Goal: Task Accomplishment & Management: Complete application form

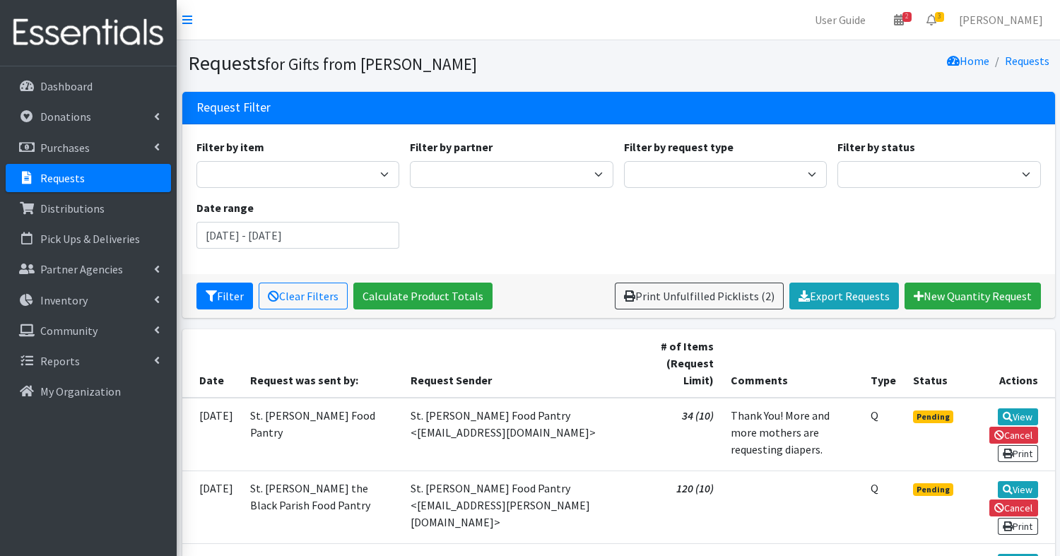
click at [587, 54] on h1 "Requests for Gifts from Liam" at bounding box center [401, 63] width 426 height 25
click at [86, 213] on p "Distributions" at bounding box center [72, 208] width 64 height 14
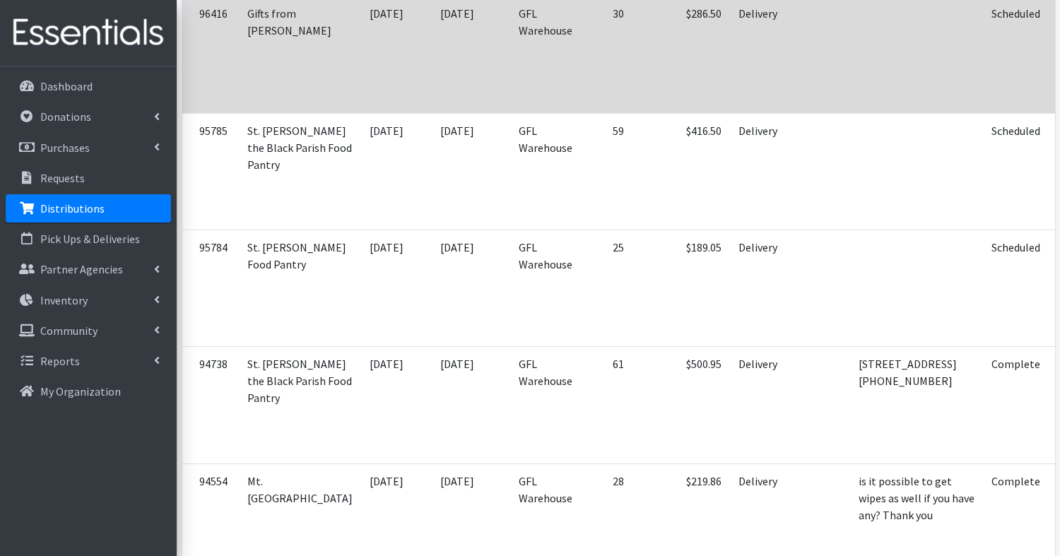
scroll to position [887, 0]
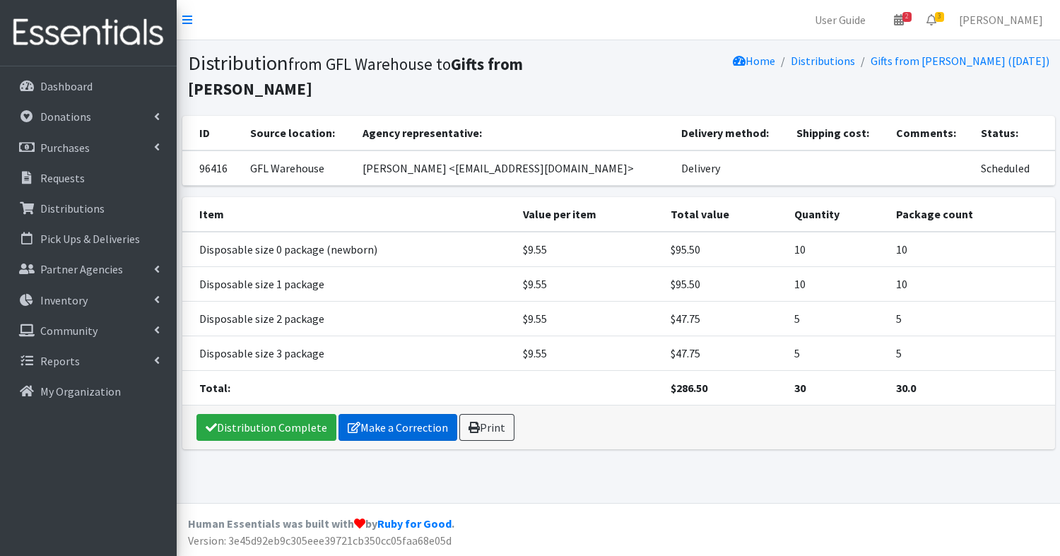
click at [402, 414] on link "Make a Correction" at bounding box center [398, 427] width 119 height 27
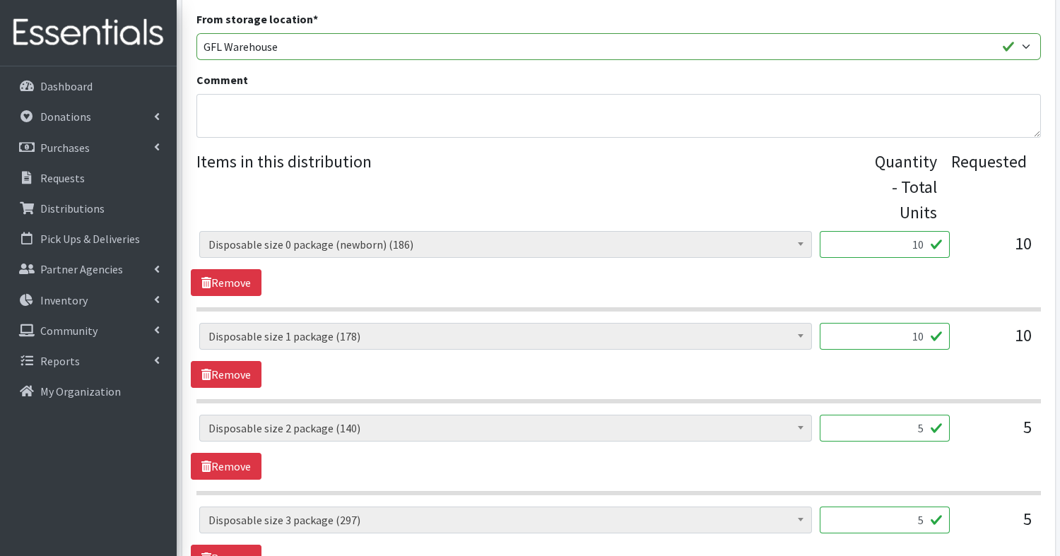
scroll to position [459, 0]
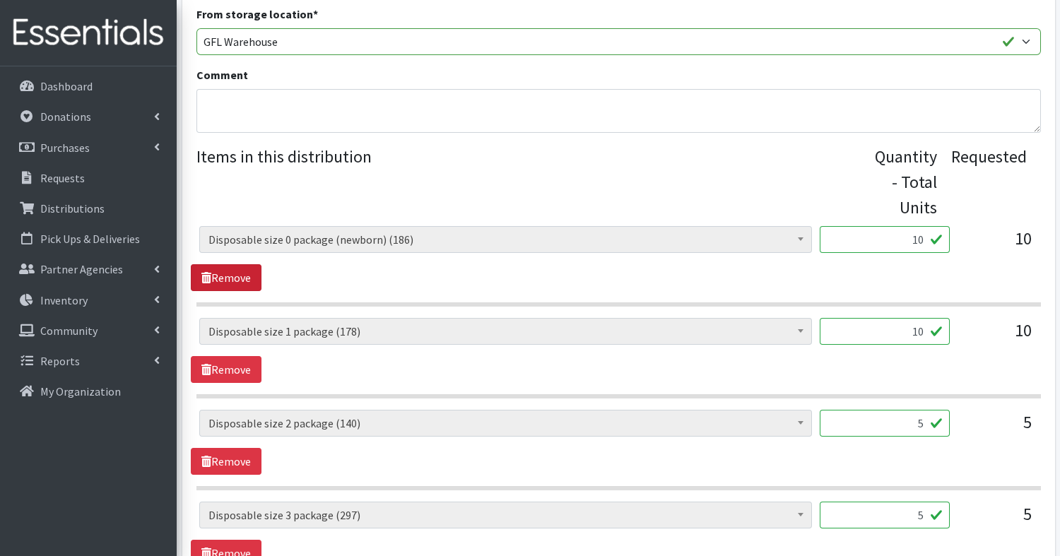
click at [223, 274] on link "Remove" at bounding box center [226, 277] width 71 height 27
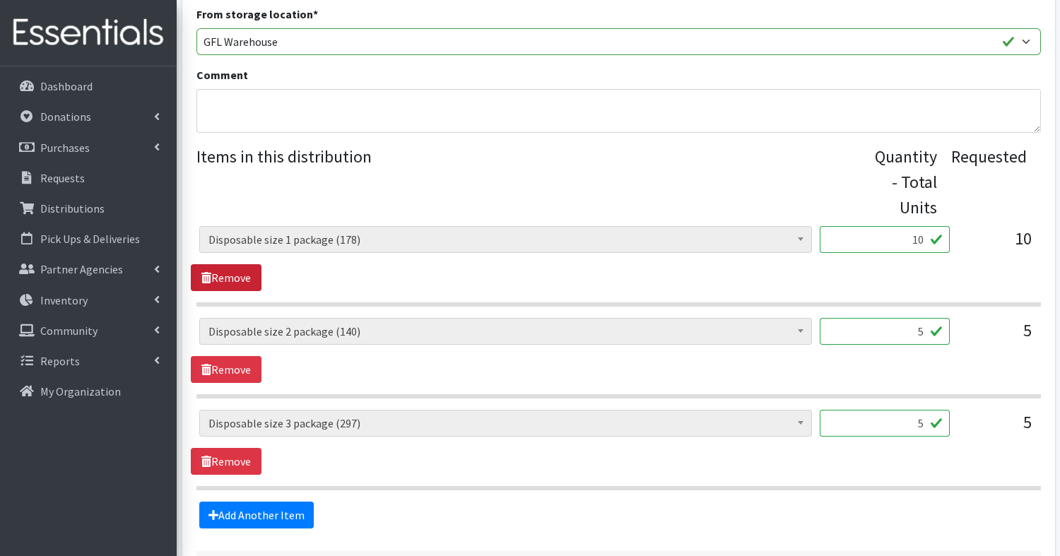
click at [223, 273] on link "Remove" at bounding box center [226, 277] width 71 height 27
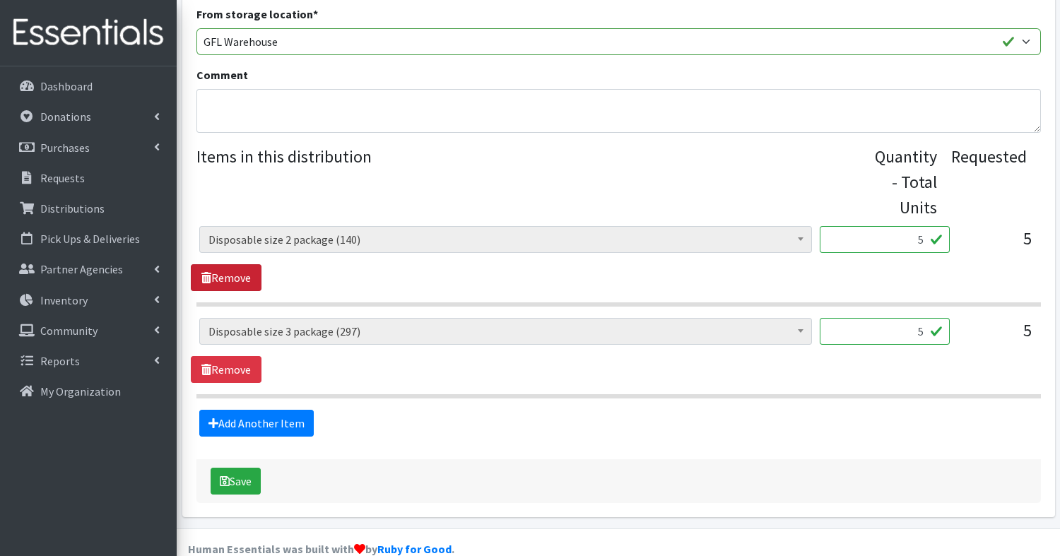
click at [223, 273] on link "Remove" at bounding box center [226, 277] width 71 height 27
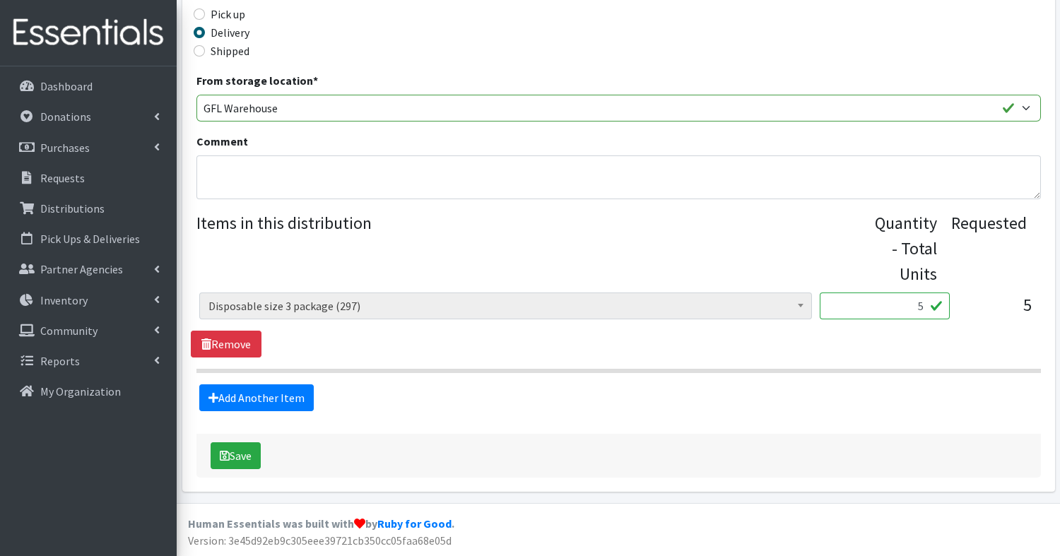
scroll to position [390, 0]
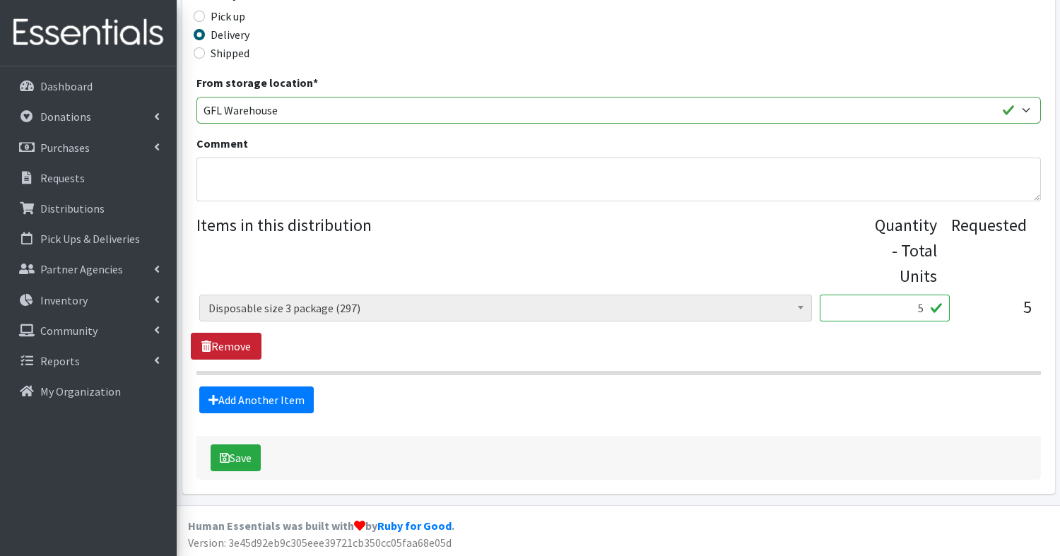
click at [216, 341] on link "Remove" at bounding box center [226, 346] width 71 height 27
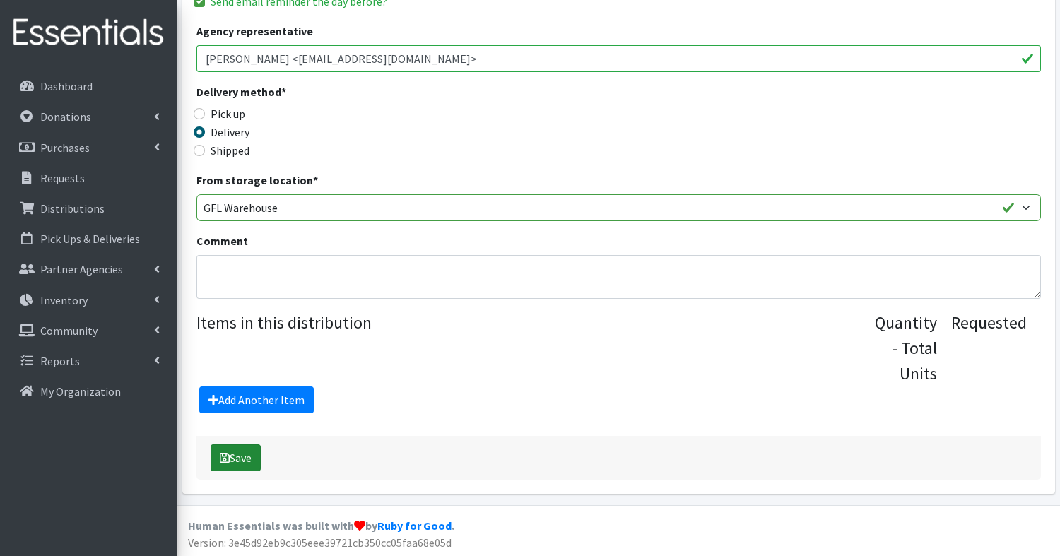
click at [235, 459] on button "Save" at bounding box center [236, 458] width 50 height 27
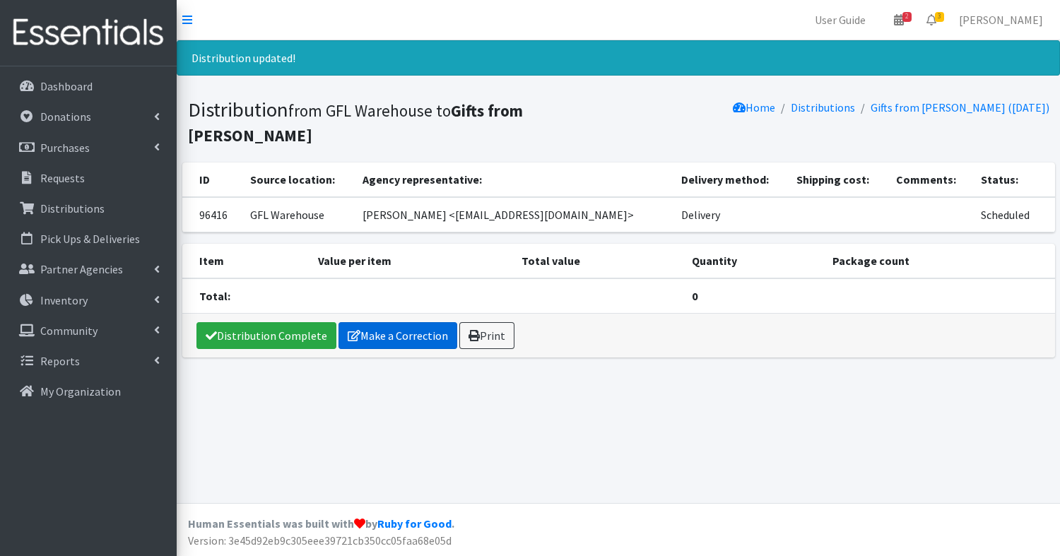
click at [409, 322] on link "Make a Correction" at bounding box center [398, 335] width 119 height 27
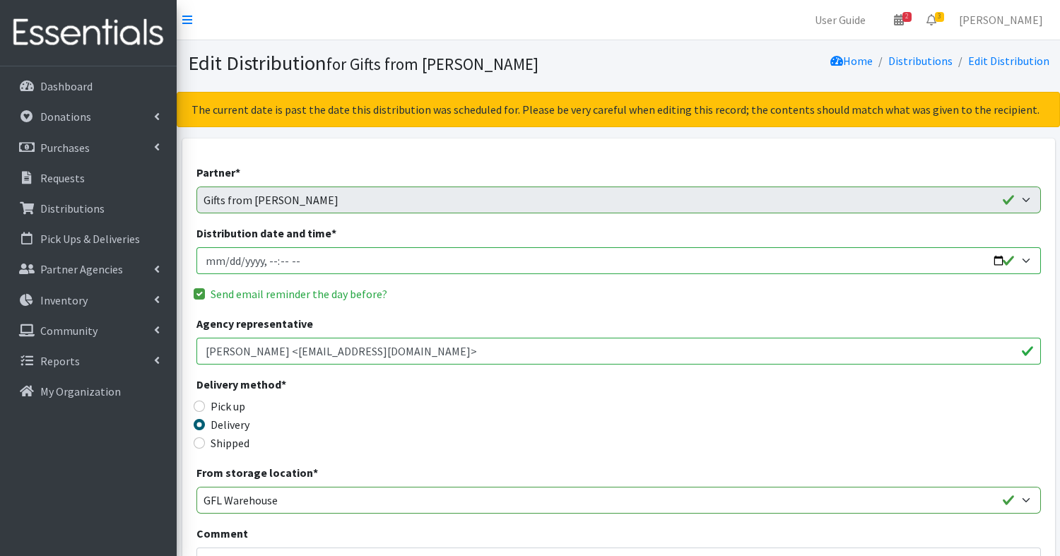
click at [284, 260] on input "Distribution date and time *" at bounding box center [619, 260] width 845 height 27
click at [221, 259] on input "Distribution date and time *" at bounding box center [619, 260] width 845 height 27
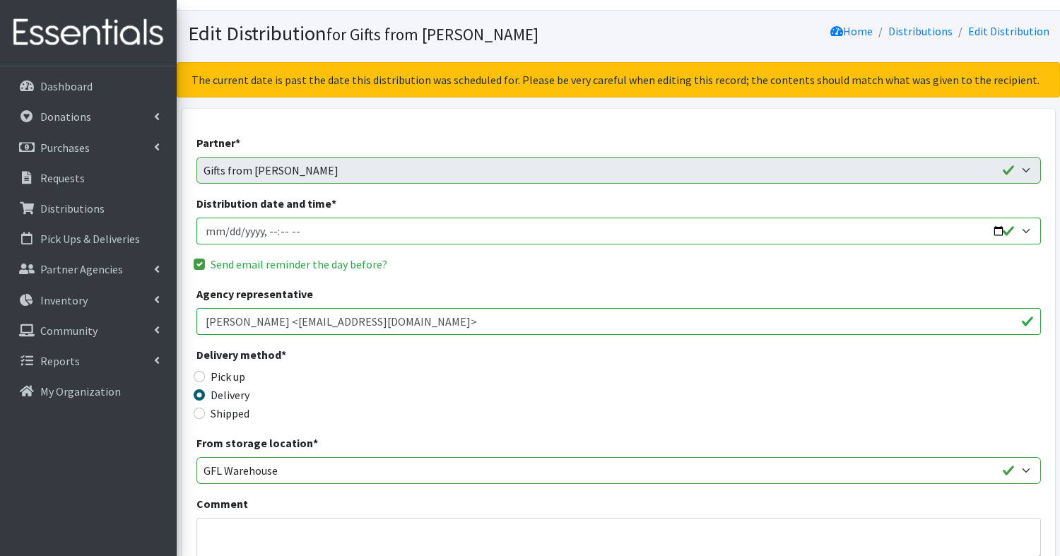
click at [997, 230] on input "Distribution date and time *" at bounding box center [619, 231] width 845 height 27
type input "2025-09-01T23:59"
click at [605, 394] on div "Delivery method * Pick up Delivery Shipped Shipping cost" at bounding box center [619, 390] width 845 height 88
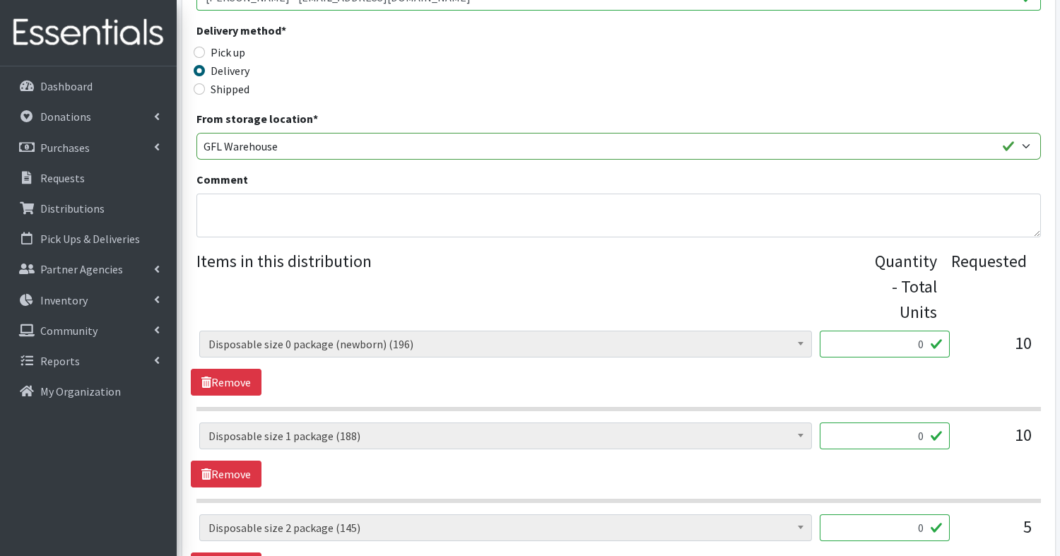
scroll to position [356, 0]
click at [267, 209] on textarea "Comment" at bounding box center [619, 214] width 845 height 44
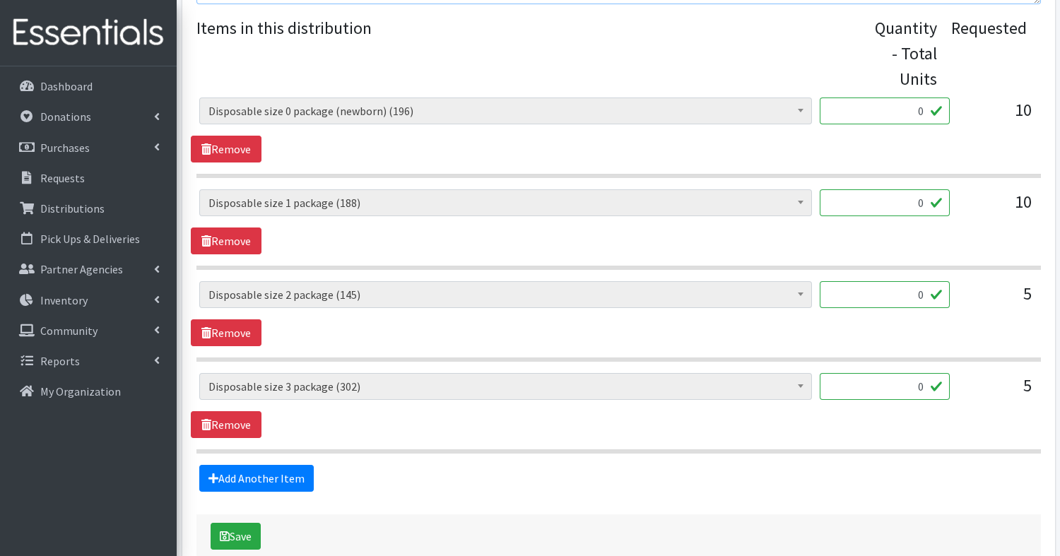
scroll to position [582, 0]
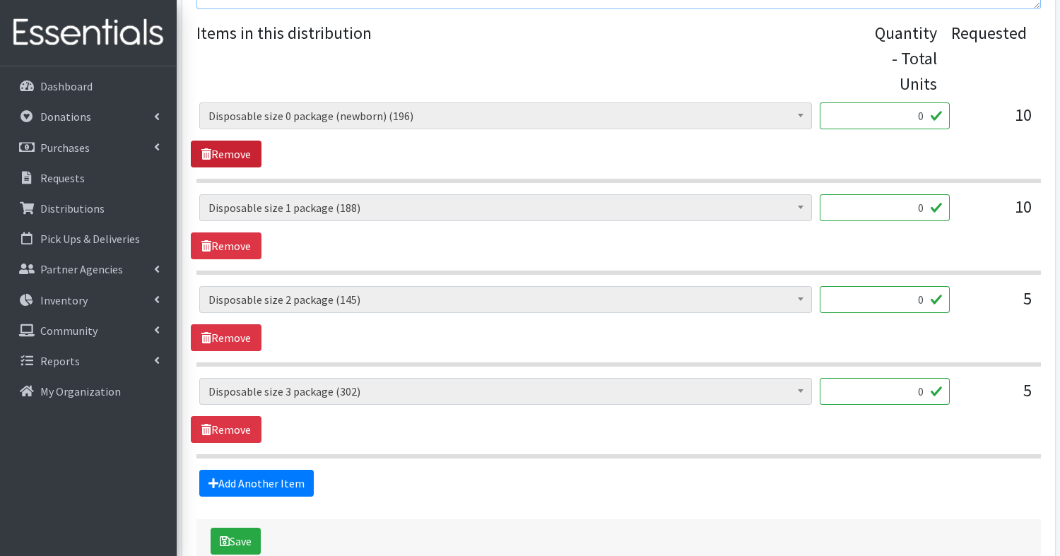
type textarea "[PERSON_NAME] & Sydney thru [PERSON_NAME]"
click at [216, 154] on link "Remove" at bounding box center [226, 154] width 71 height 27
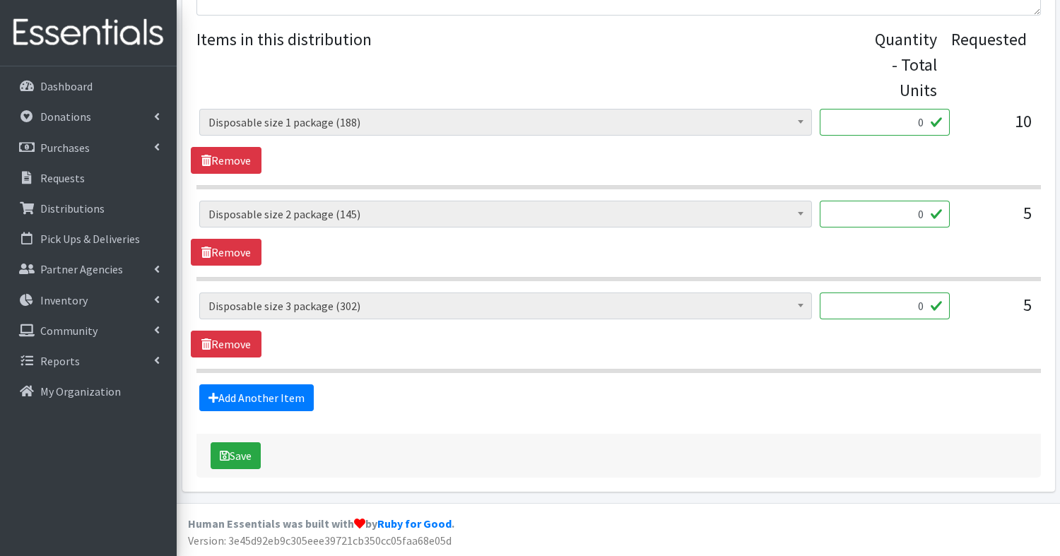
scroll to position [573, 0]
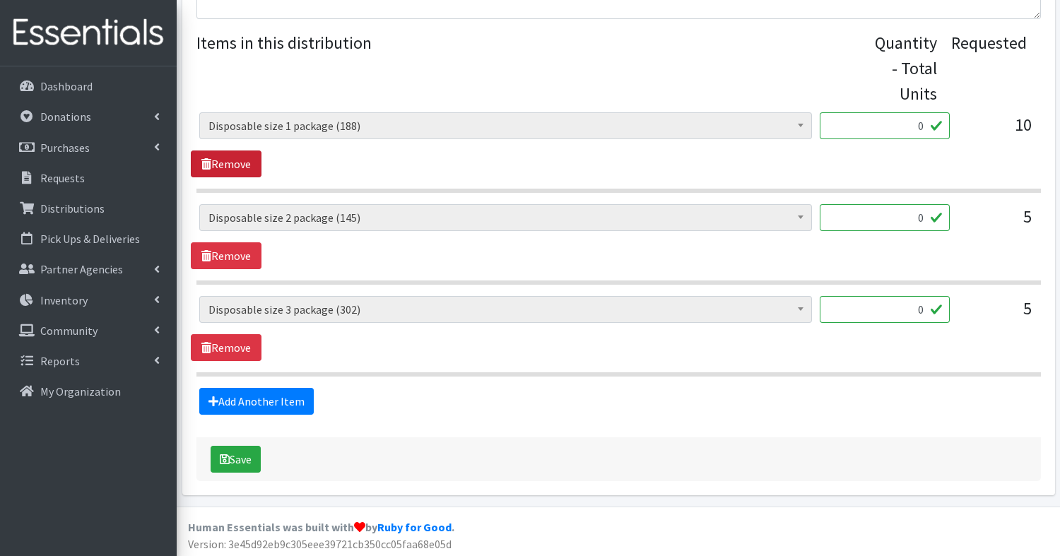
click at [221, 166] on link "Remove" at bounding box center [226, 164] width 71 height 27
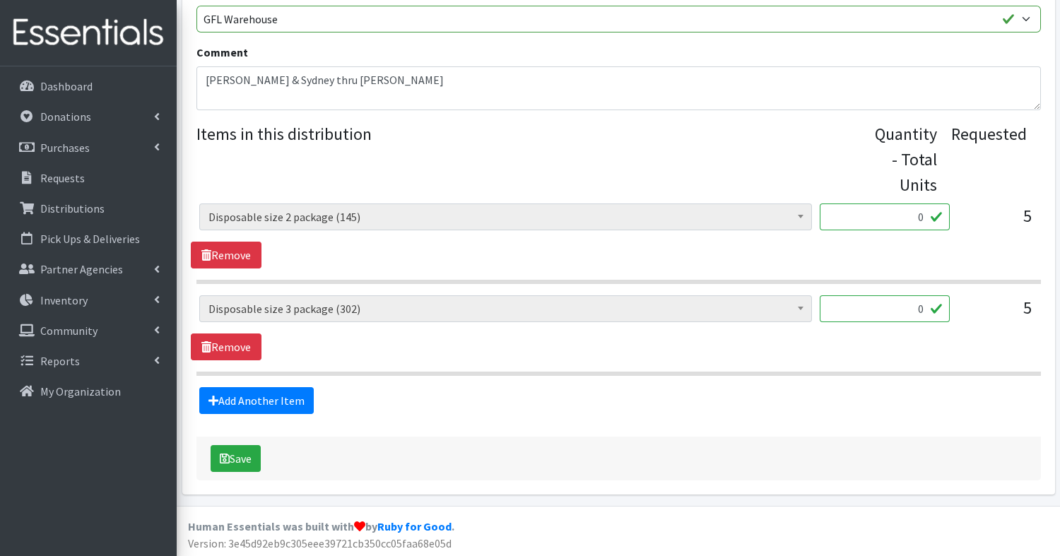
click at [920, 216] on input "0" at bounding box center [885, 217] width 130 height 27
type input "1"
click at [238, 345] on link "Remove" at bounding box center [226, 347] width 71 height 27
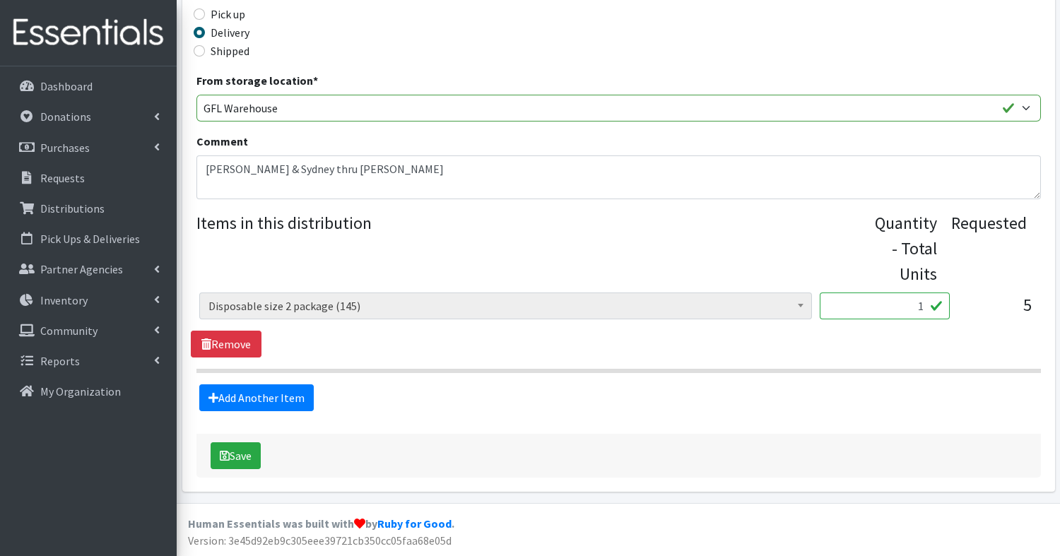
scroll to position [390, 0]
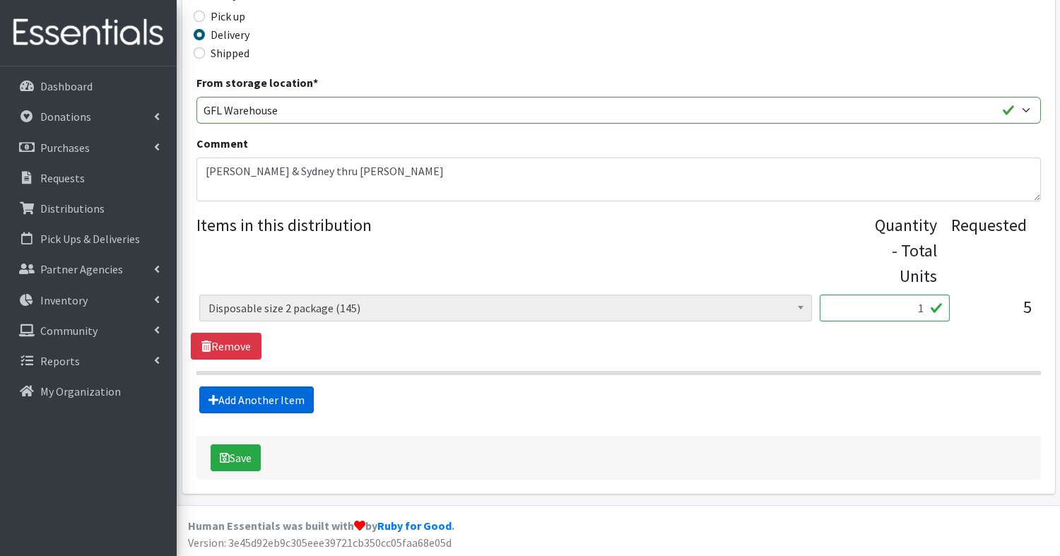
click at [232, 402] on link "Add Another Item" at bounding box center [256, 400] width 115 height 27
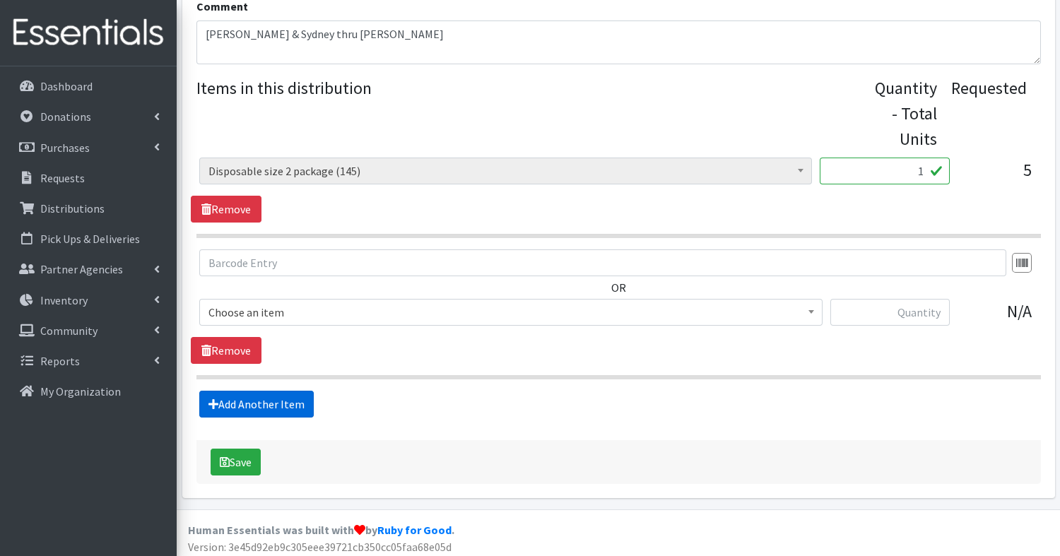
scroll to position [531, 0]
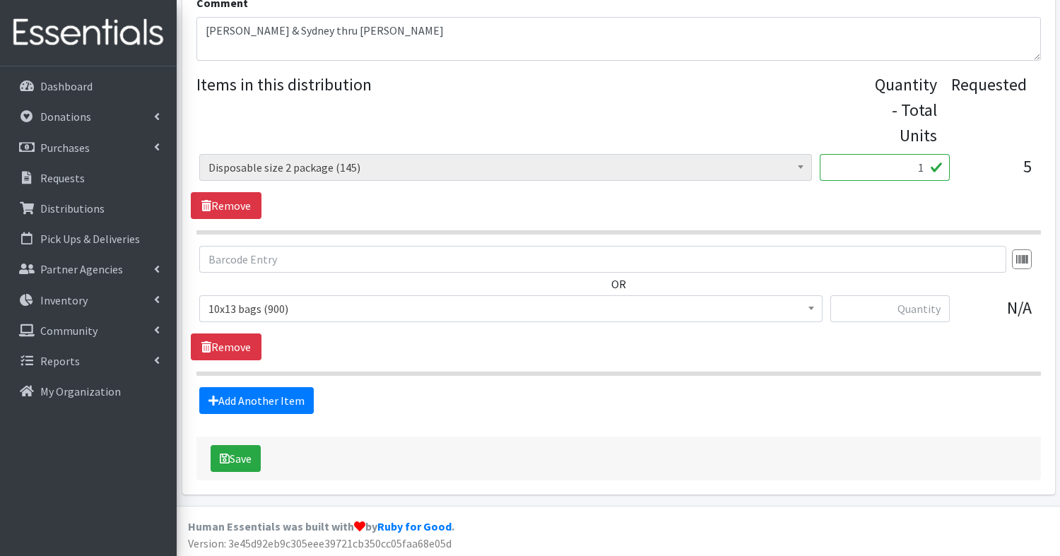
click at [216, 305] on span "10x13 bags (900)" at bounding box center [511, 309] width 605 height 20
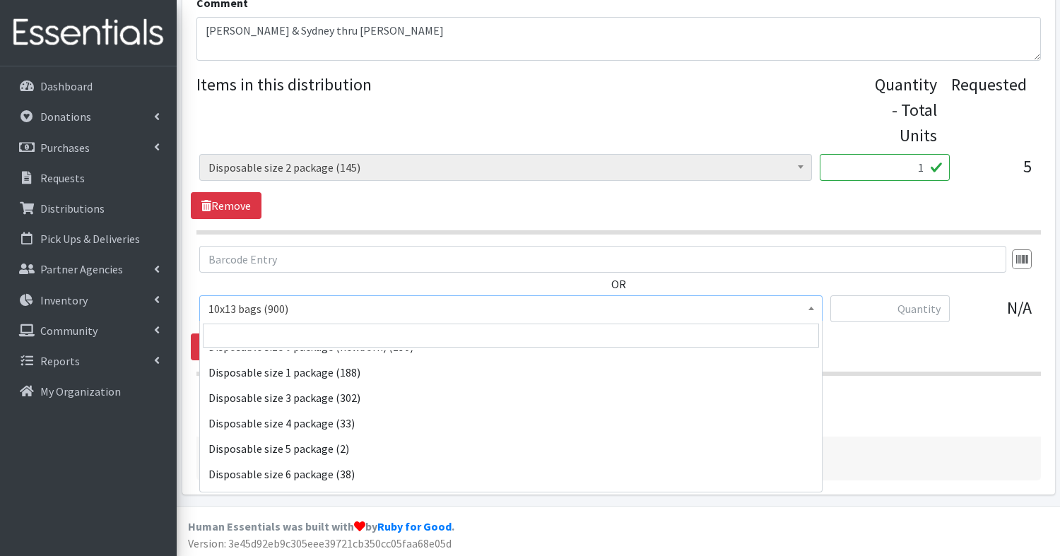
scroll to position [454, 0]
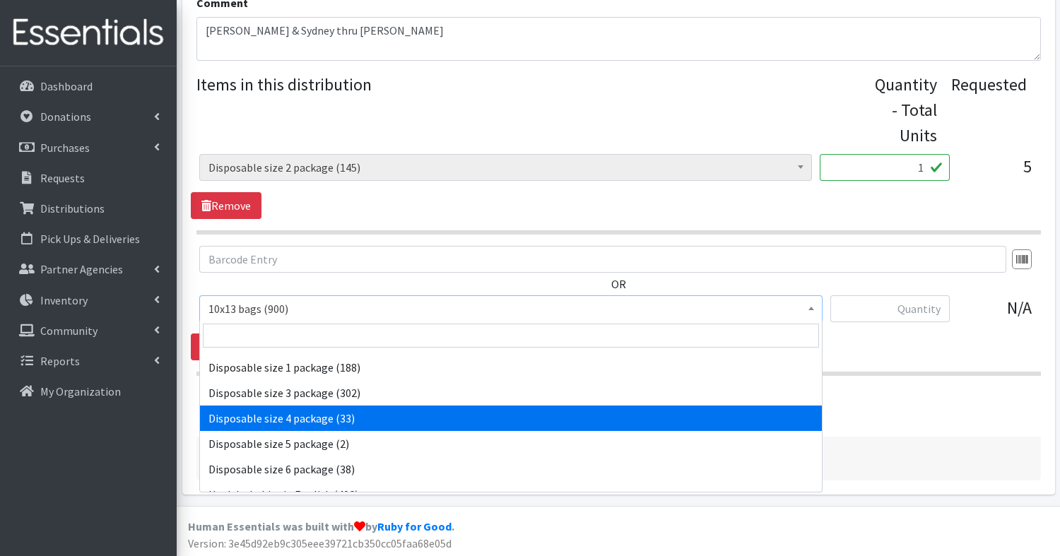
select select "15147"
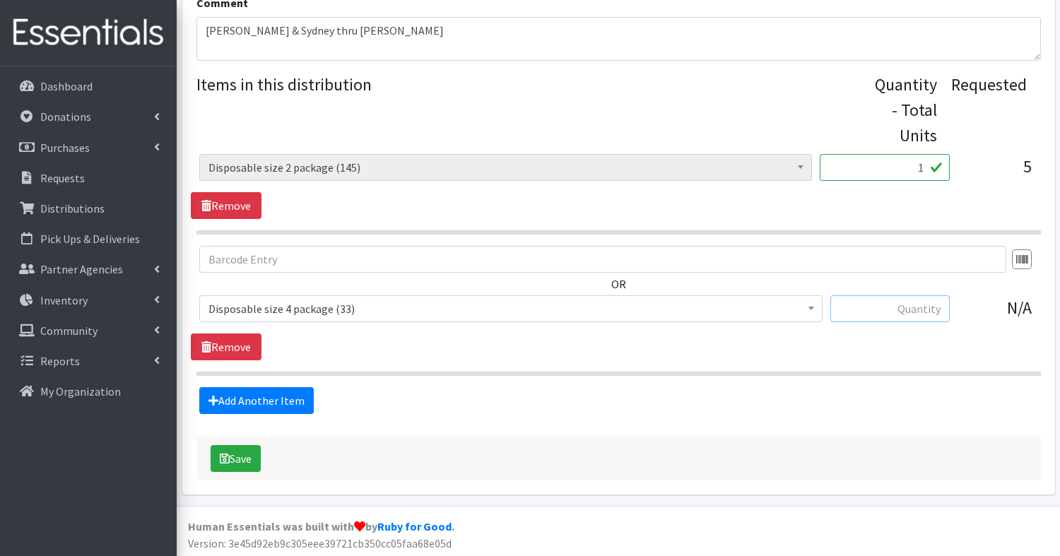
click at [930, 317] on input "text" at bounding box center [890, 308] width 119 height 27
type input "1"
click at [272, 399] on link "Add Another Item" at bounding box center [256, 400] width 115 height 27
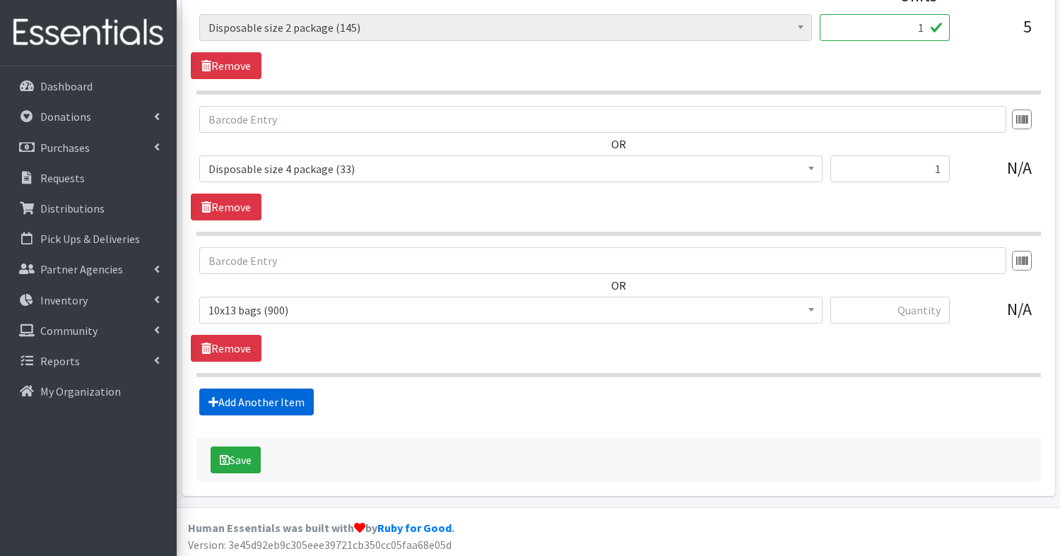
scroll to position [672, 0]
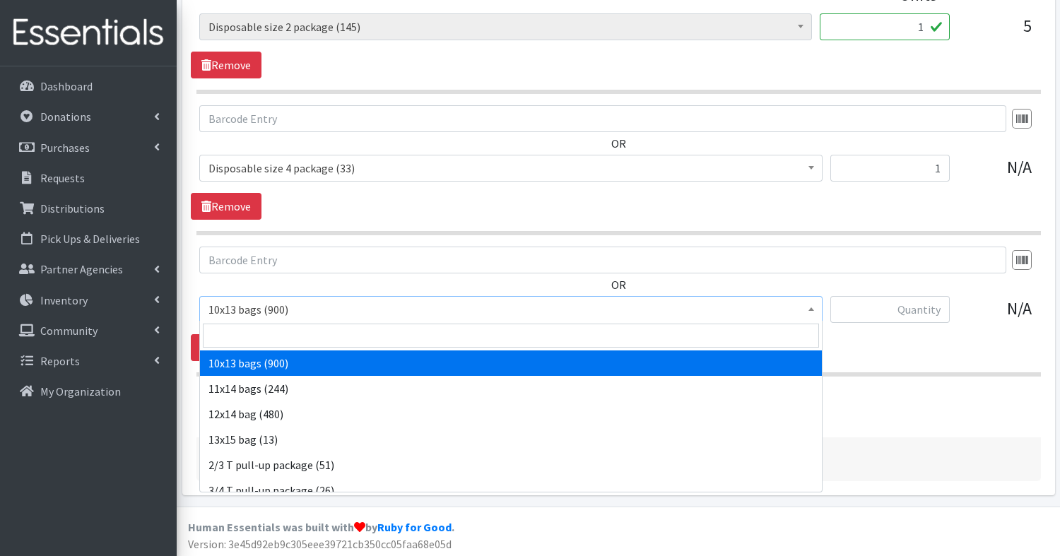
click at [251, 301] on span "10x13 bags (900)" at bounding box center [511, 310] width 605 height 20
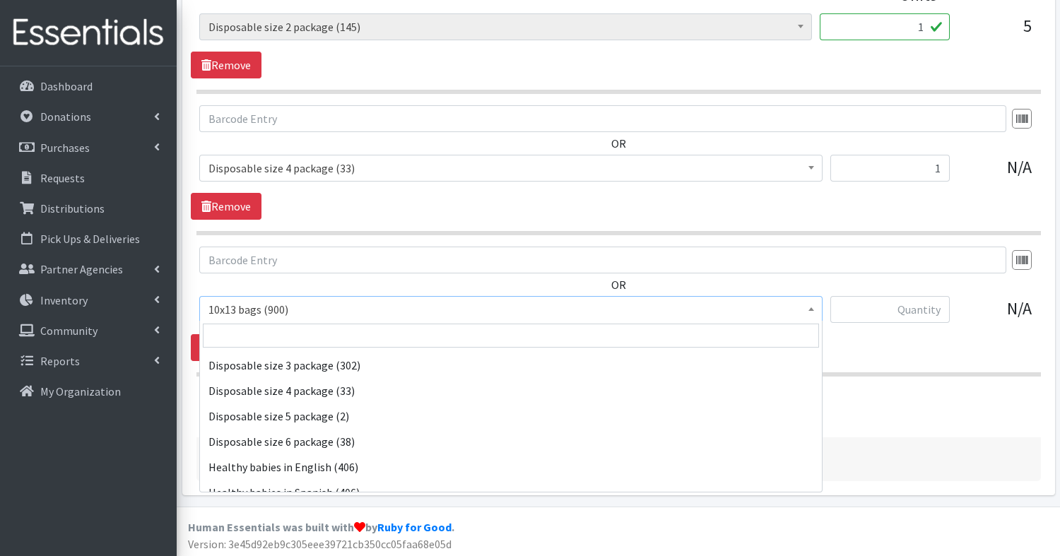
scroll to position [486, 0]
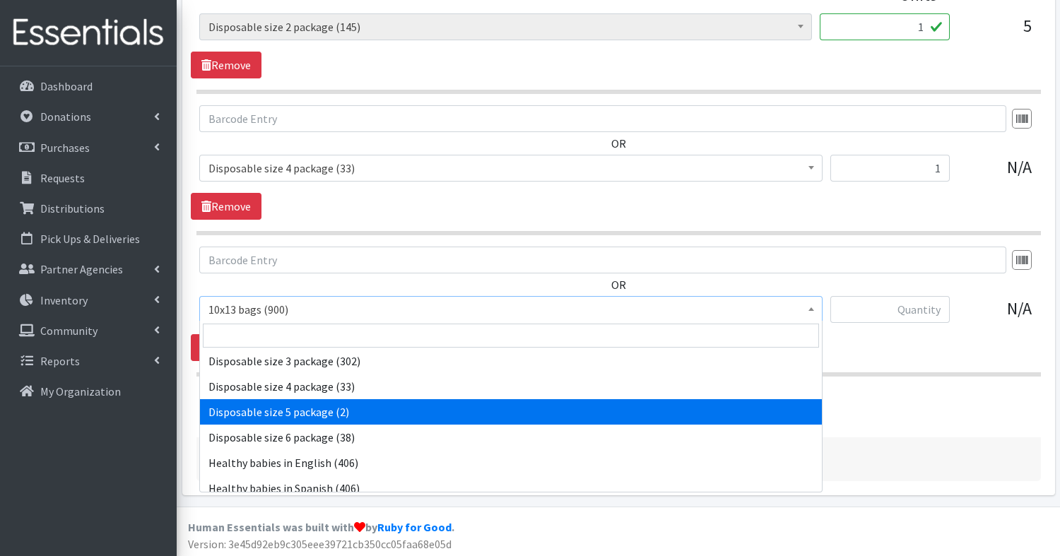
select select "15148"
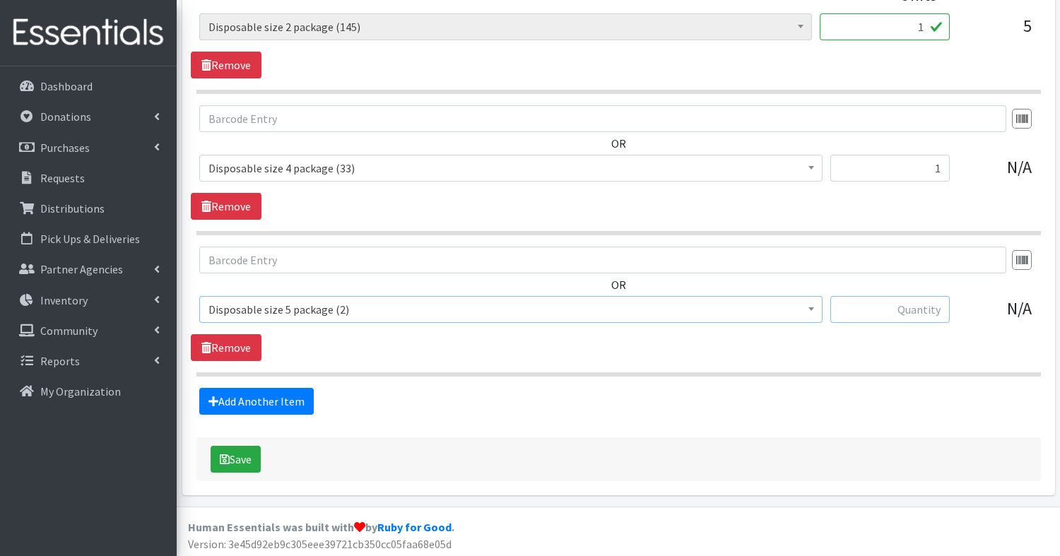
click at [914, 301] on input "text" at bounding box center [890, 309] width 119 height 27
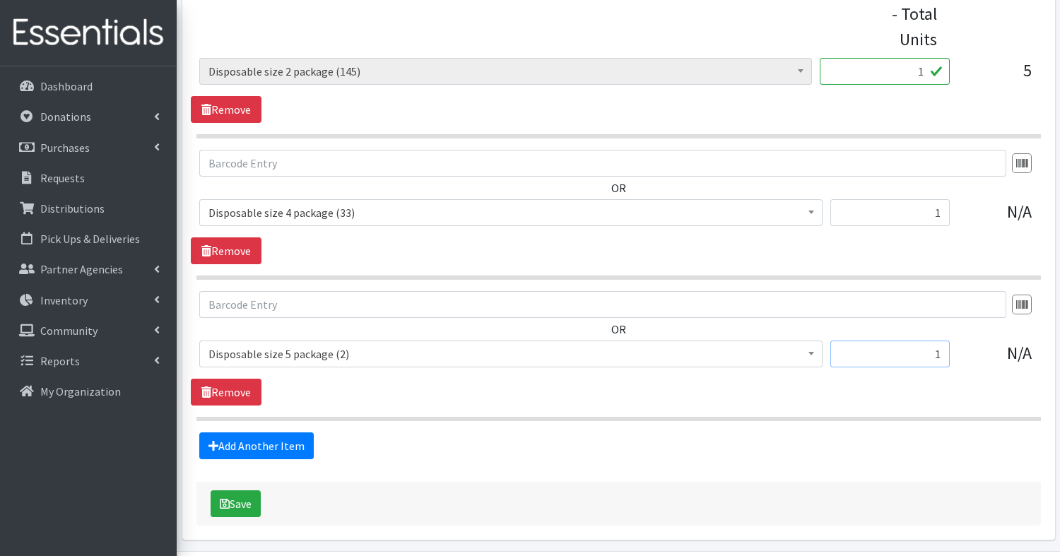
scroll to position [672, 0]
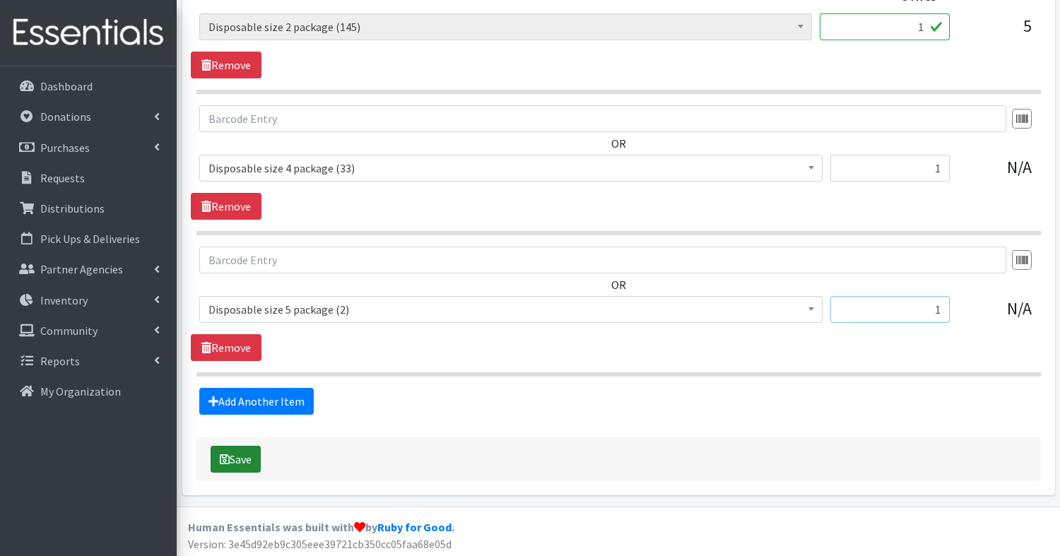
type input "1"
click at [244, 459] on button "Save" at bounding box center [236, 459] width 50 height 27
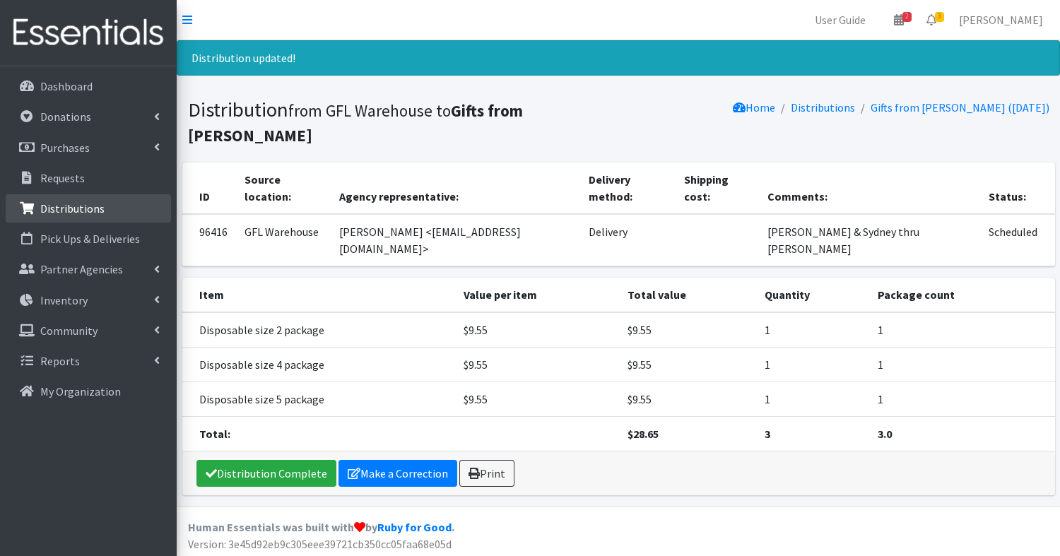
click at [67, 209] on p "Distributions" at bounding box center [72, 208] width 64 height 14
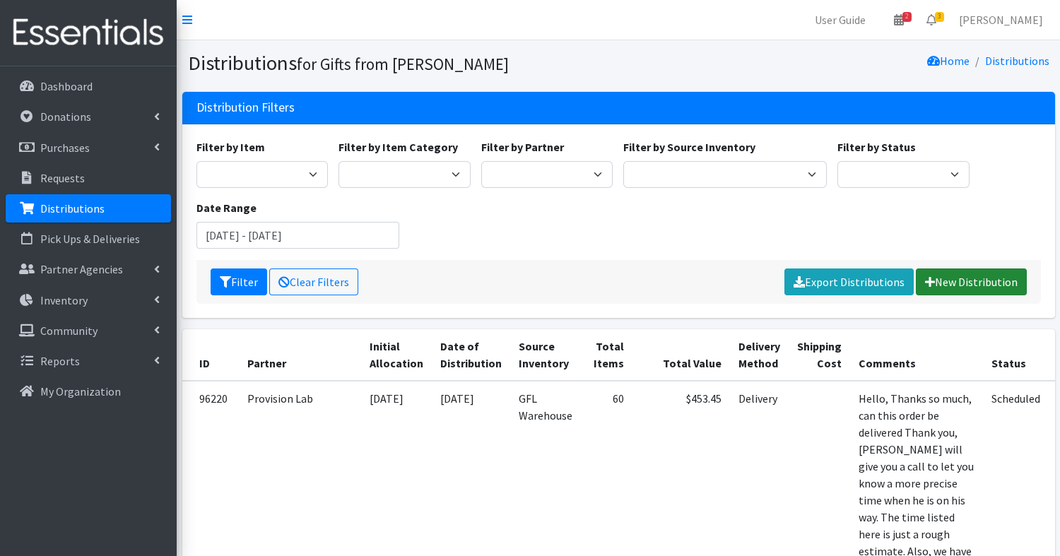
click at [978, 283] on link "New Distribution" at bounding box center [971, 282] width 111 height 27
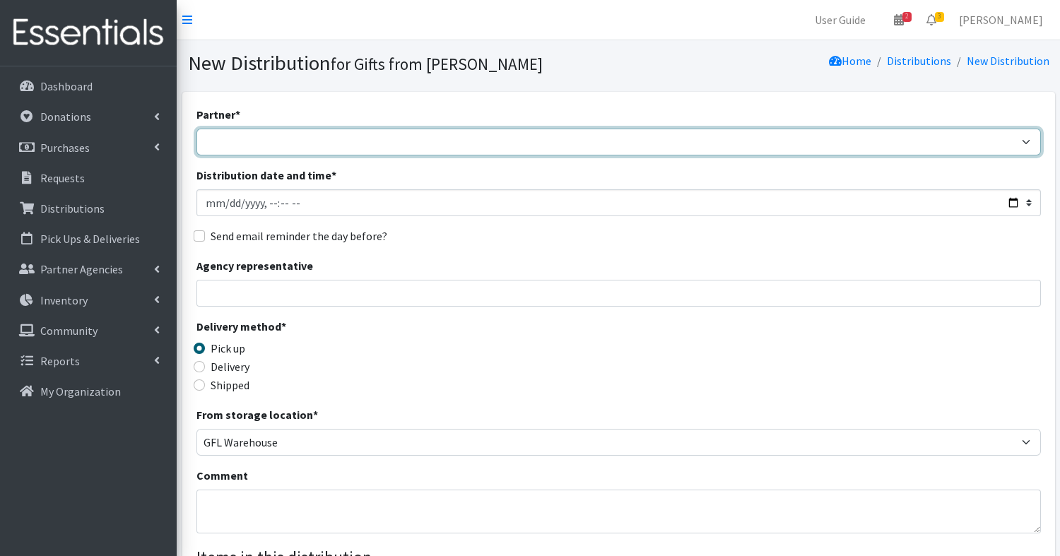
click at [415, 141] on select "Aid for Women Aunt Martha's Bloom Trail High School Centers for New Horizons Fa…" at bounding box center [619, 142] width 845 height 27
click at [228, 146] on select "Aid for Women Aunt Martha's Bloom Trail High School Centers for New Horizons Fa…" at bounding box center [619, 142] width 845 height 27
click at [303, 141] on select "Aid for Women Aunt Martha's Bloom Trail High School Centers for New Horizons Fa…" at bounding box center [619, 142] width 845 height 27
click at [299, 136] on select "Aid for Women Aunt Martha's Bloom Trail High School Centers for New Horizons Fa…" at bounding box center [619, 142] width 845 height 27
click at [480, 146] on select "Aid for Women Aunt Martha's Bloom Trail High School Centers for New Horizons Fa…" at bounding box center [619, 142] width 845 height 27
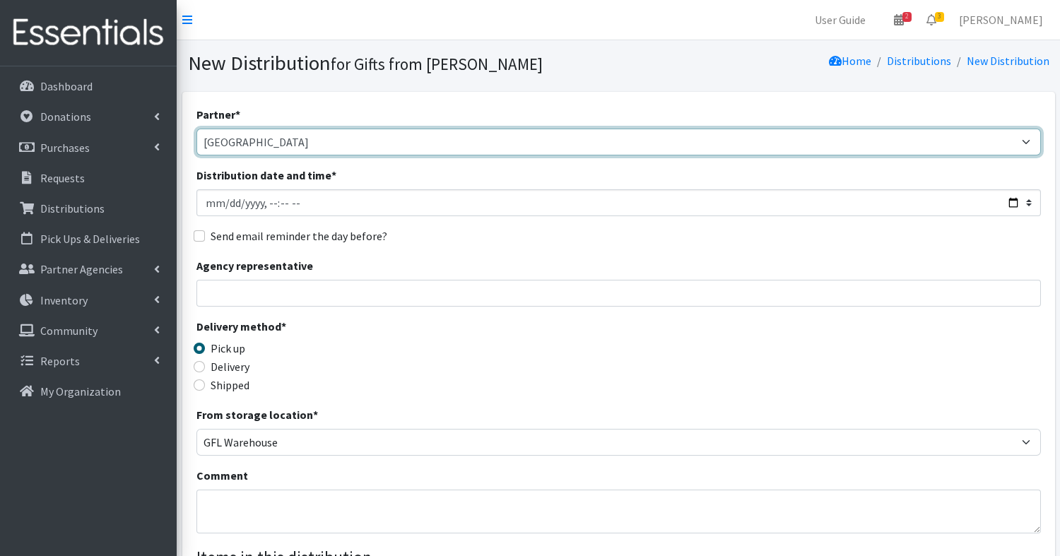
click at [397, 139] on select "Aid for Women Aunt Martha's Bloom Trail High School Centers for New Horizons Fa…" at bounding box center [619, 142] width 845 height 27
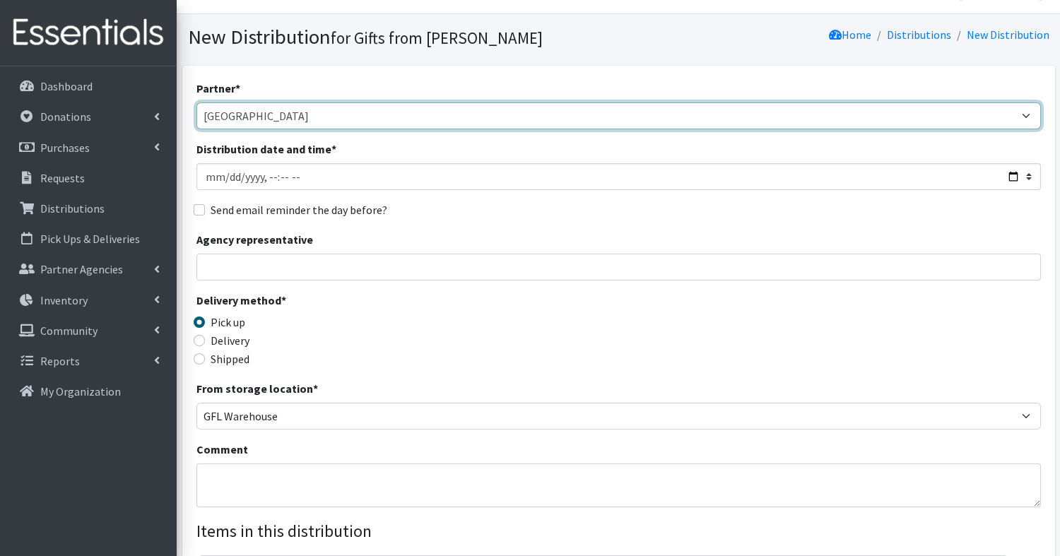
scroll to position [5, 0]
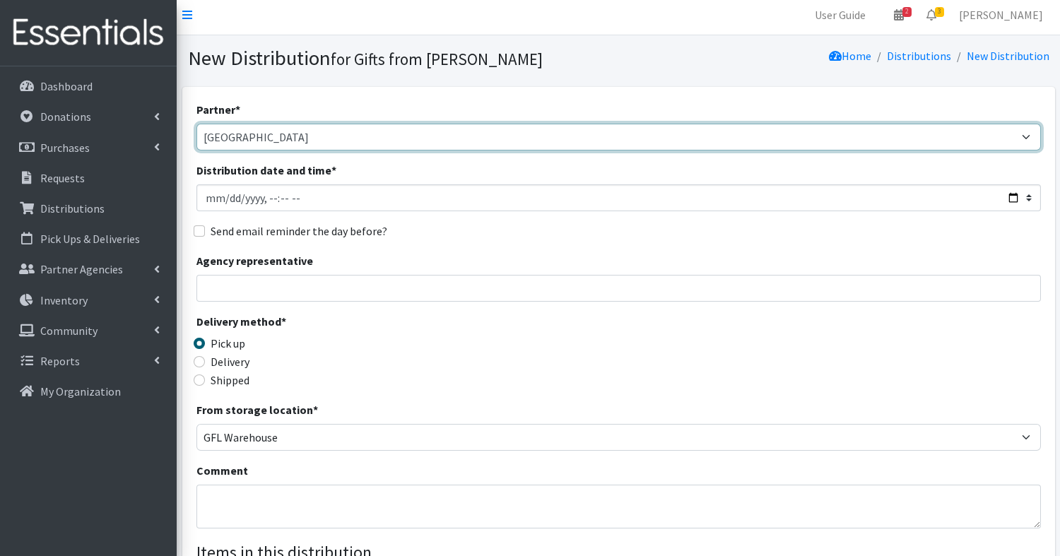
click at [397, 139] on select "Aid for Women Aunt Martha's Bloom Trail High School Centers for New Horizons Fa…" at bounding box center [619, 137] width 845 height 27
select select "5060"
click at [197, 124] on select "Aid for Women Aunt Martha's Bloom Trail High School Centers for New Horizons Fa…" at bounding box center [619, 137] width 845 height 27
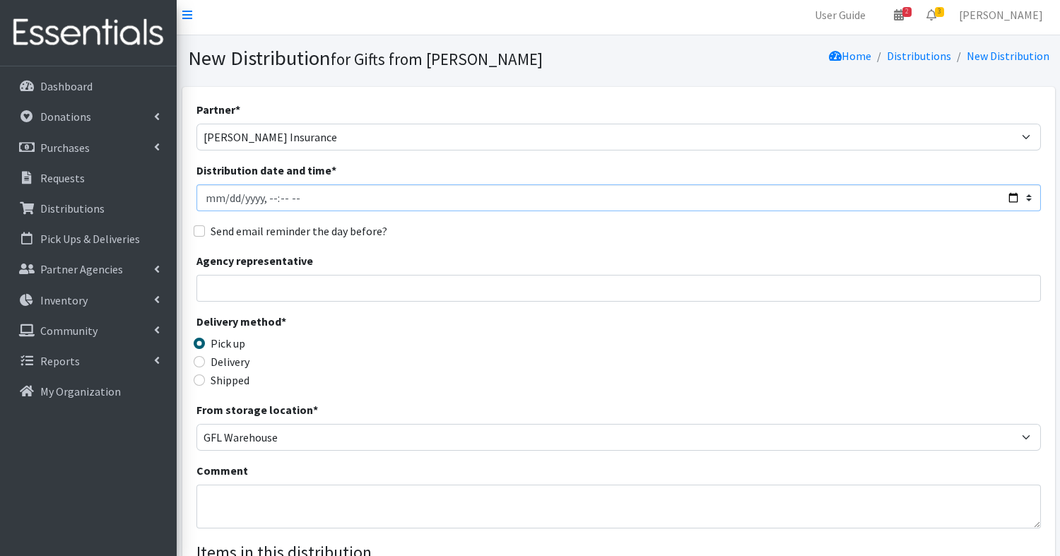
click at [464, 194] on input "Distribution date and time *" at bounding box center [619, 197] width 845 height 27
type input "2025-09-01T23:59"
click at [201, 363] on input "Delivery" at bounding box center [199, 361] width 11 height 11
radio input "true"
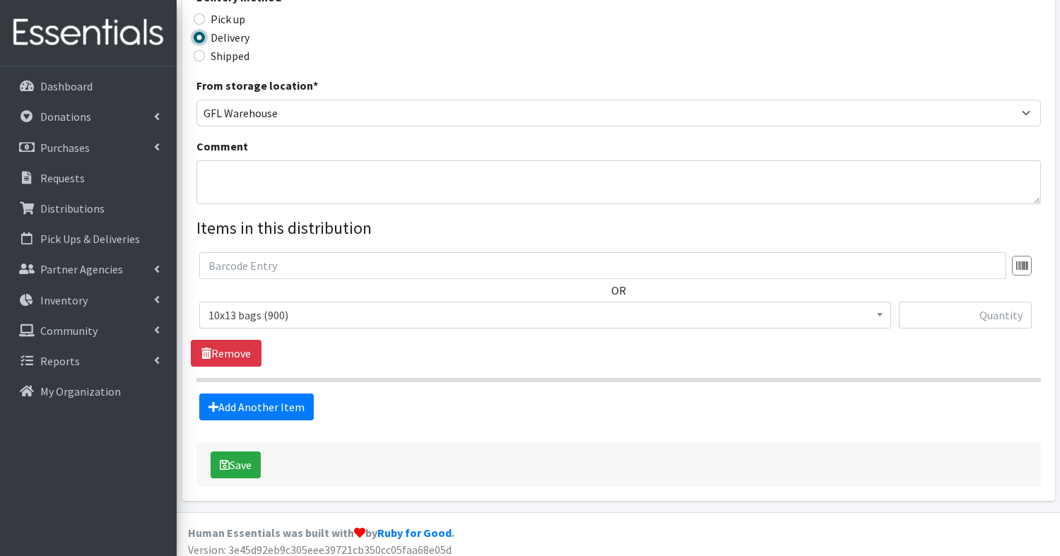
scroll to position [336, 0]
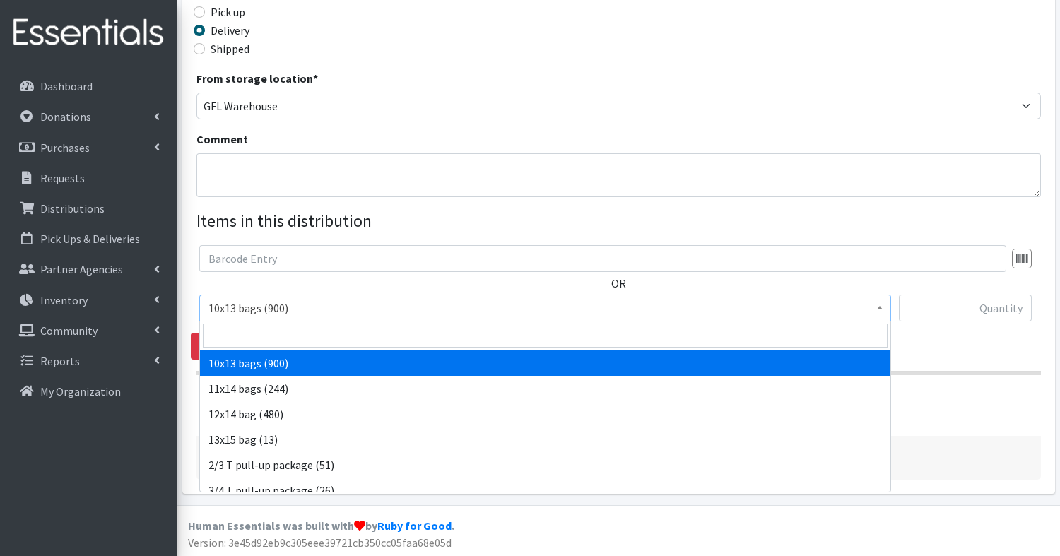
click at [287, 300] on span "10x13 bags (900)" at bounding box center [546, 308] width 674 height 20
click at [282, 343] on input "search" at bounding box center [545, 336] width 685 height 24
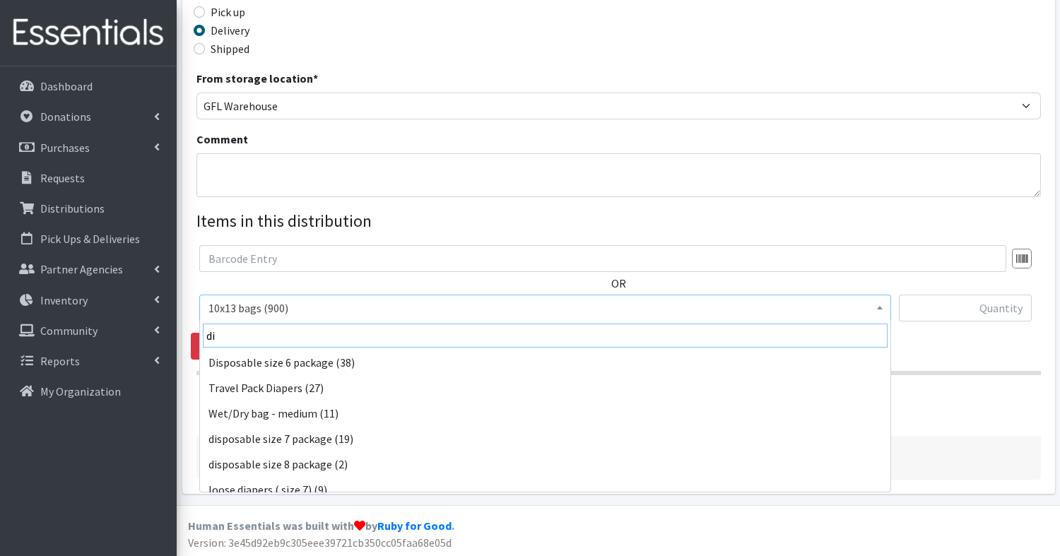
scroll to position [179, 0]
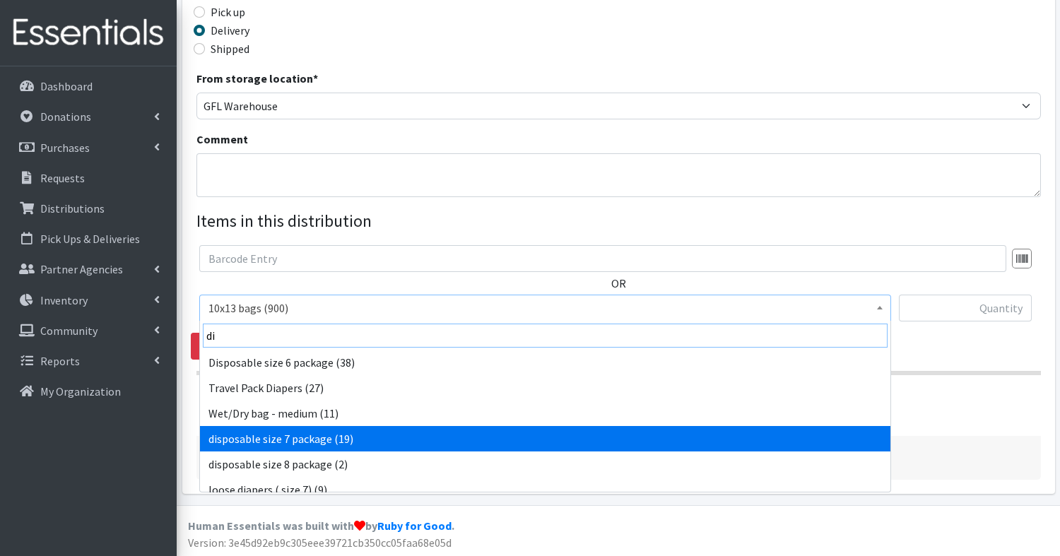
type input "di"
select select "15479"
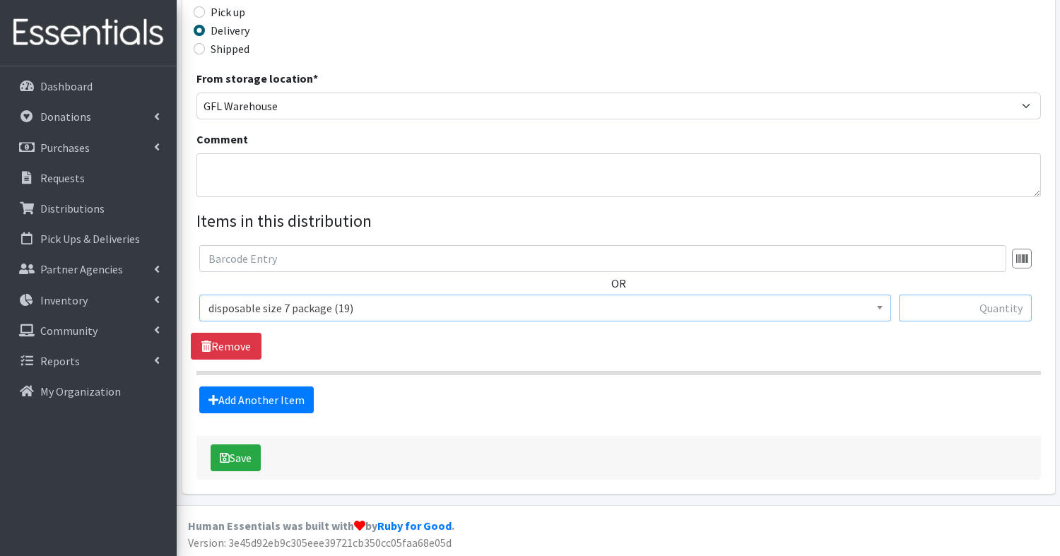
click at [980, 309] on input "text" at bounding box center [965, 308] width 133 height 27
type input "2"
click at [233, 454] on button "Save" at bounding box center [236, 458] width 50 height 27
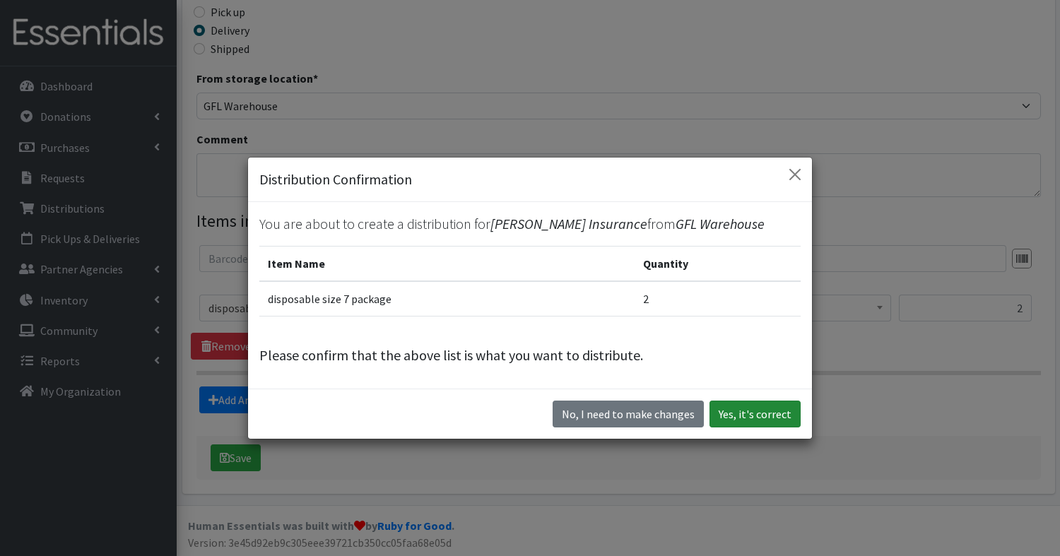
click at [762, 428] on button "Yes, it's correct" at bounding box center [755, 414] width 91 height 27
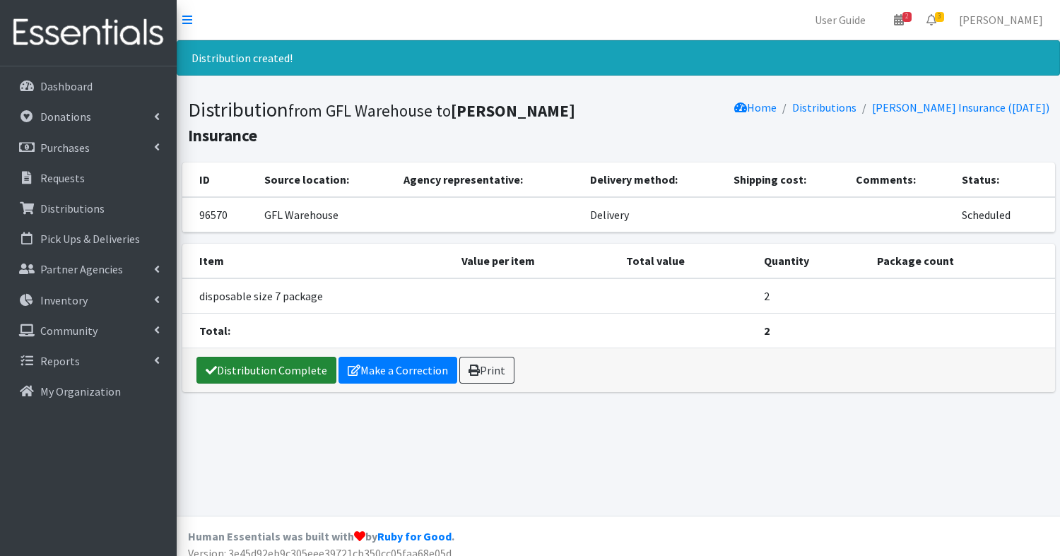
click at [243, 373] on link "Distribution Complete" at bounding box center [267, 370] width 140 height 27
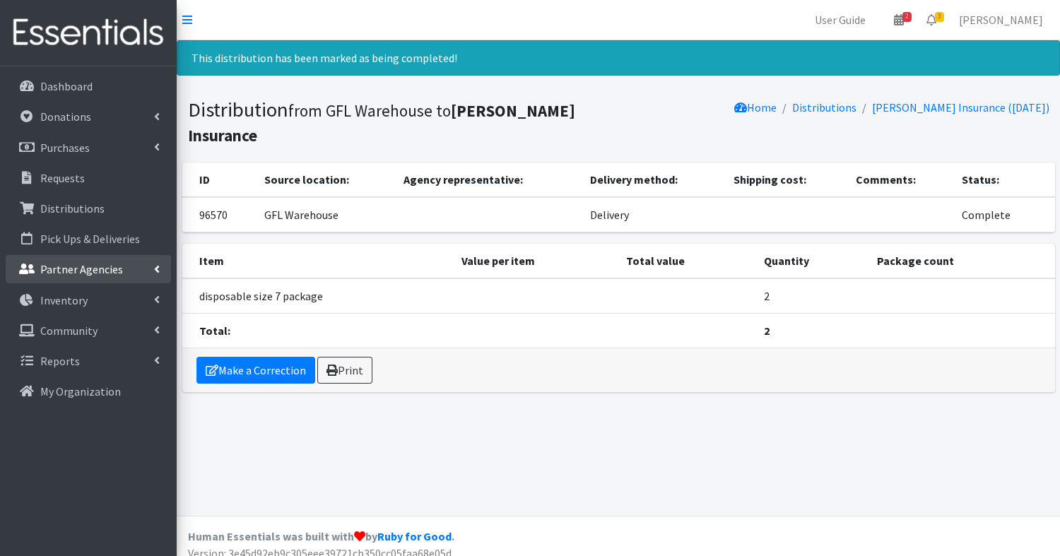
scroll to position [12, 0]
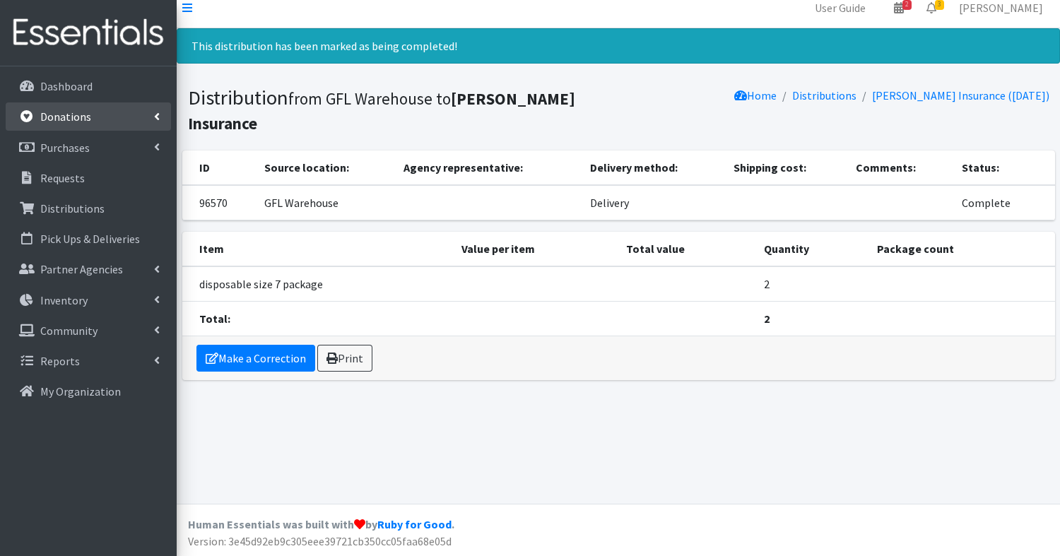
click at [86, 119] on p "Donations" at bounding box center [65, 117] width 51 height 14
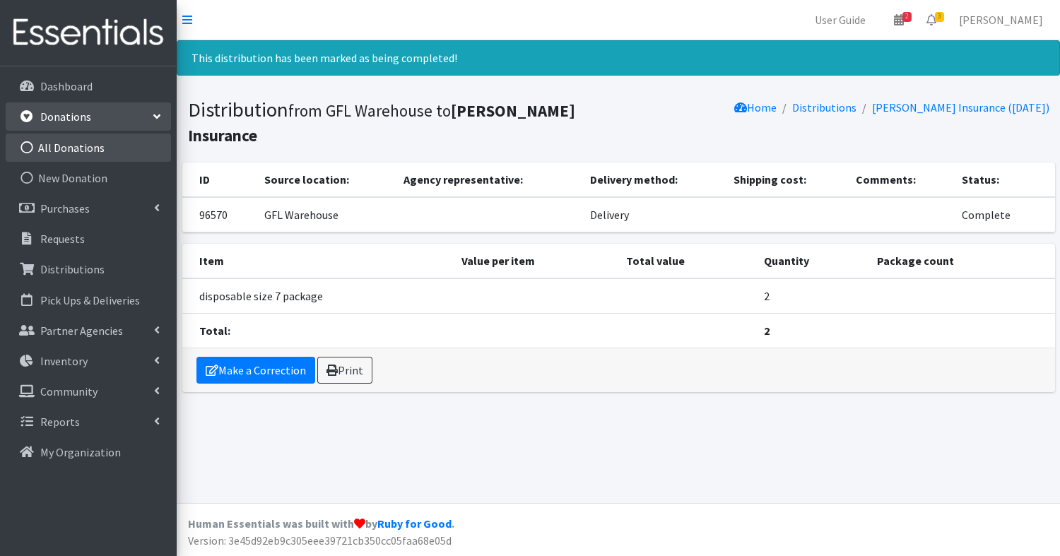
click at [85, 146] on link "All Donations" at bounding box center [88, 148] width 165 height 28
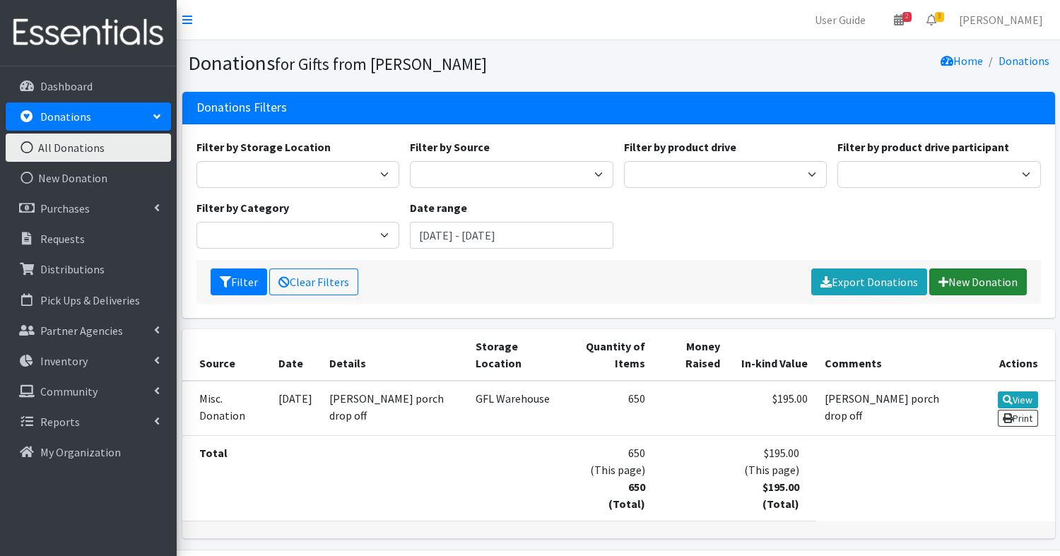
click at [971, 276] on link "New Donation" at bounding box center [979, 282] width 98 height 27
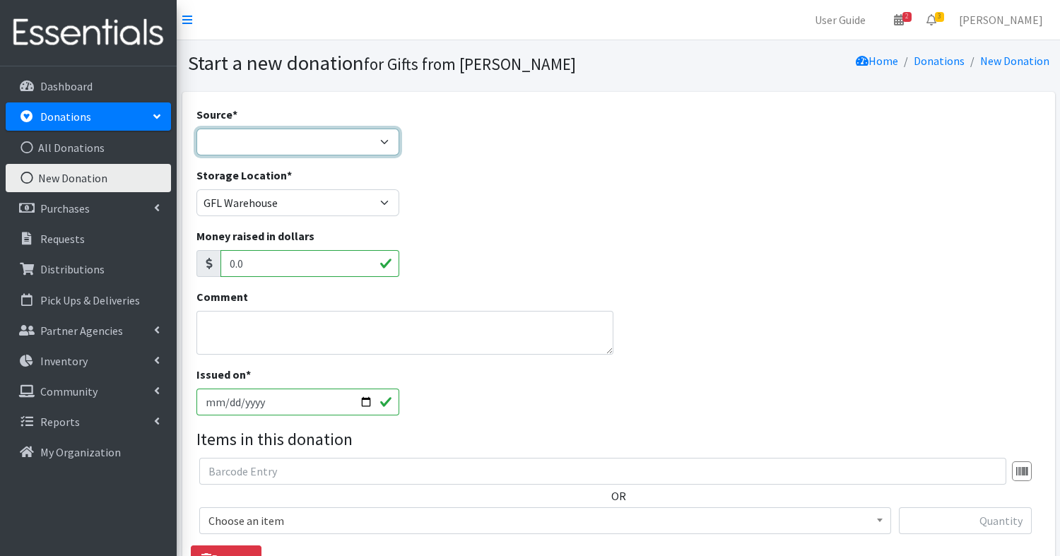
click at [229, 139] on select "Product Drive Manufacturer Donation Site Misc. Donation" at bounding box center [299, 142] width 204 height 27
select select "Product Drive"
click at [197, 129] on select "Product Drive Manufacturer Donation Site Misc. Donation" at bounding box center [299, 142] width 204 height 27
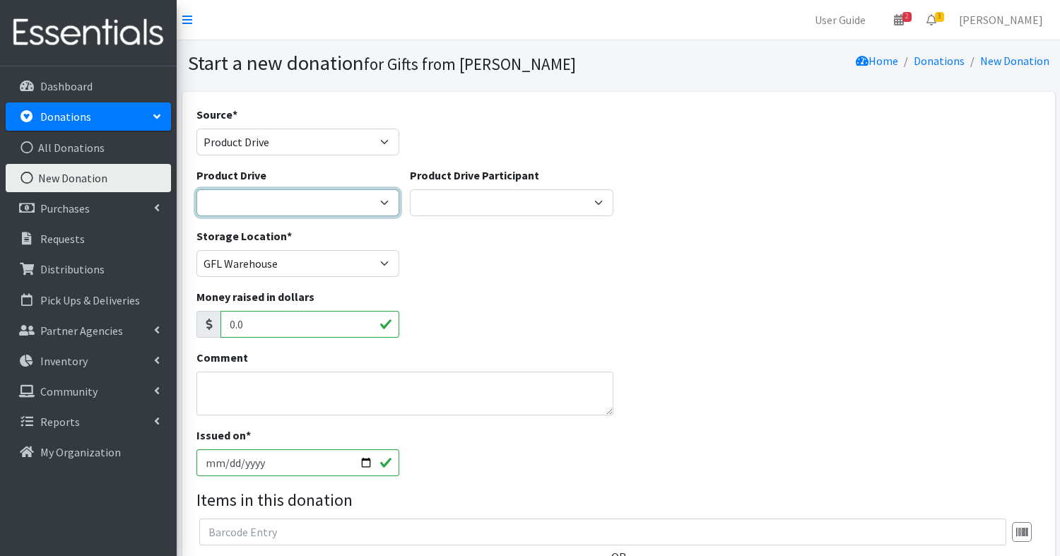
click at [307, 204] on select "Aga Galus Eagle Scout Project - David Roa Liam Chisholm Memorial Milk Bank May …" at bounding box center [299, 202] width 204 height 27
select select
click at [197, 189] on select "Aga Galus Eagle Scout Project - David Roa Liam Chisholm Memorial Milk Bank May …" at bounding box center [299, 202] width 204 height 27
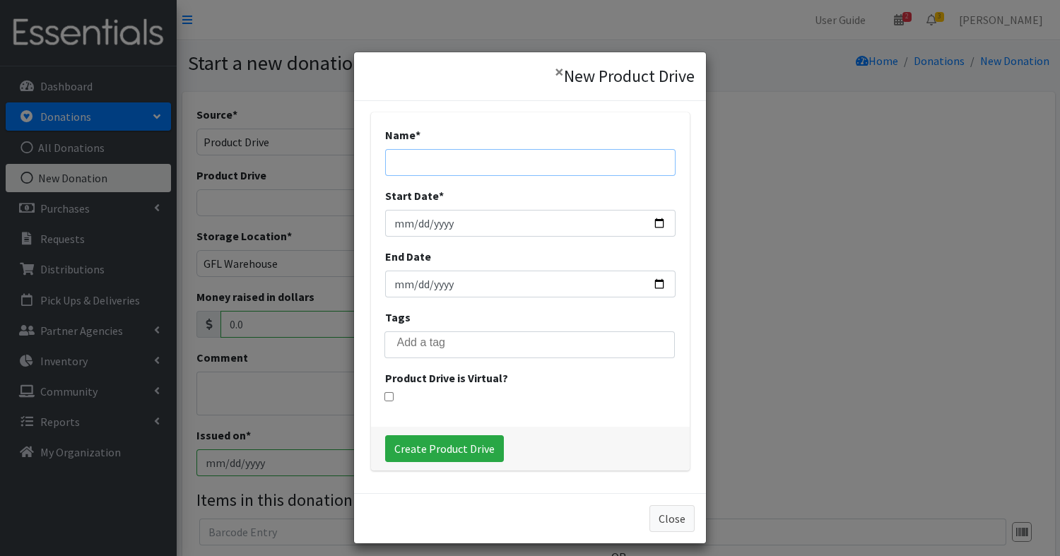
click at [497, 165] on input "Name *" at bounding box center [530, 162] width 291 height 27
type input "S"
type input "25 Diaper Drive"
click at [419, 228] on input "Start Date *" at bounding box center [530, 223] width 291 height 27
click at [660, 224] on input "Start Date *" at bounding box center [530, 223] width 291 height 27
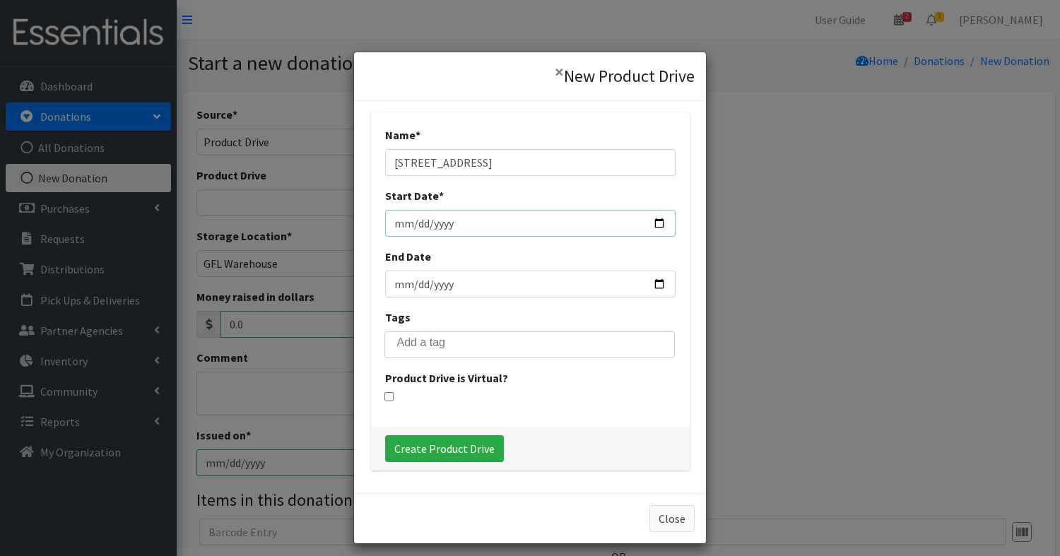
type input "2025-09-15"
click at [664, 283] on input "End Date" at bounding box center [530, 284] width 291 height 27
type input "2025-10-15"
click at [446, 348] on input "search" at bounding box center [540, 342] width 286 height 13
click at [529, 420] on div "Name * 25 Diaper Drive Start Date * 2025-09-15 End Date 2025-10-15 Tags Product…" at bounding box center [530, 269] width 319 height 315
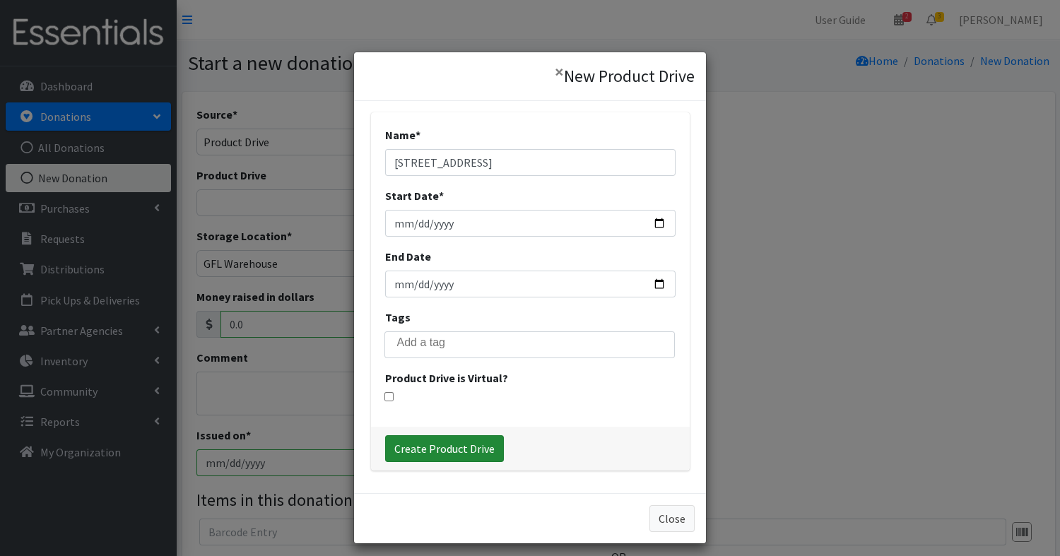
click at [452, 449] on input "Create Product Drive" at bounding box center [444, 448] width 119 height 27
select select "3524"
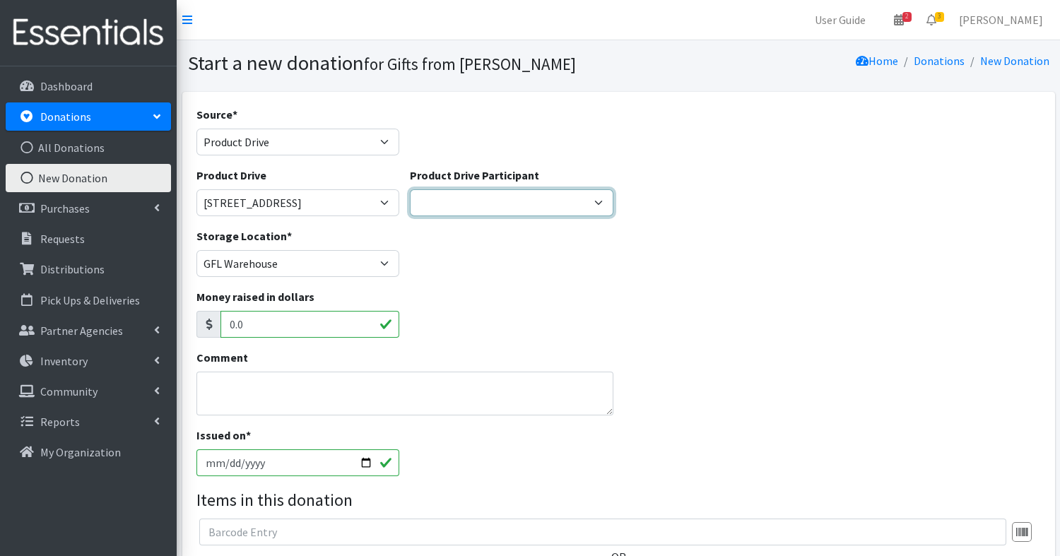
click at [515, 204] on select "Milk Bank Village of Park Forest SGR Zeta X Sigma Richton Park GS Troup 65829 D…" at bounding box center [512, 202] width 204 height 27
click at [604, 198] on select "Milk Bank Village of Park Forest SGR Zeta X Sigma Richton Park GS Troup 65829 D…" at bounding box center [512, 202] width 204 height 27
select select
click at [410, 189] on select "Milk Bank Village of Park Forest SGR Zeta X Sigma Richton Park GS Troup 65829 D…" at bounding box center [512, 202] width 204 height 27
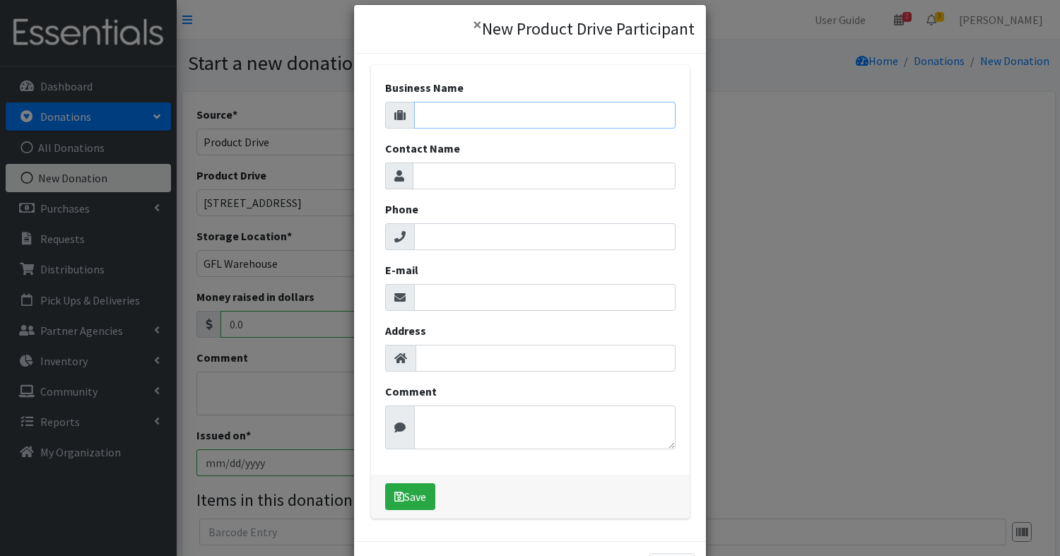
click at [512, 110] on input "Business Name" at bounding box center [545, 115] width 262 height 27
type input "f"
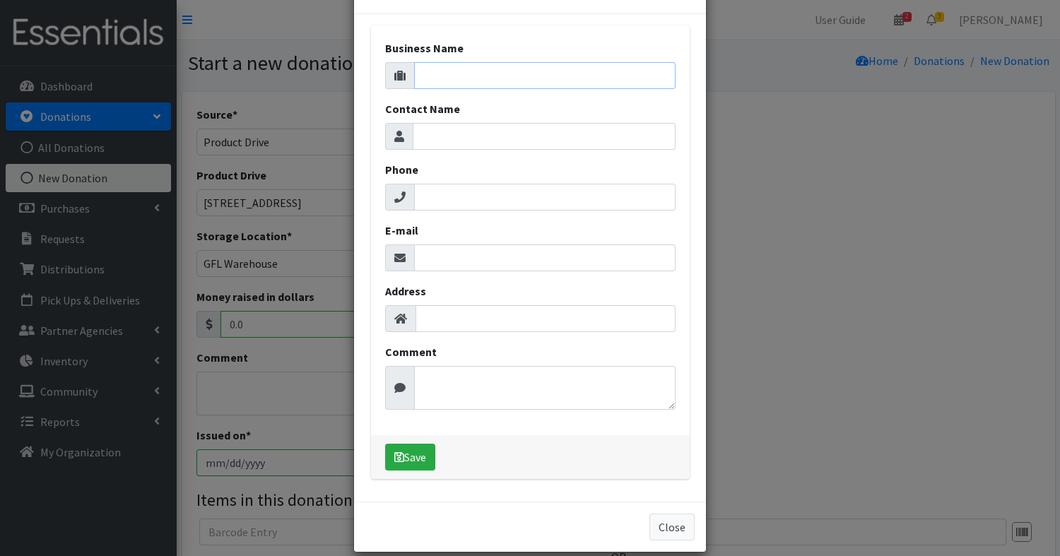
scroll to position [39, 0]
click at [674, 521] on button "Close" at bounding box center [672, 528] width 45 height 27
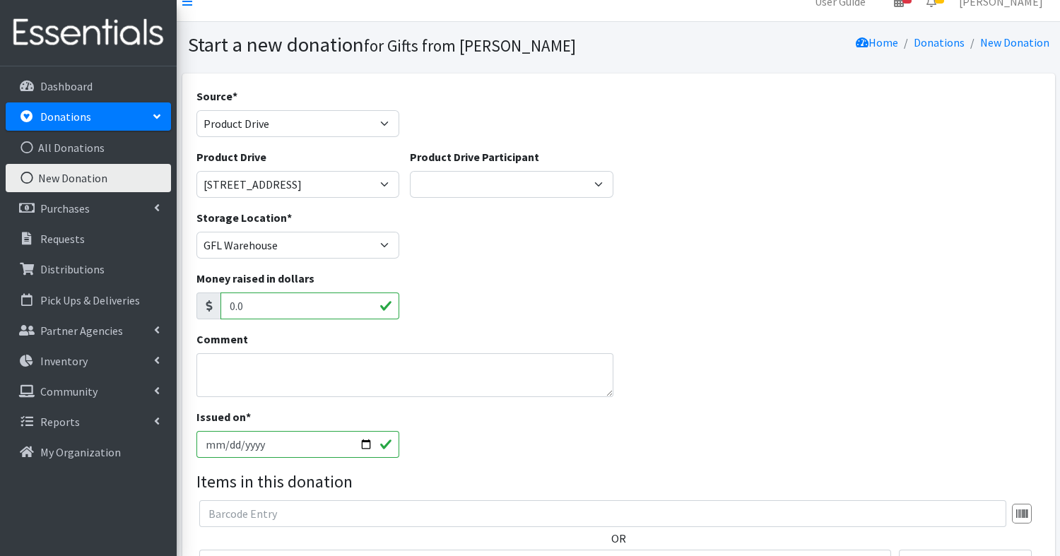
scroll to position [0, 0]
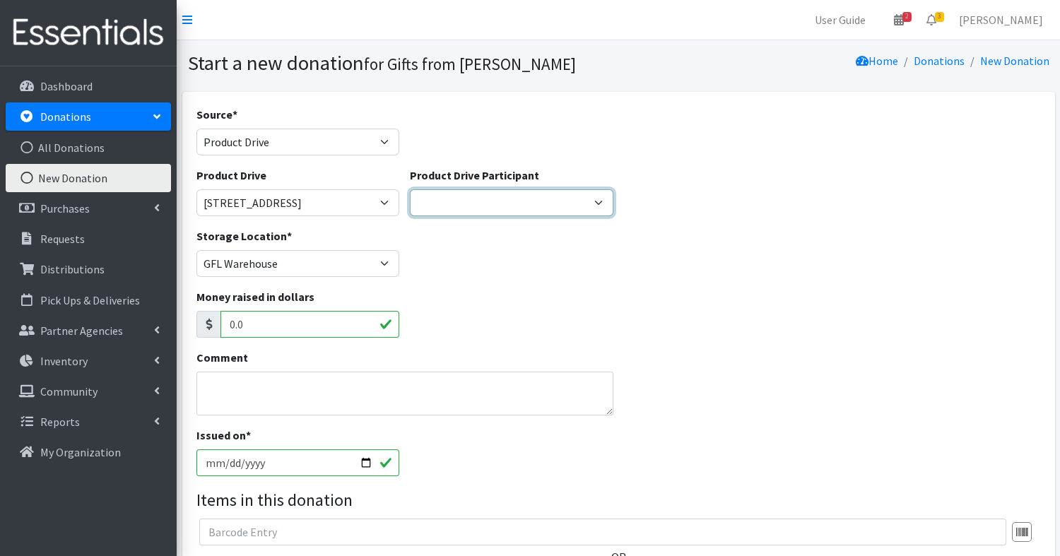
click at [512, 202] on select "[GEOGRAPHIC_DATA] of Park Forest SGR Zeta X Sigma [GEOGRAPHIC_DATA] [PERSON_NAM…" at bounding box center [512, 202] width 204 height 27
click at [512, 202] on select "Milk Bank Village of Park Forest SGR Zeta X Sigma Richton Park GS Troup 65829 D…" at bounding box center [512, 202] width 204 height 27
click at [410, 189] on select "Milk Bank Village of Park Forest SGR Zeta X Sigma Richton Park GS Troup 65829 D…" at bounding box center [512, 202] width 204 height 27
click at [510, 201] on select "Milk Bank Village of Park Forest SGR Zeta X Sigma Richton Park GS Troup 65829 D…" at bounding box center [512, 202] width 204 height 27
click at [410, 189] on select "Milk Bank Village of Park Forest SGR Zeta X Sigma Richton Park GS Troup 65829 D…" at bounding box center [512, 202] width 204 height 27
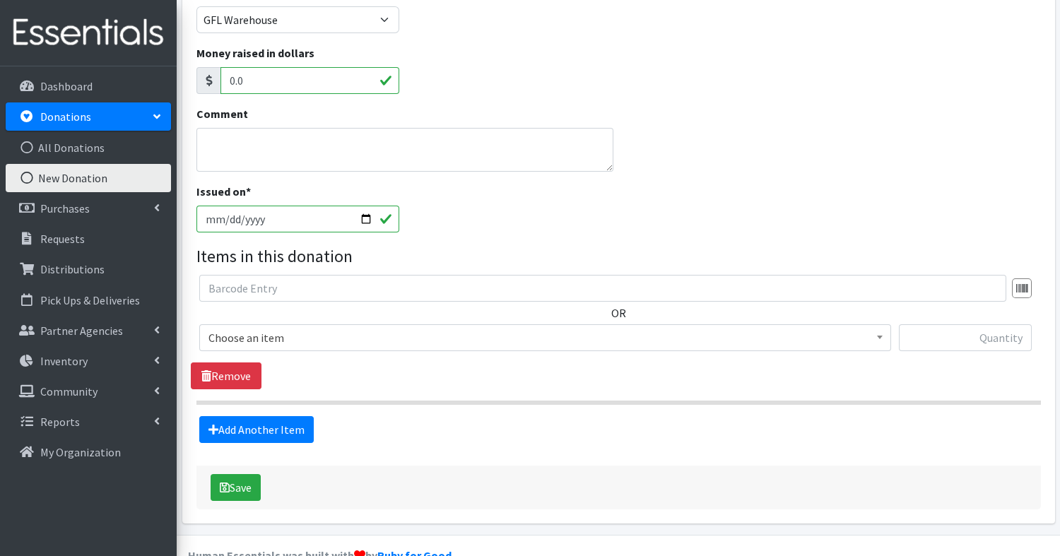
scroll to position [274, 0]
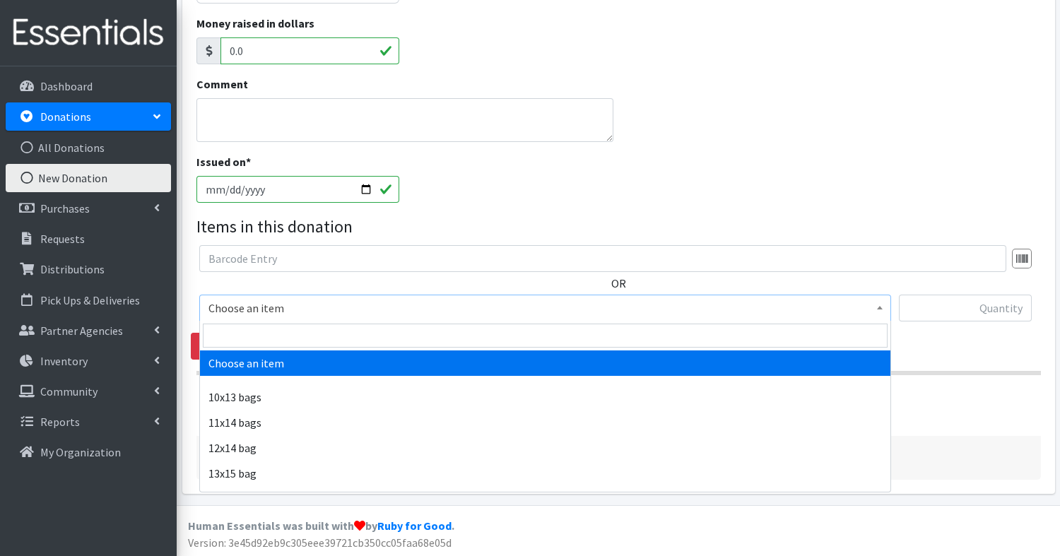
click at [345, 310] on span "Choose an item" at bounding box center [546, 308] width 674 height 20
click at [331, 334] on input "search" at bounding box center [545, 336] width 685 height 24
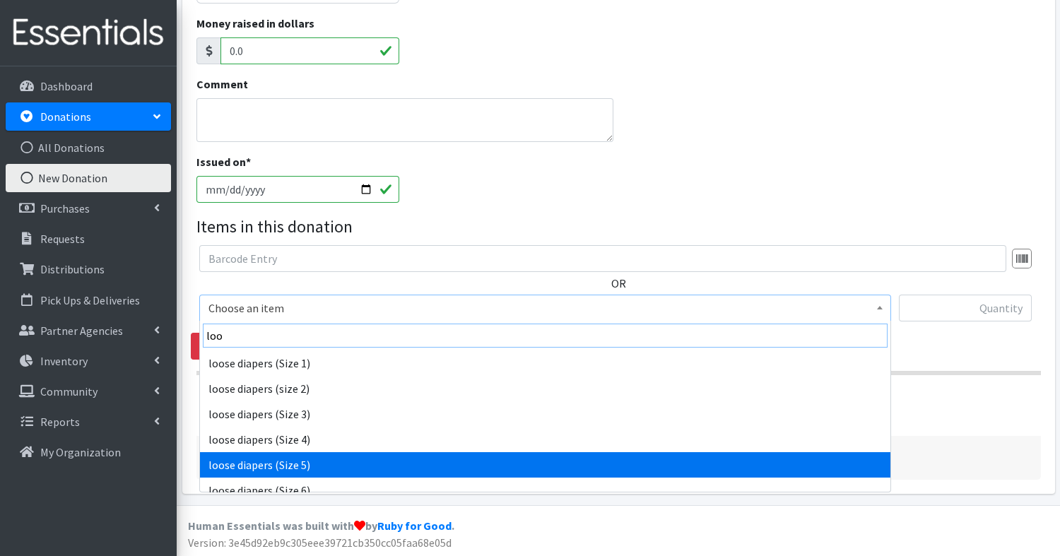
type input "loo"
select select "14050"
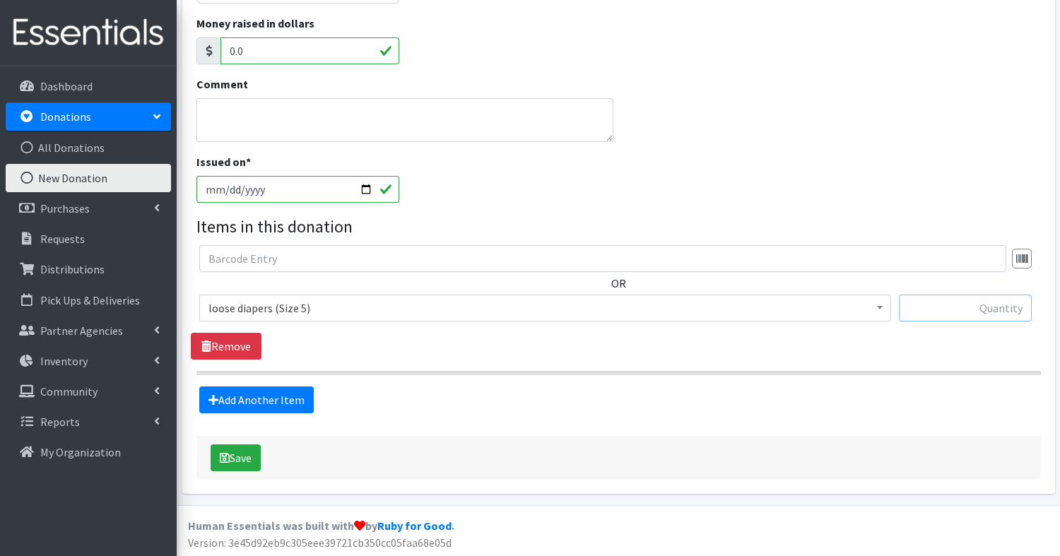
click at [990, 313] on input "text" at bounding box center [965, 308] width 133 height 27
type input "24"
click at [277, 398] on link "Add Another Item" at bounding box center [256, 400] width 115 height 27
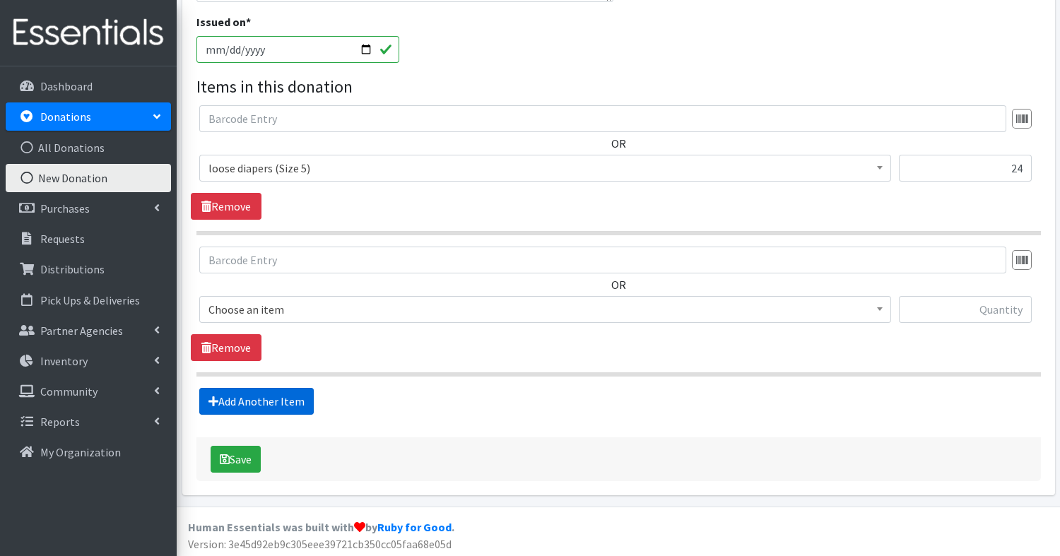
scroll to position [414, 0]
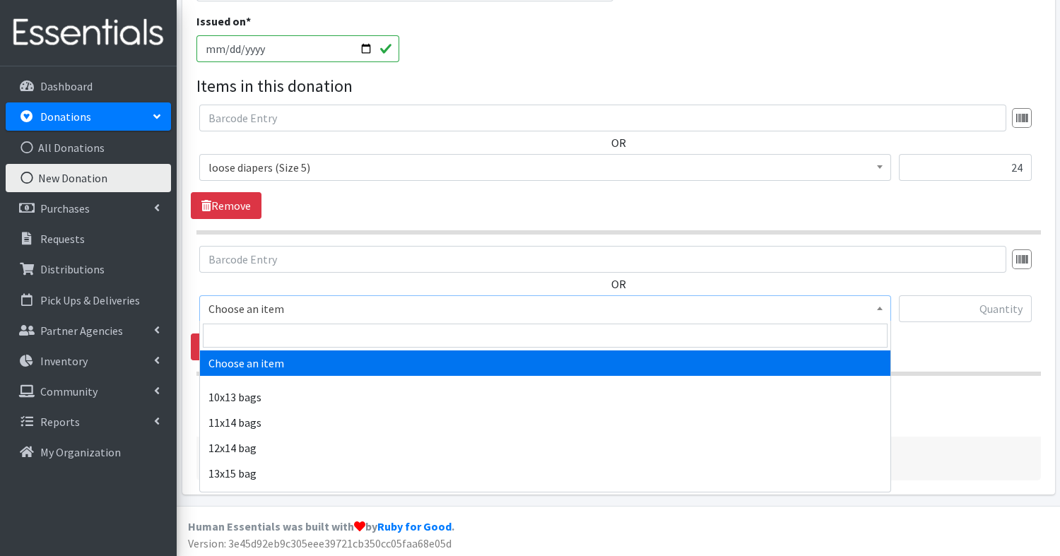
click at [262, 303] on span "Choose an item" at bounding box center [546, 309] width 674 height 20
click at [281, 338] on input "search" at bounding box center [545, 336] width 685 height 24
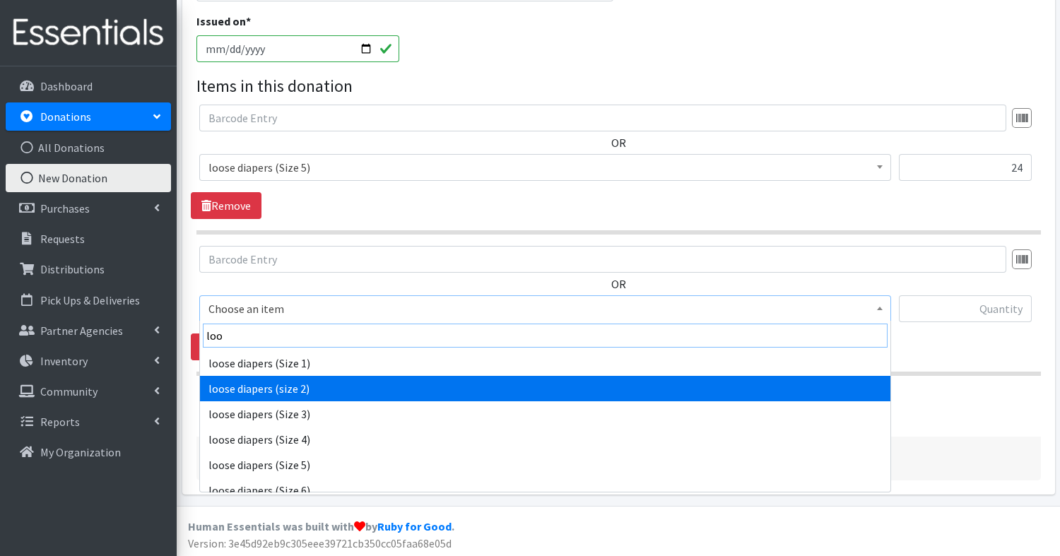
type input "loo"
select select "15133"
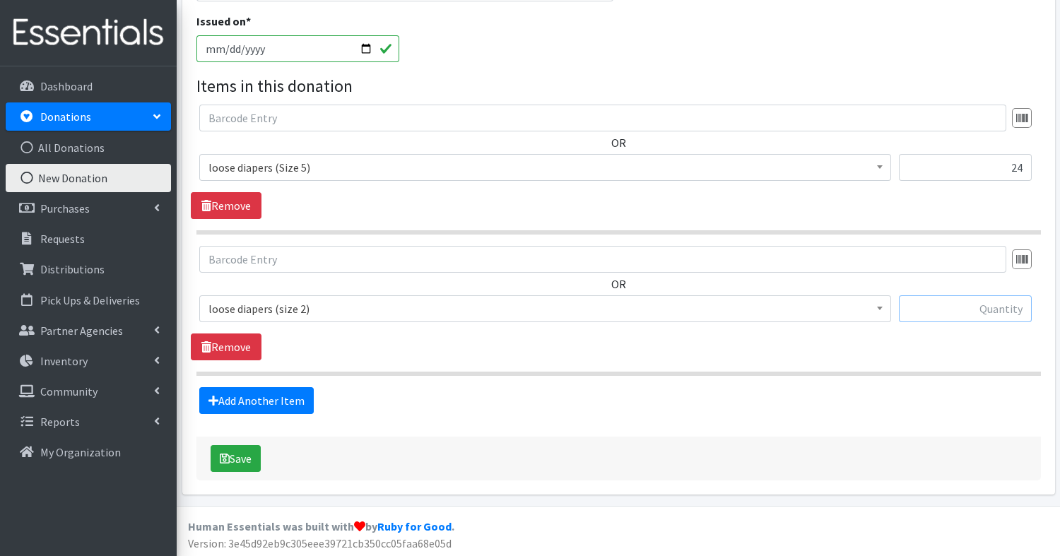
click at [985, 298] on input "text" at bounding box center [965, 308] width 133 height 27
type input "29"
click at [247, 402] on link "Add Another Item" at bounding box center [256, 400] width 115 height 27
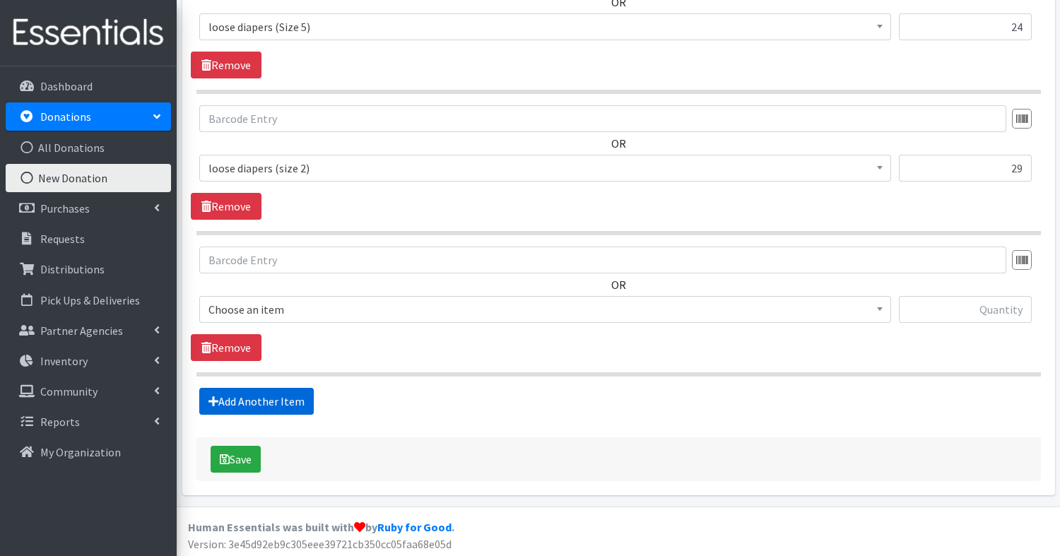
scroll to position [555, 0]
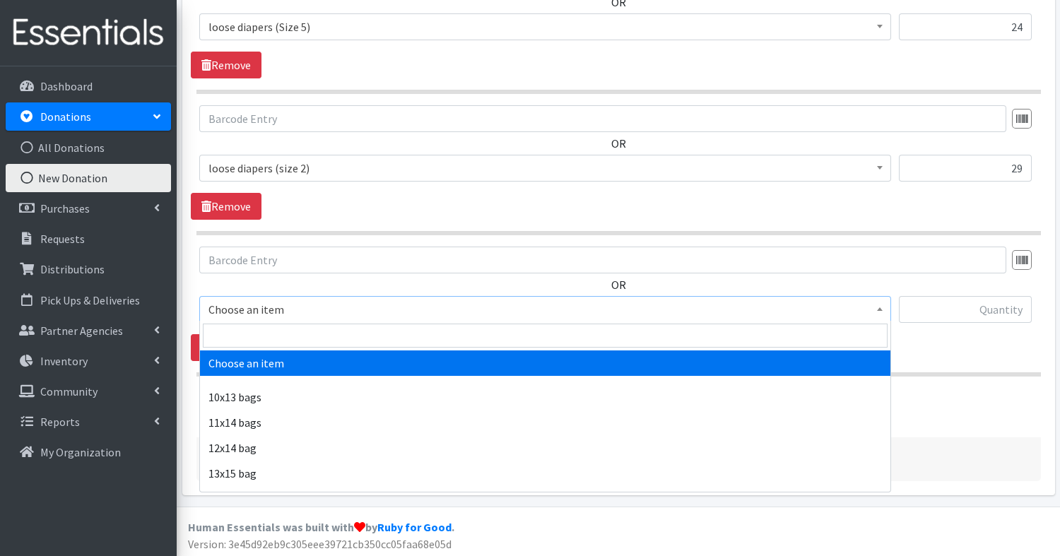
click at [288, 310] on span "Choose an item" at bounding box center [546, 310] width 674 height 20
click at [280, 344] on input "search" at bounding box center [545, 336] width 685 height 24
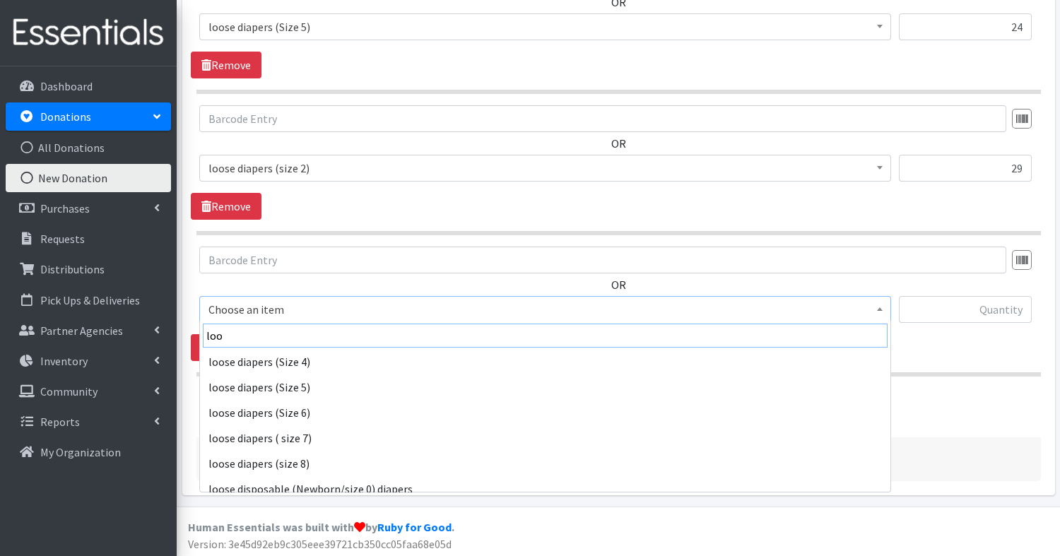
scroll to position [112, 0]
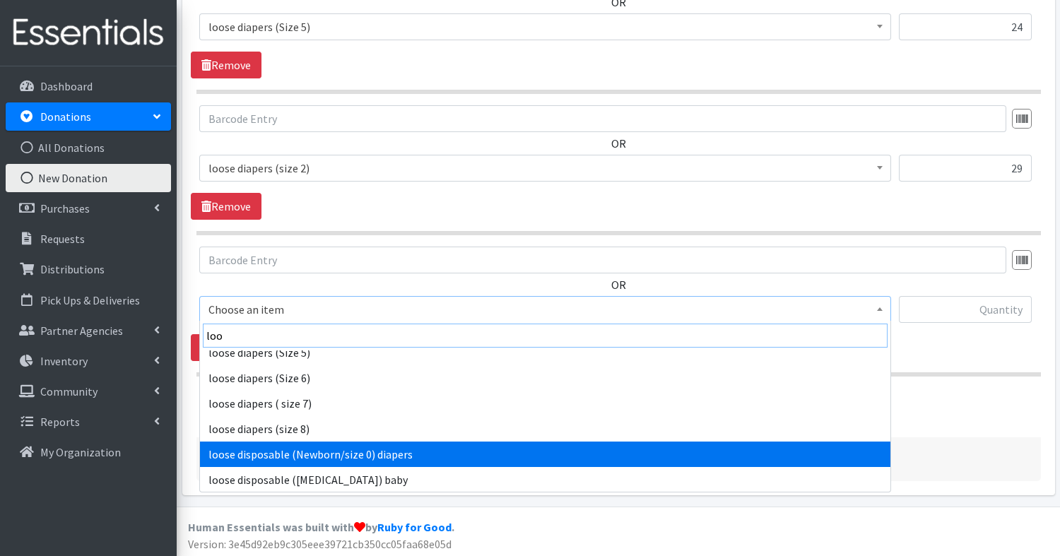
type input "loo"
select select "14073"
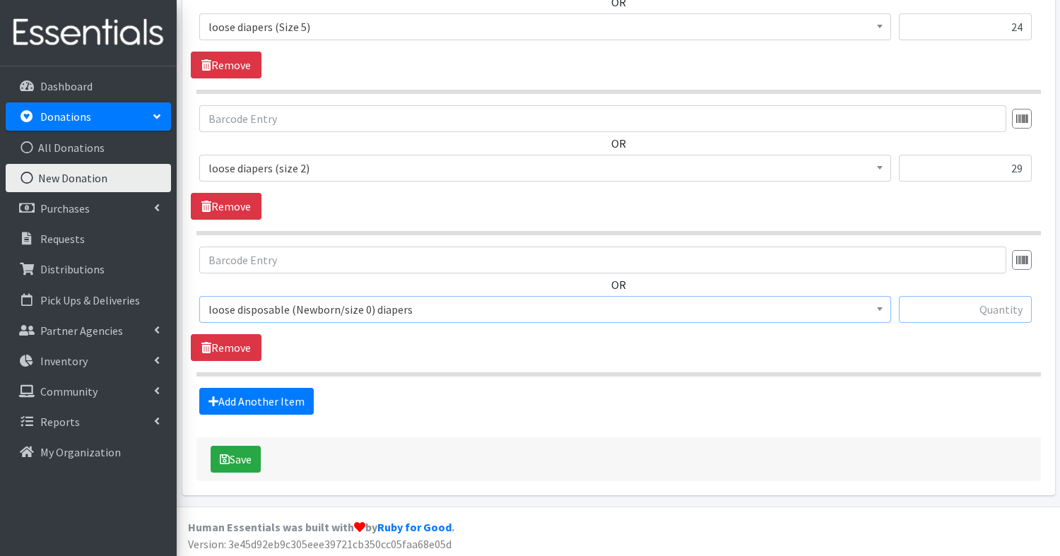
click at [993, 307] on input "text" at bounding box center [965, 309] width 133 height 27
type input "3"
click at [245, 464] on button "Save" at bounding box center [236, 459] width 50 height 27
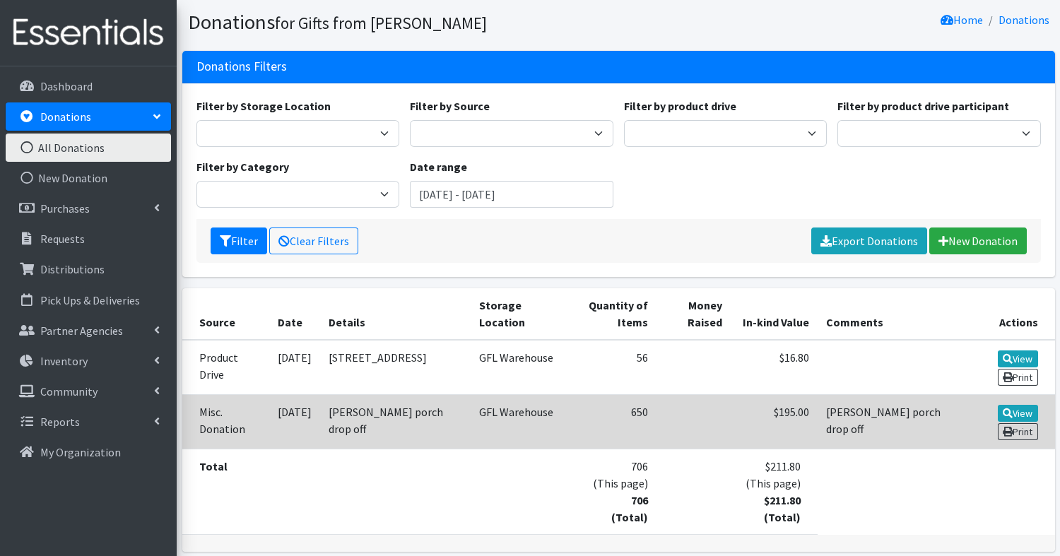
scroll to position [143, 0]
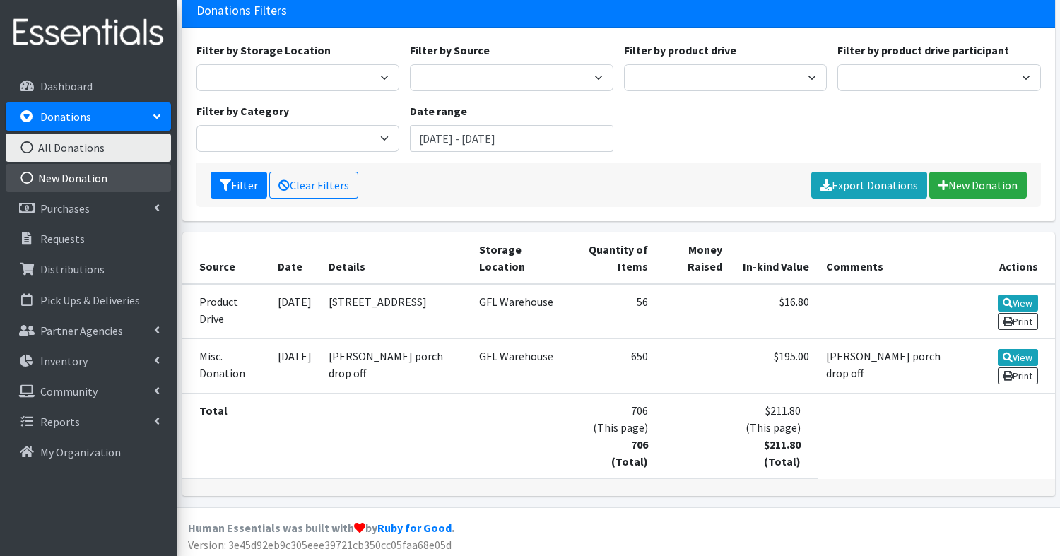
click at [98, 179] on link "New Donation" at bounding box center [88, 178] width 165 height 28
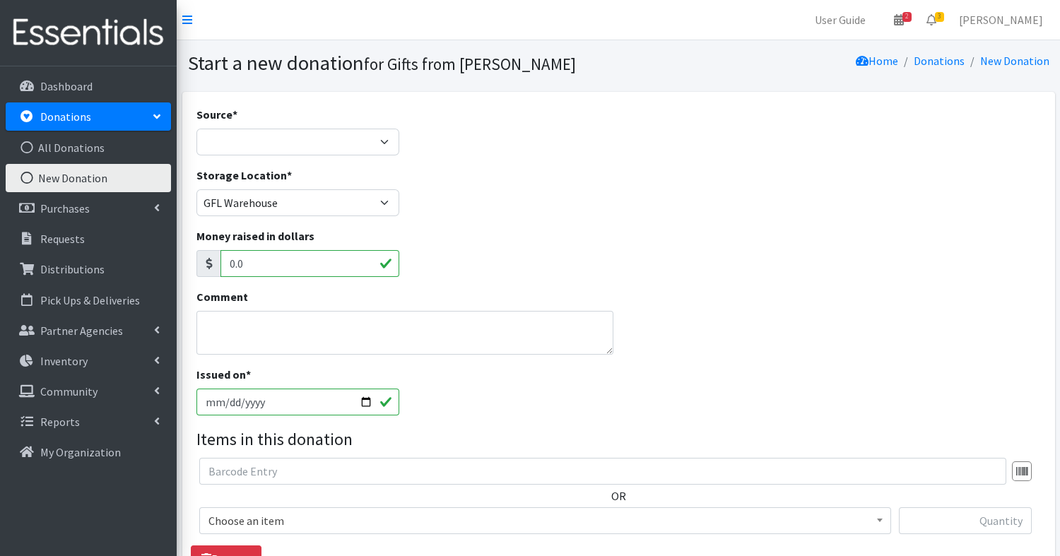
click at [98, 179] on link "New Donation" at bounding box center [88, 178] width 165 height 28
click at [97, 179] on link "New Donation" at bounding box center [88, 178] width 165 height 28
click at [237, 138] on select "Product Drive Manufacturer Donation Site Misc. Donation" at bounding box center [299, 142] width 204 height 27
select select "Product Drive"
click at [197, 129] on select "Product Drive Manufacturer Donation Site Misc. Donation" at bounding box center [299, 142] width 204 height 27
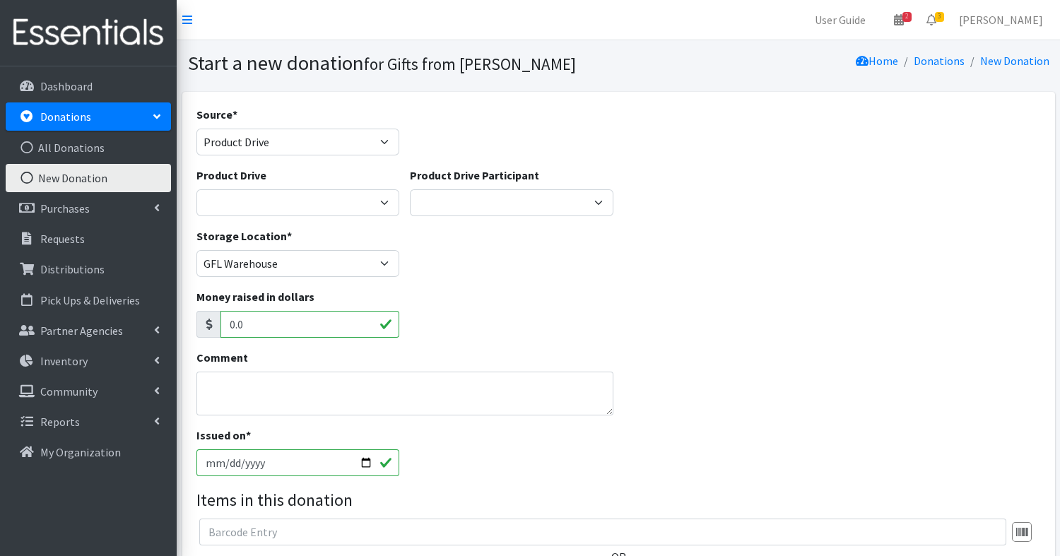
click at [351, 186] on div "Product Drive 25 Diaper Drive Aga [PERSON_NAME] Eagle Scout Project - [PERSON_N…" at bounding box center [299, 191] width 204 height 49
click at [352, 196] on select "25 Diaper Drive Aga [PERSON_NAME] Eagle Scout Project - [PERSON_NAME] [PERSON_N…" at bounding box center [299, 202] width 204 height 27
select select "3524"
click at [197, 189] on select "25 Diaper Drive Aga [PERSON_NAME] Eagle Scout Project - [PERSON_NAME] [PERSON_N…" at bounding box center [299, 202] width 204 height 27
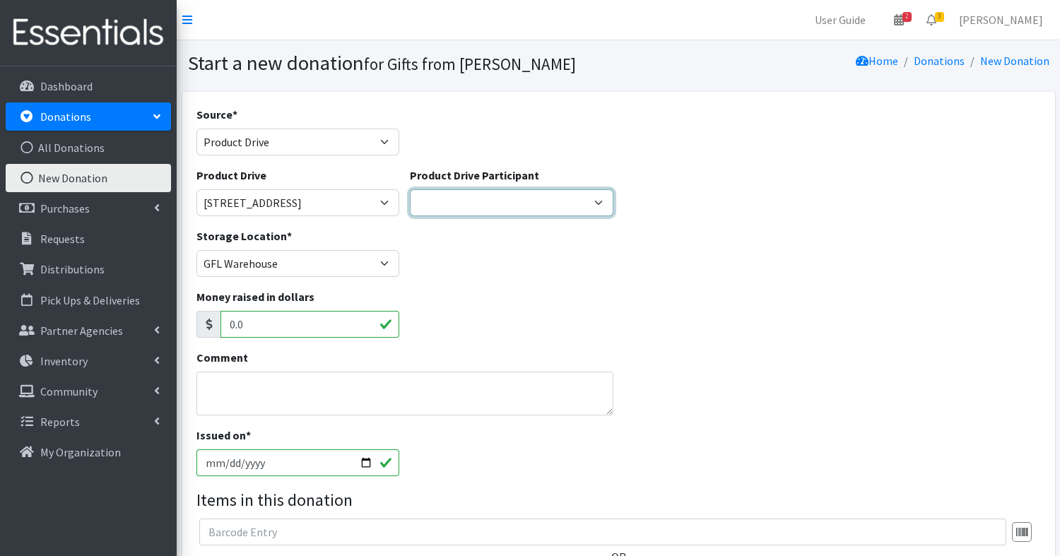
click at [498, 203] on select "[GEOGRAPHIC_DATA] of Park Forest SGR Zeta X Sigma [GEOGRAPHIC_DATA] [PERSON_NAM…" at bounding box center [512, 202] width 204 height 27
select select
click at [410, 189] on select "[GEOGRAPHIC_DATA] of Park Forest SGR Zeta X Sigma [GEOGRAPHIC_DATA] [PERSON_NAM…" at bounding box center [512, 202] width 204 height 27
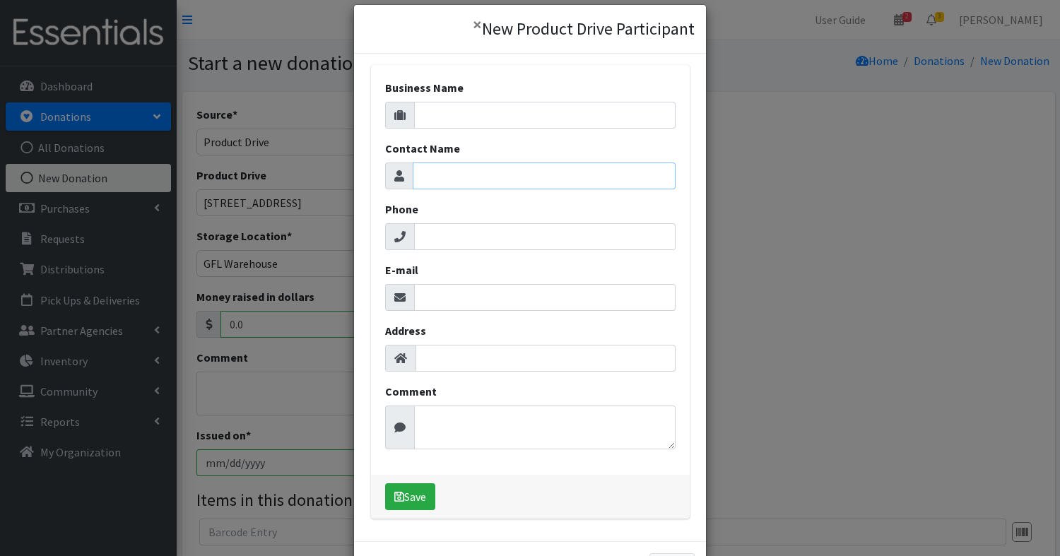
click at [496, 174] on input "Contact Name" at bounding box center [544, 176] width 263 height 27
type input "Mimi Thomas"
click at [495, 293] on input "E-mail" at bounding box center [545, 297] width 262 height 27
type input "KThomas8_18@icloud.com"
click at [409, 498] on button "Save" at bounding box center [410, 497] width 50 height 27
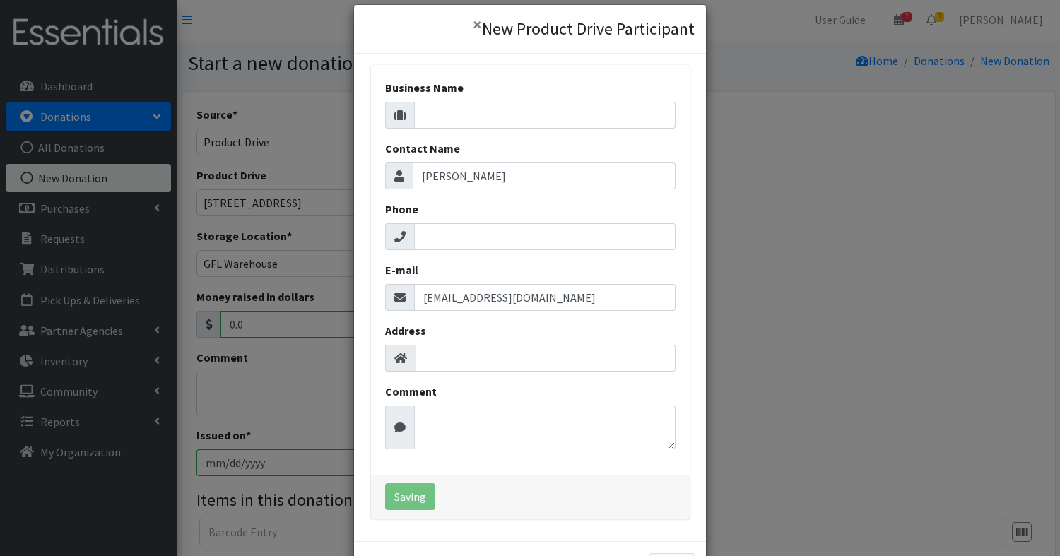
select select "1685"
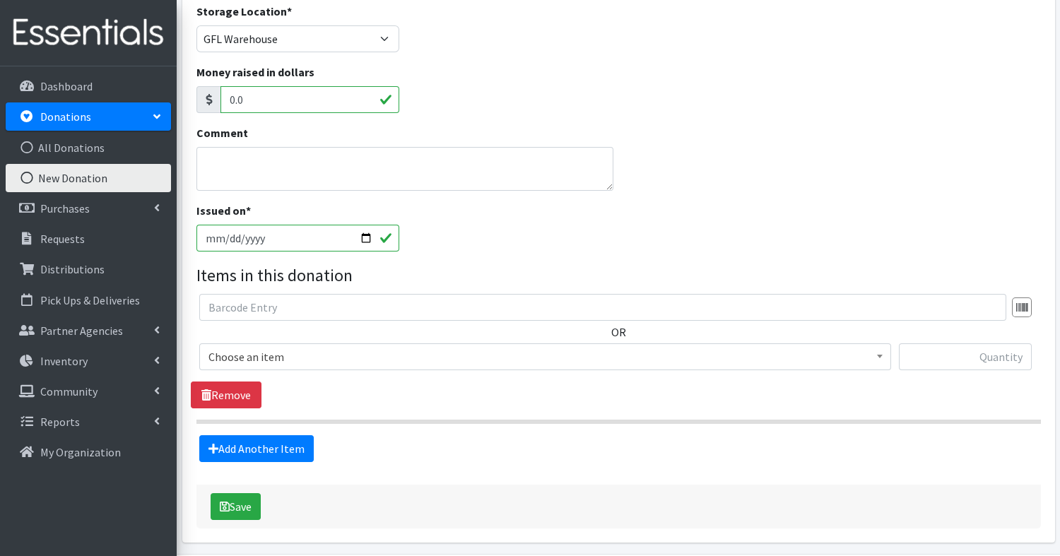
scroll to position [274, 0]
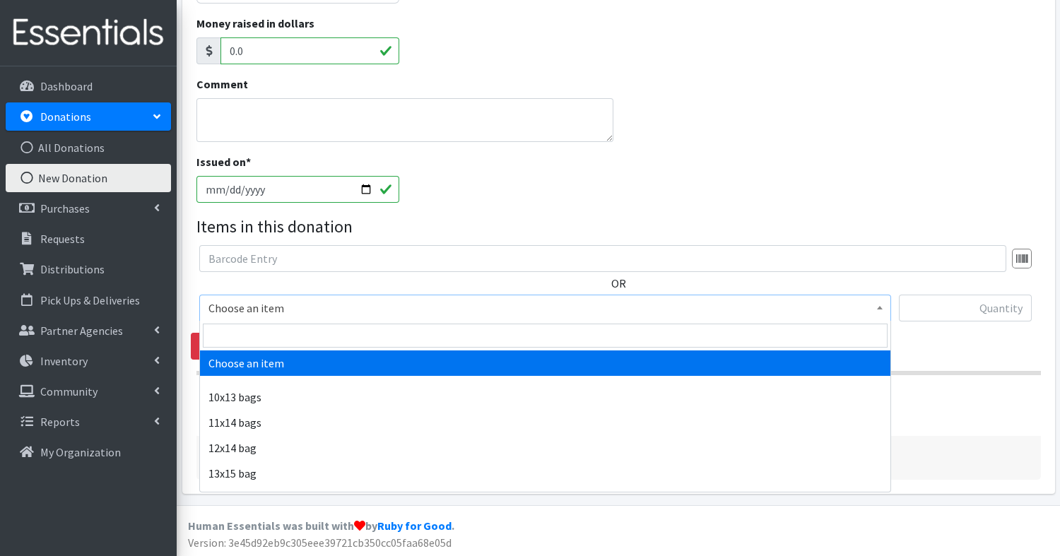
click at [213, 305] on span "Choose an item" at bounding box center [546, 308] width 674 height 20
click at [219, 329] on input "search" at bounding box center [545, 336] width 685 height 24
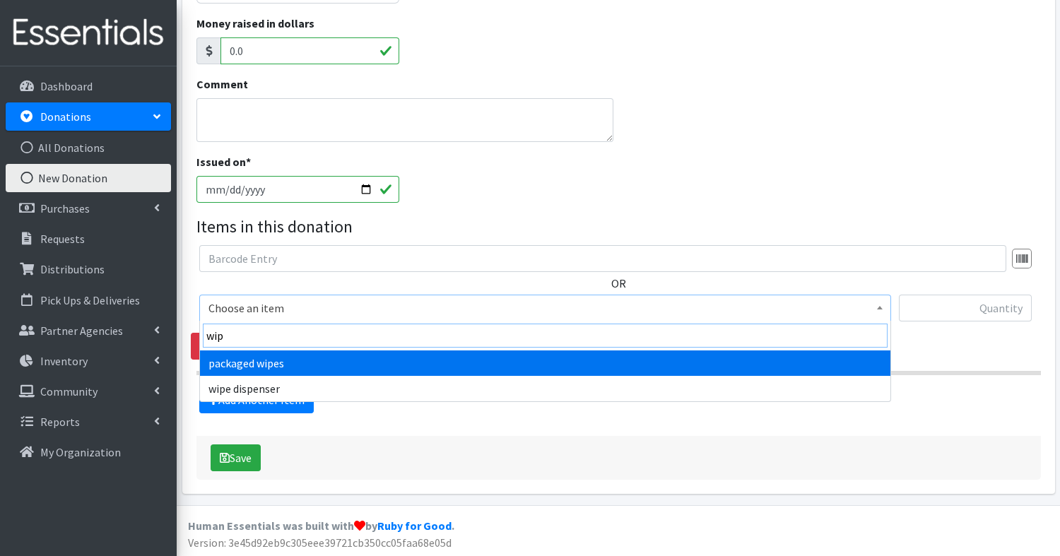
type input "wip"
select select "15143"
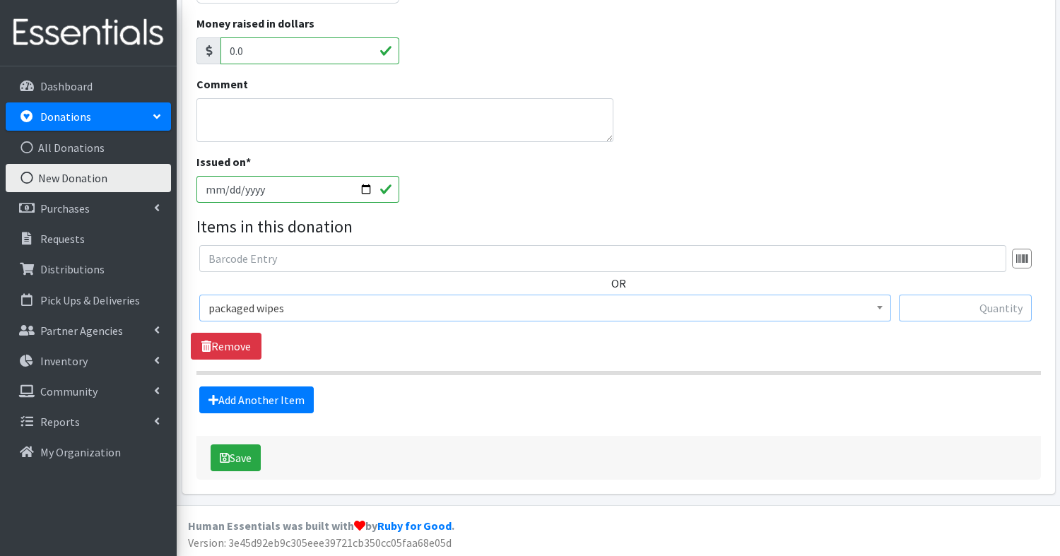
click at [994, 301] on input "text" at bounding box center [965, 308] width 133 height 27
type input "2"
click at [252, 398] on link "Add Another Item" at bounding box center [256, 400] width 115 height 27
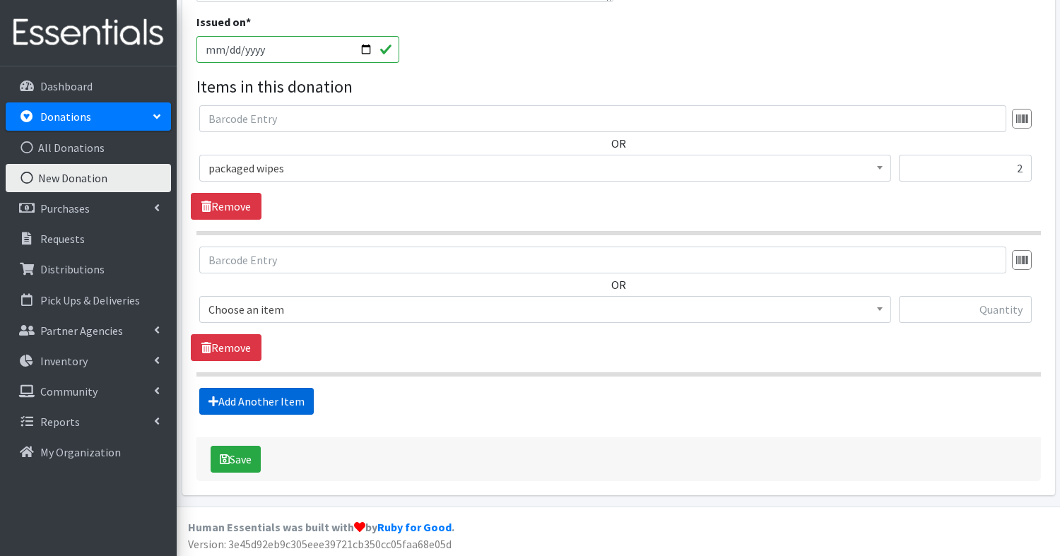
scroll to position [414, 0]
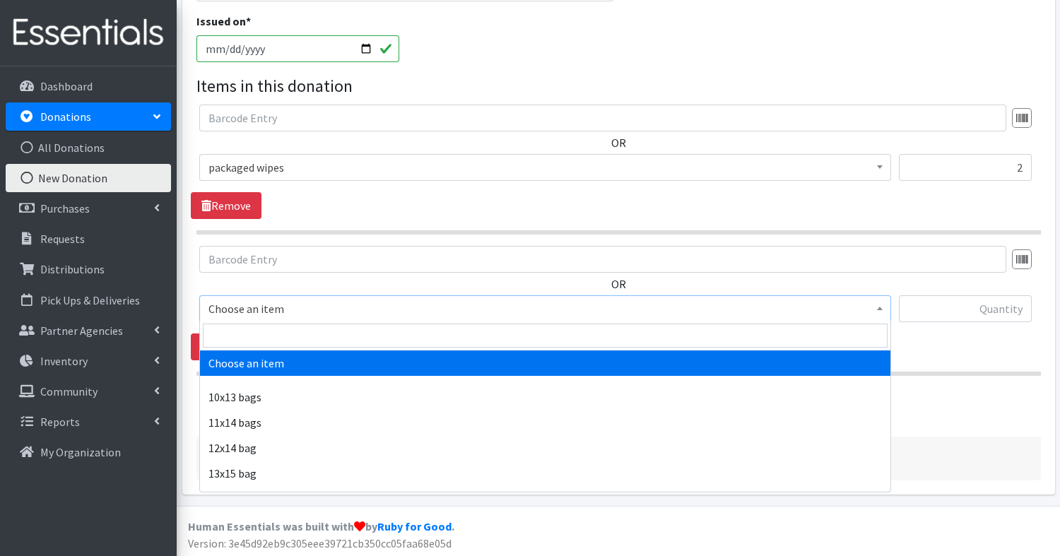
click at [247, 305] on span "Choose an item" at bounding box center [546, 309] width 674 height 20
click at [247, 335] on input "search" at bounding box center [545, 336] width 685 height 24
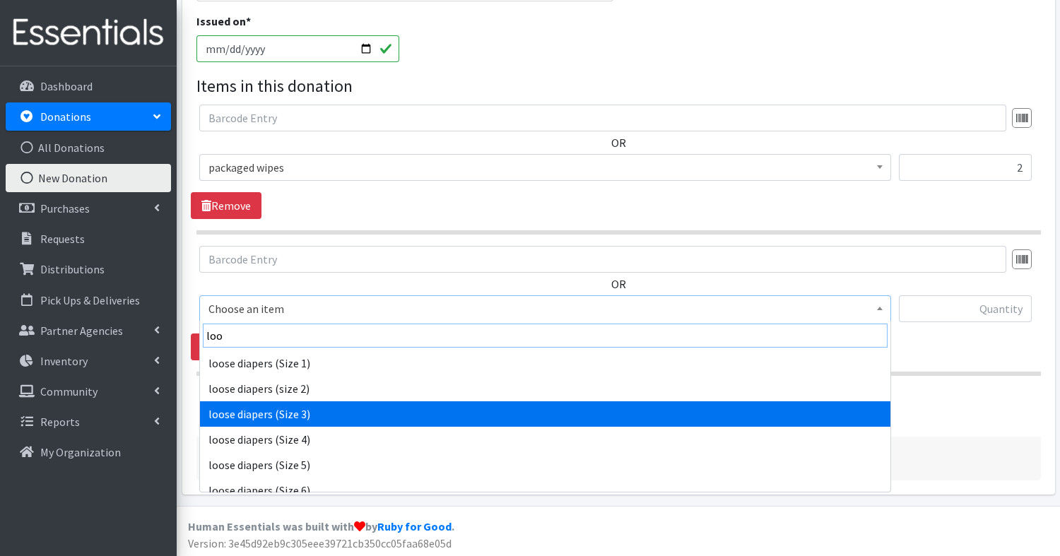
type input "loo"
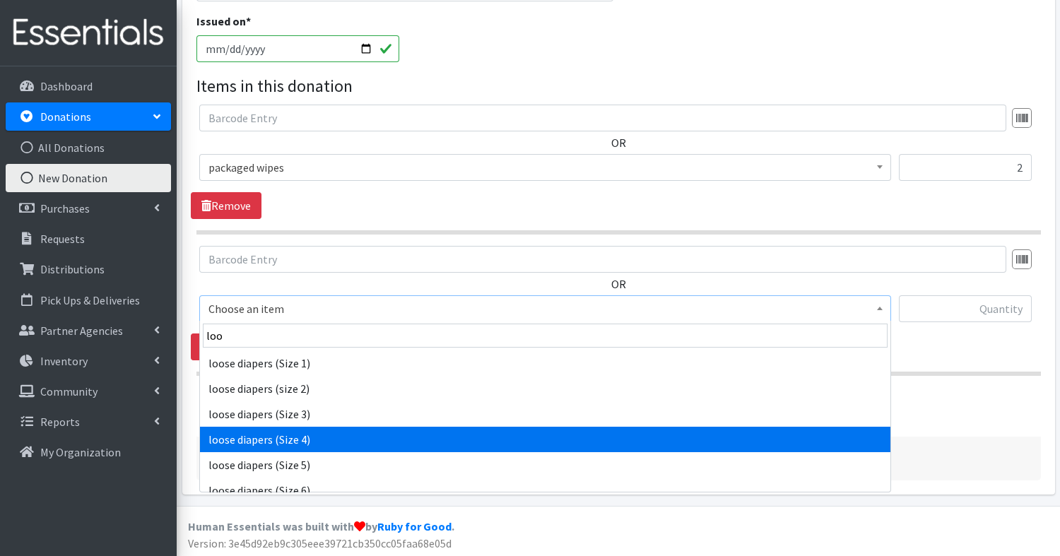
select select "14072"
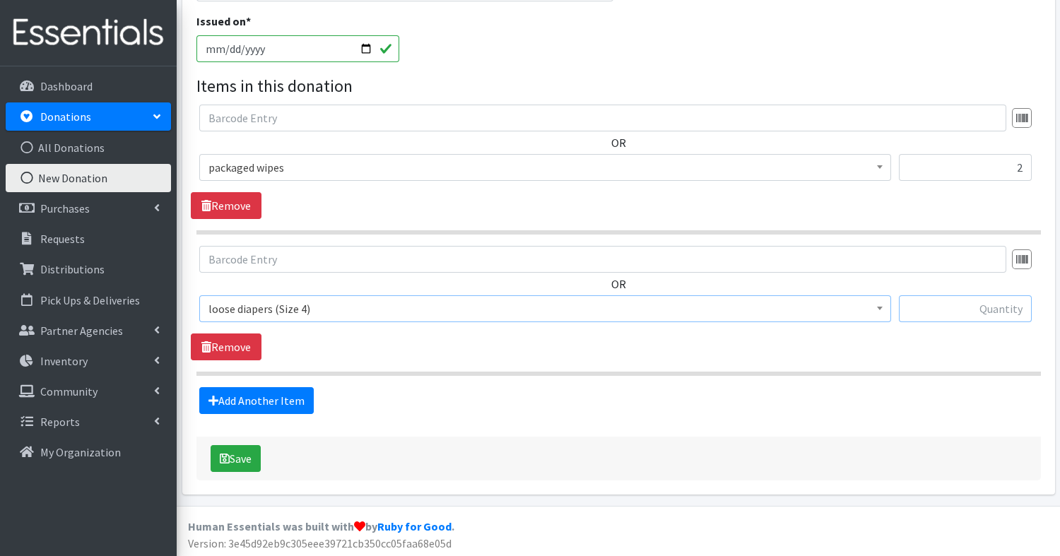
click at [949, 300] on input "text" at bounding box center [965, 308] width 133 height 27
click at [953, 312] on input "text" at bounding box center [965, 308] width 133 height 27
type input "25"
click at [246, 397] on link "Add Another Item" at bounding box center [256, 400] width 115 height 27
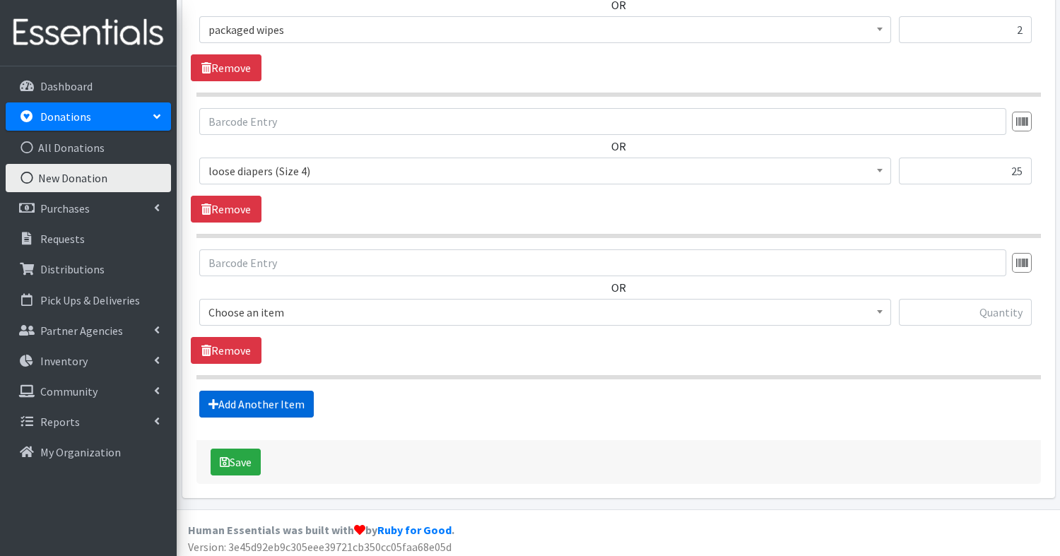
scroll to position [555, 0]
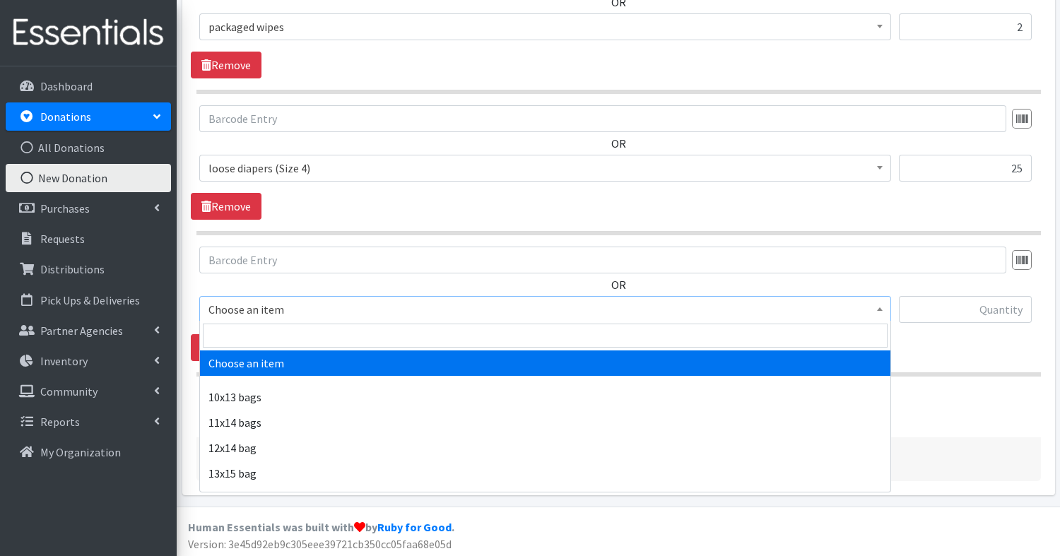
click at [239, 301] on span "Choose an item" at bounding box center [546, 310] width 674 height 20
click at [236, 331] on input "search" at bounding box center [545, 336] width 685 height 24
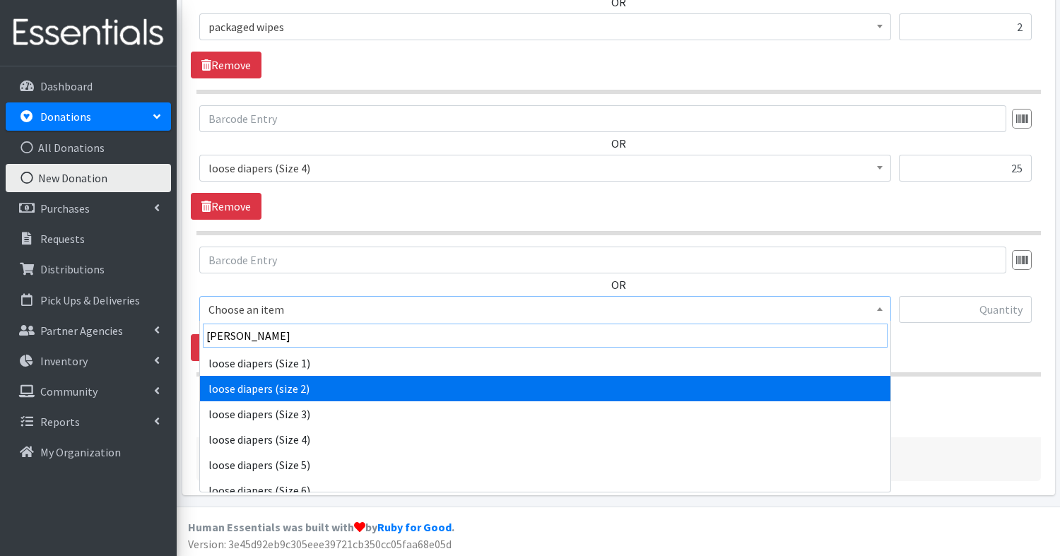
type input "loos"
select select "15133"
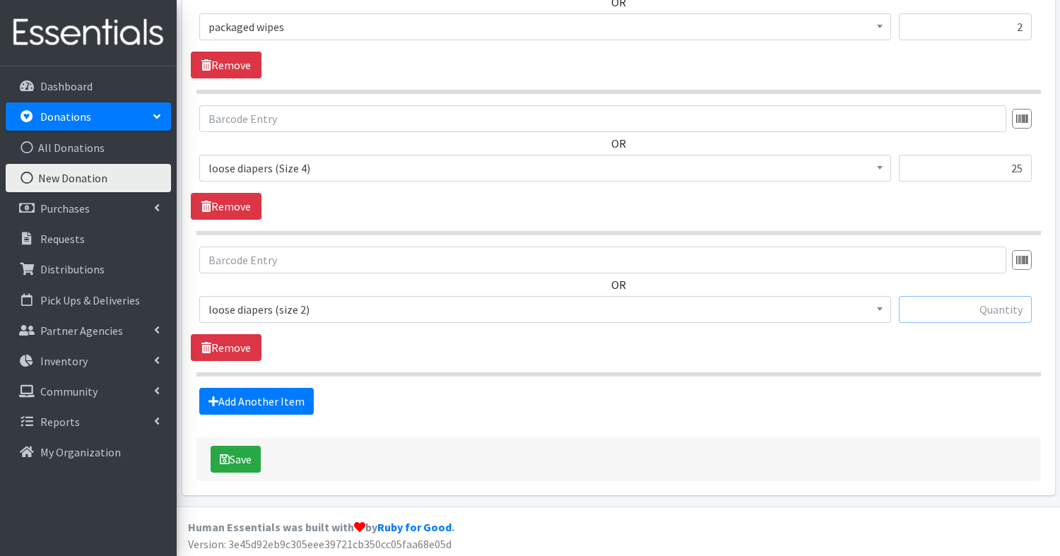
click at [959, 306] on input "text" at bounding box center [965, 309] width 133 height 27
type input "15"
click at [286, 390] on link "Add Another Item" at bounding box center [256, 401] width 115 height 27
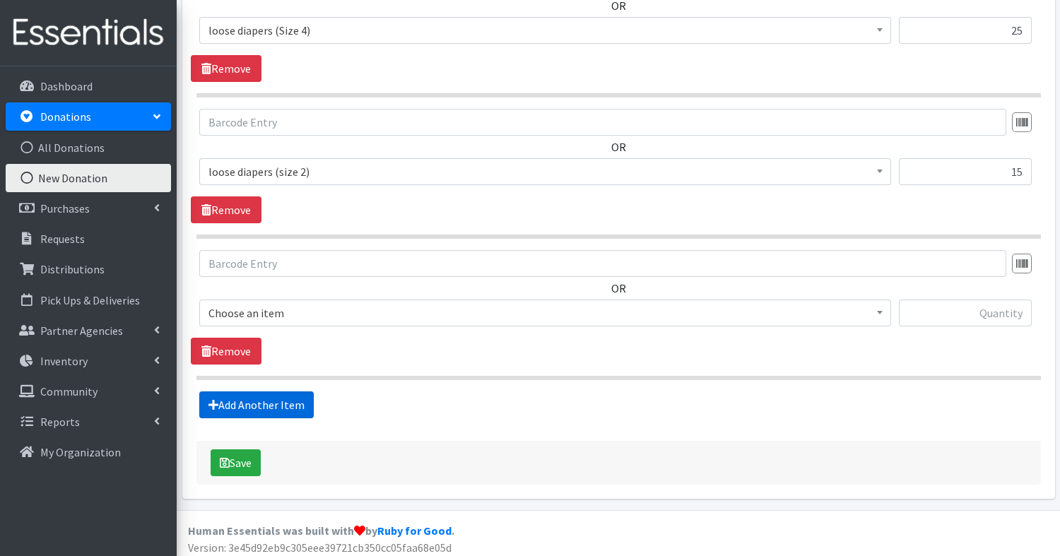
scroll to position [696, 0]
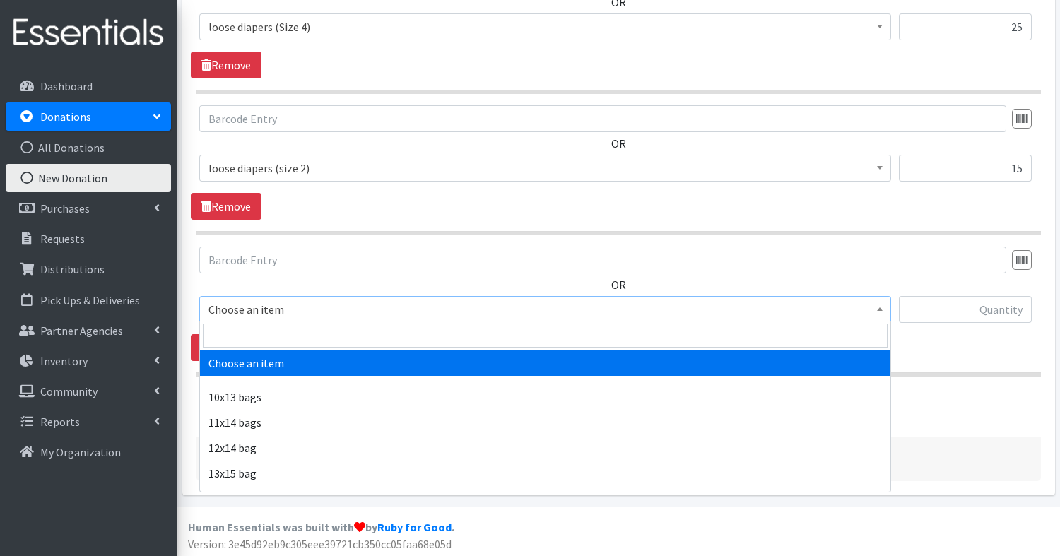
click at [257, 314] on span "Choose an item" at bounding box center [546, 310] width 674 height 20
click at [251, 339] on input "search" at bounding box center [545, 336] width 685 height 24
type input "loo"
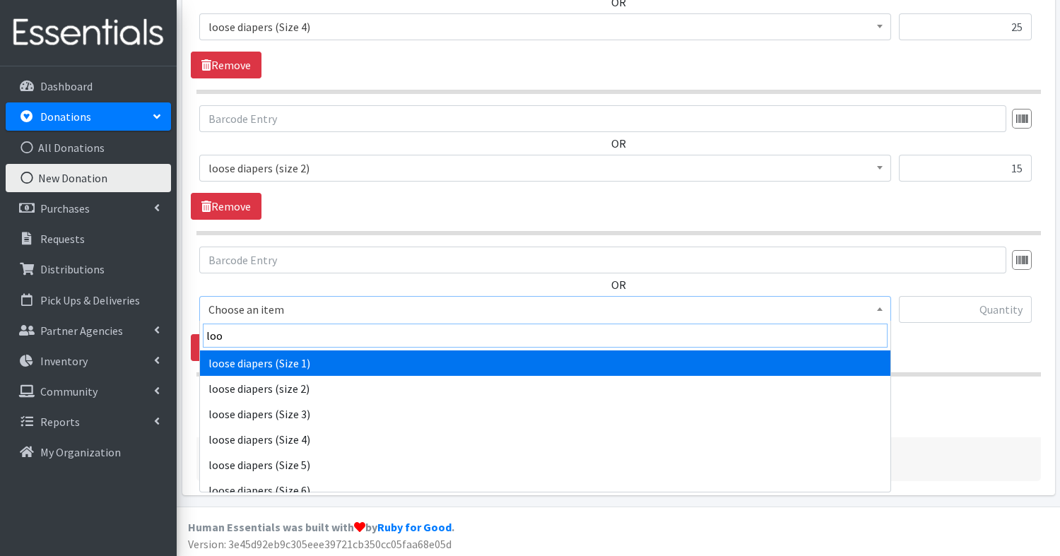
drag, startPoint x: 251, startPoint y: 339, endPoint x: 255, endPoint y: 361, distance: 21.6
select select "14074"
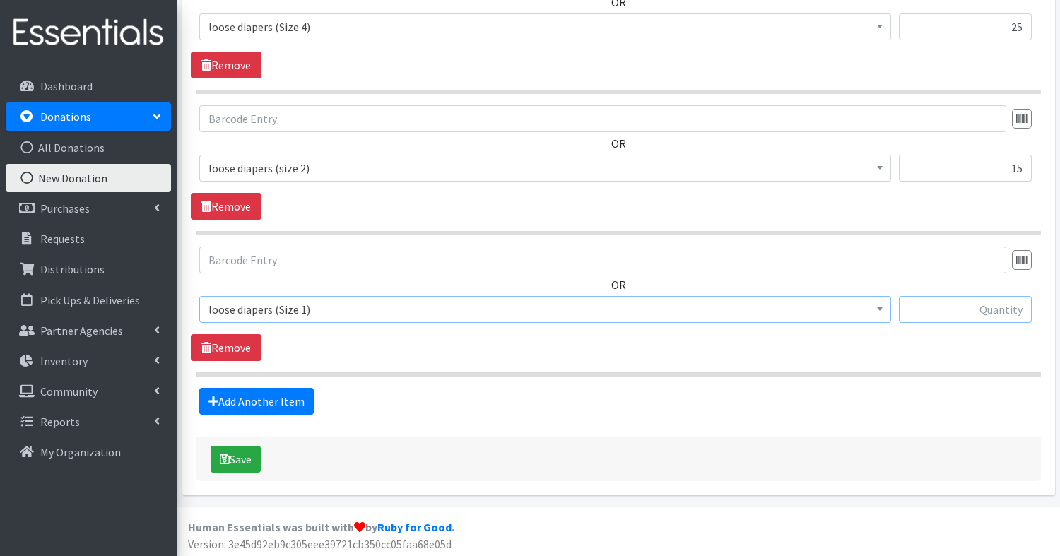
click at [998, 305] on input "text" at bounding box center [965, 309] width 133 height 27
type input "132"
click at [238, 451] on button "Save" at bounding box center [236, 459] width 50 height 27
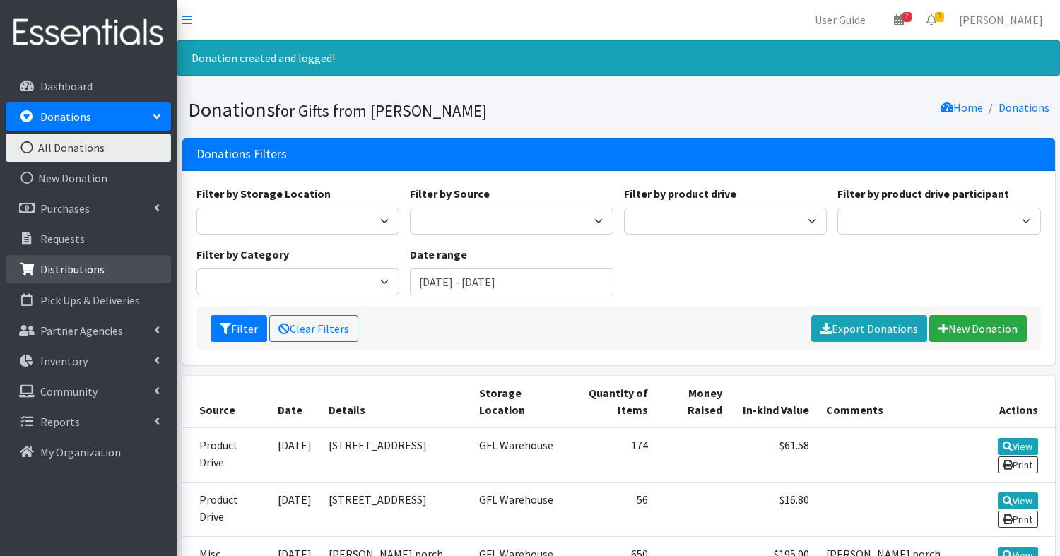
click at [74, 267] on p "Distributions" at bounding box center [72, 269] width 64 height 14
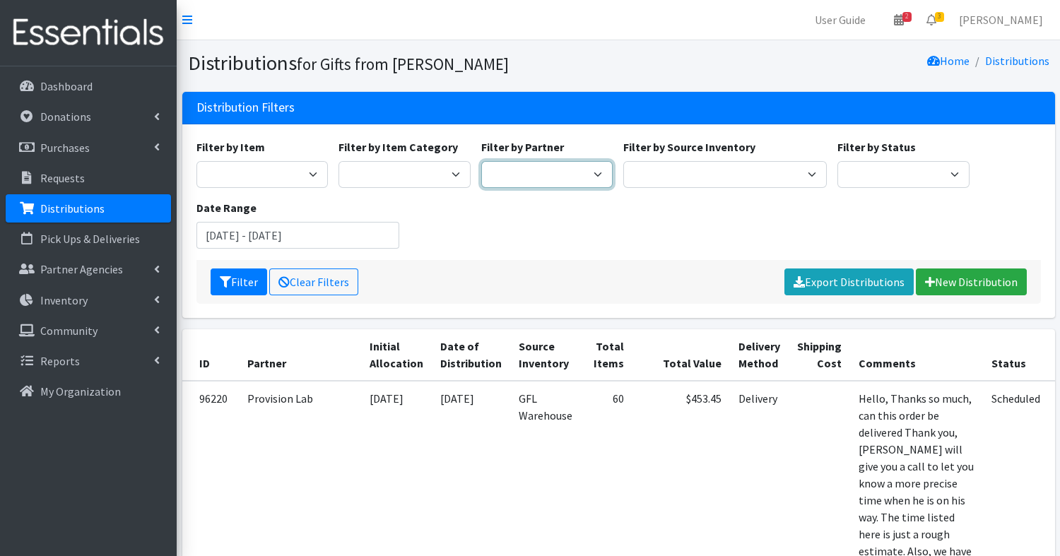
click at [552, 172] on select "Aid for Women Aunt Martha's Bloom Trail High School Centers for New Horizons Fa…" at bounding box center [547, 174] width 132 height 27
select select "5054"
click at [481, 161] on select "Aid for Women Aunt Martha's Bloom Trail High School Centers for New Horizons Fa…" at bounding box center [547, 174] width 132 height 27
click at [233, 283] on button "Filter" at bounding box center [239, 282] width 57 height 27
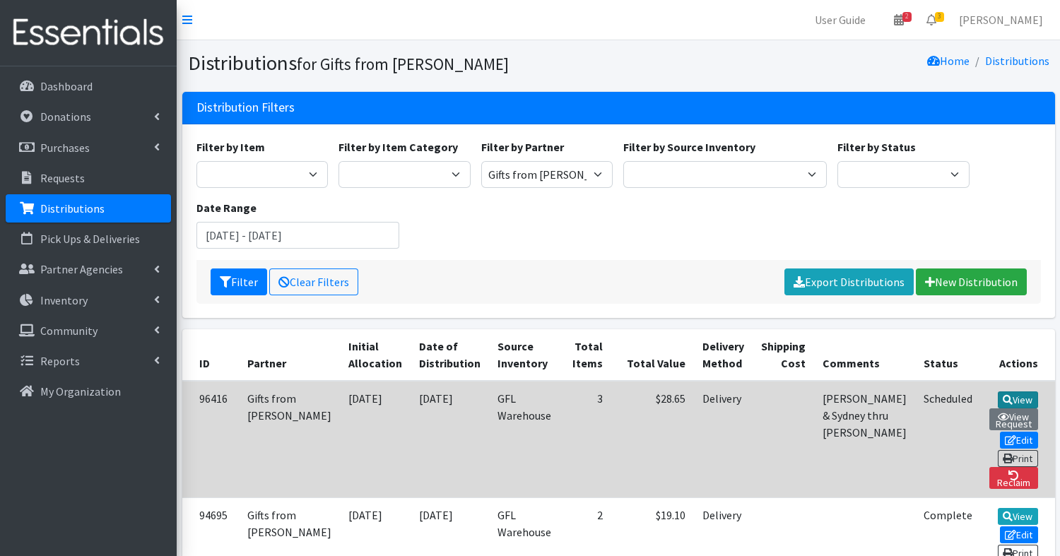
click at [998, 398] on link "View" at bounding box center [1018, 400] width 40 height 17
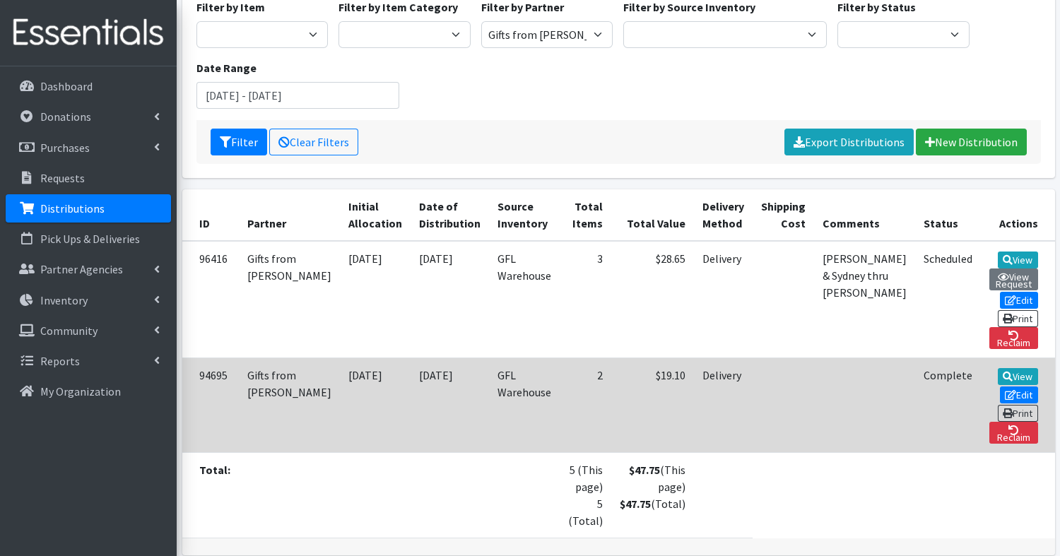
scroll to position [161, 0]
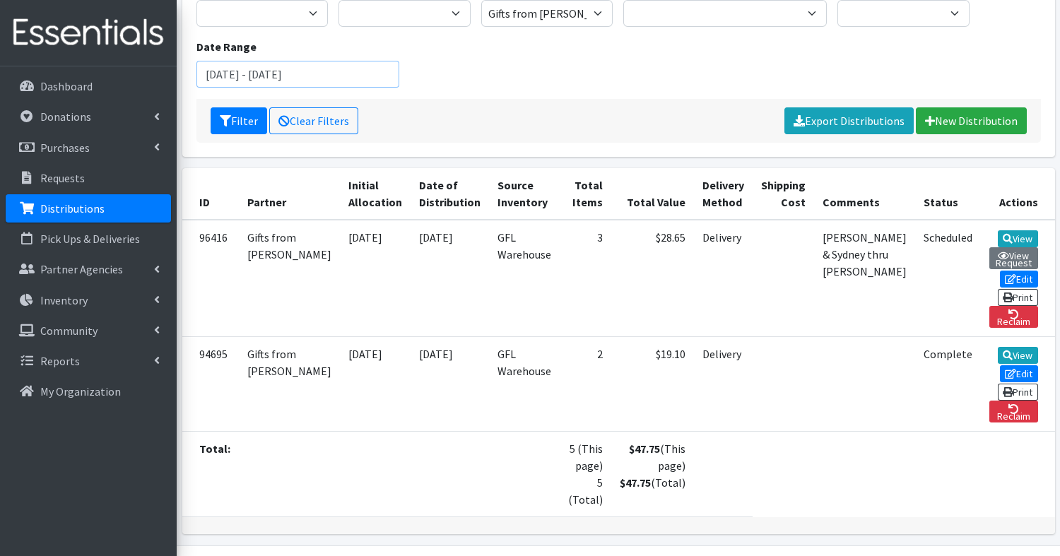
click at [286, 81] on input "[DATE] - [DATE]" at bounding box center [299, 74] width 204 height 27
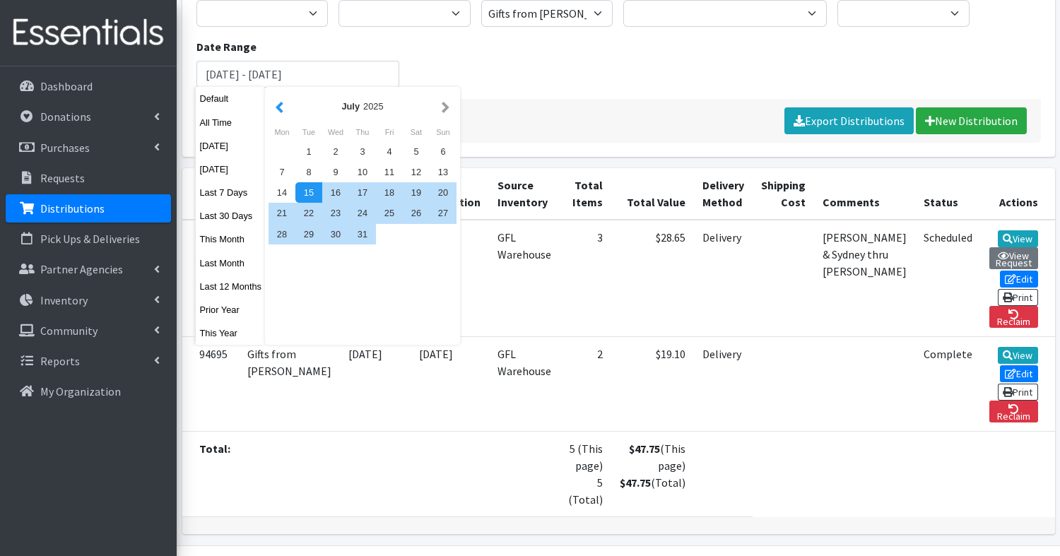
click at [283, 100] on button "button" at bounding box center [279, 107] width 15 height 18
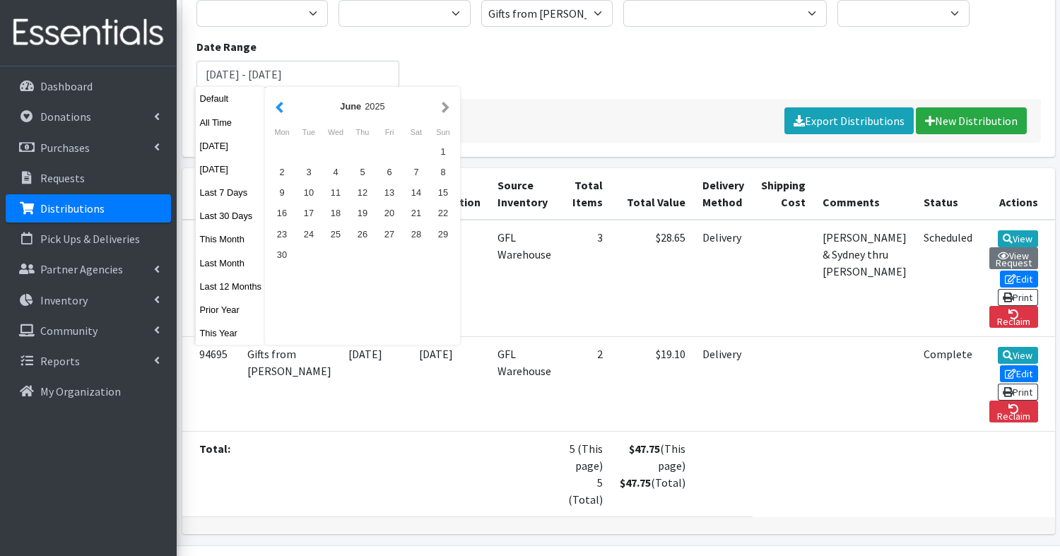
click at [283, 100] on button "button" at bounding box center [279, 107] width 15 height 18
click at [283, 101] on button "button" at bounding box center [279, 107] width 15 height 18
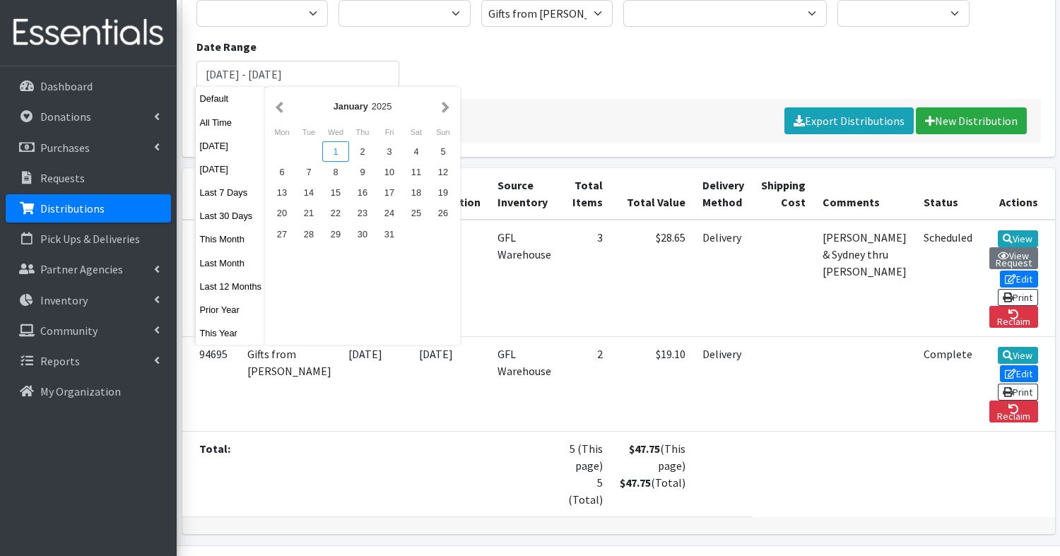
click at [332, 148] on div "1" at bounding box center [335, 151] width 27 height 20
click at [448, 101] on button "button" at bounding box center [445, 107] width 15 height 18
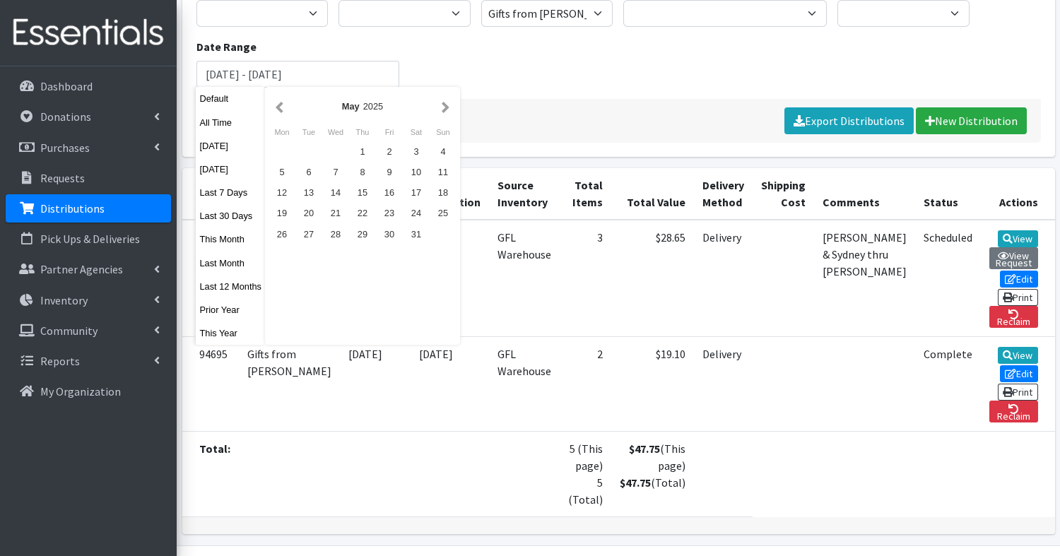
click at [448, 101] on button "button" at bounding box center [445, 107] width 15 height 18
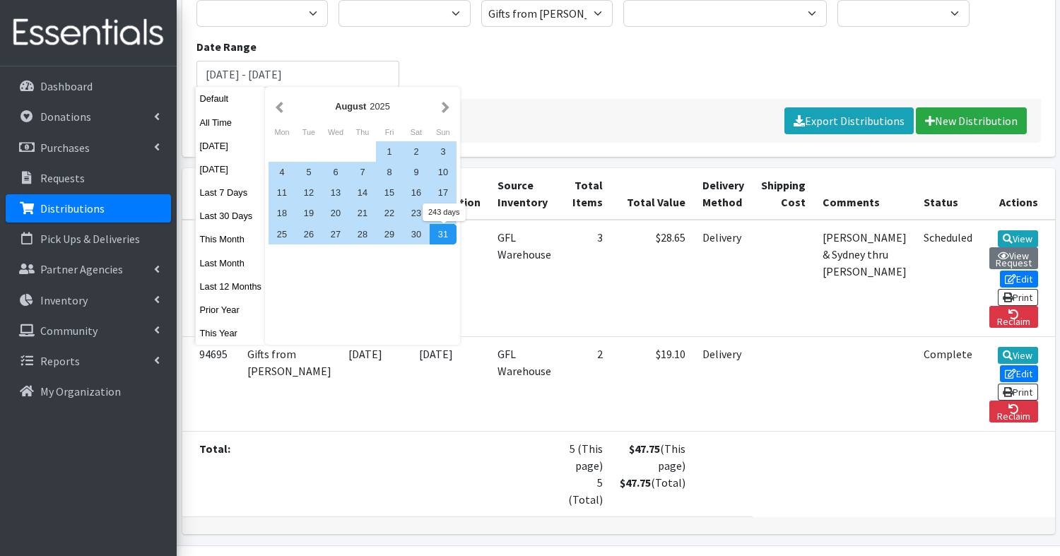
click at [448, 239] on div "31" at bounding box center [443, 234] width 27 height 20
type input "January 1, 2025 - August 31, 2025"
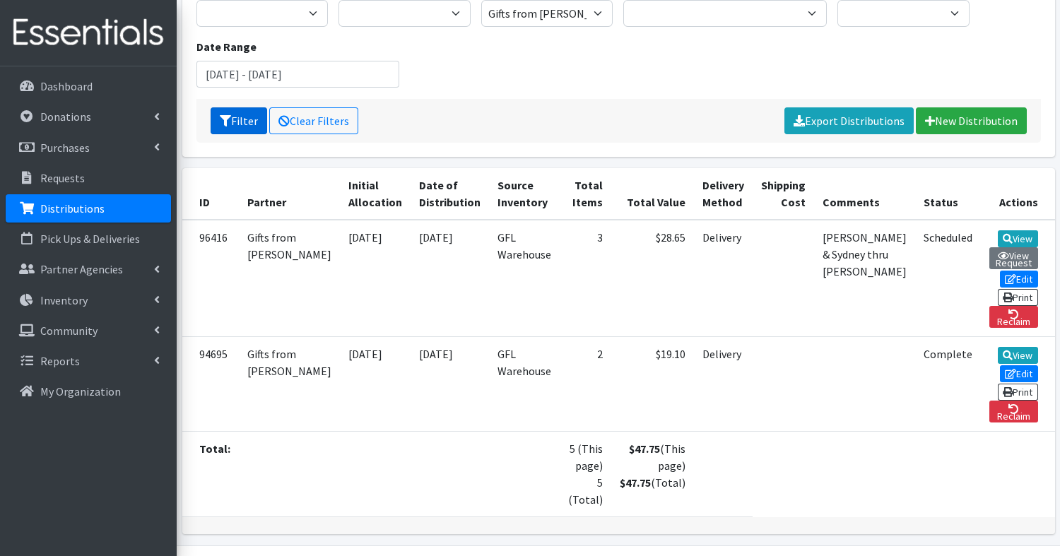
click at [228, 123] on icon "submit" at bounding box center [225, 120] width 11 height 11
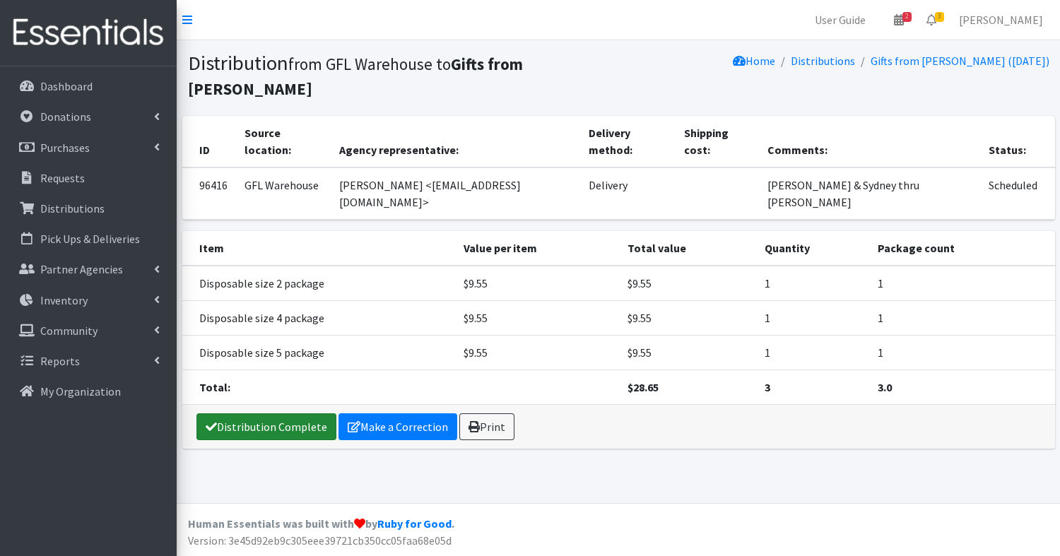
click at [254, 414] on link "Distribution Complete" at bounding box center [267, 427] width 140 height 27
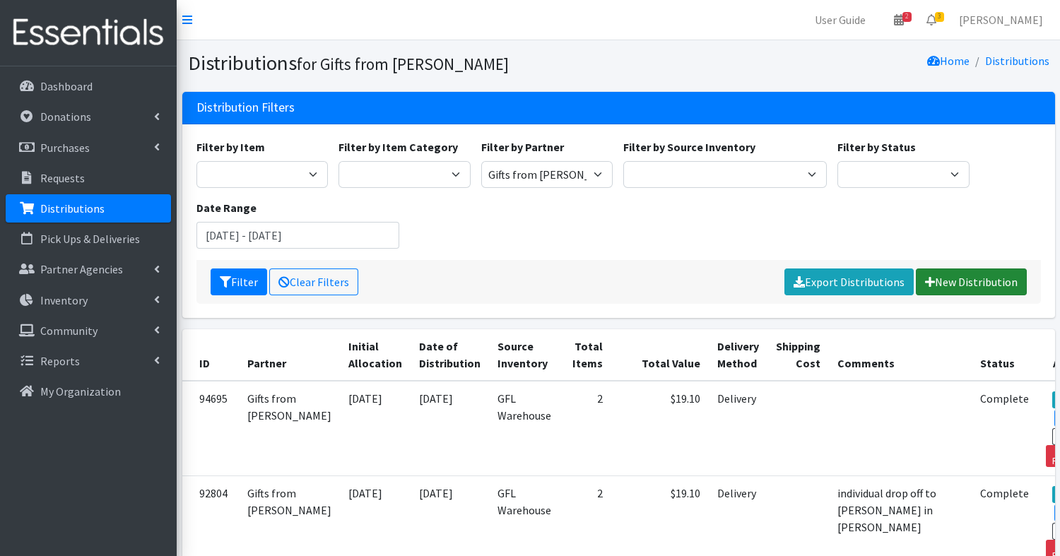
click at [964, 281] on link "New Distribution" at bounding box center [971, 282] width 111 height 27
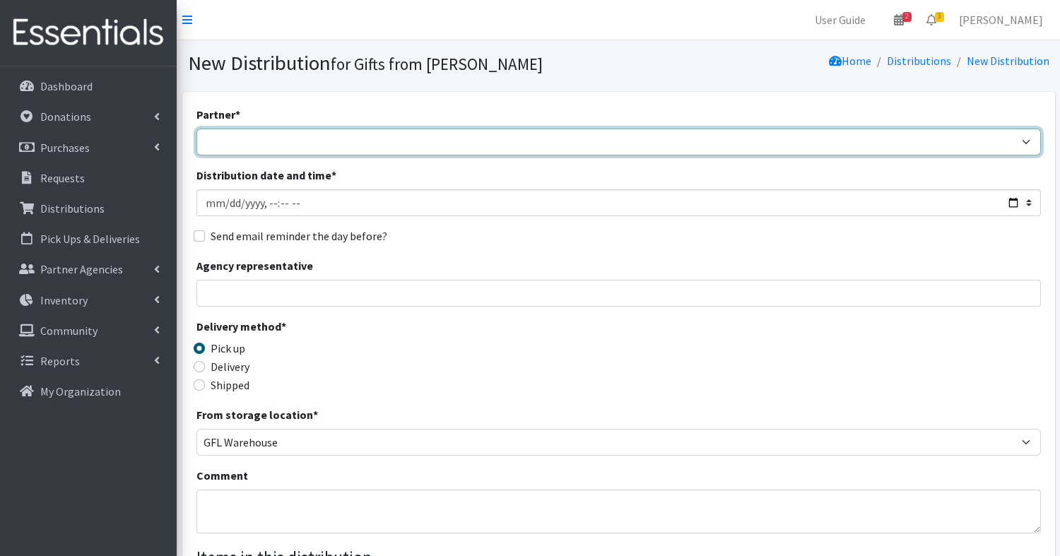
click at [288, 140] on select "Aid for Women Aunt [PERSON_NAME]'s Bloom Trail High School Centers for New Hori…" at bounding box center [619, 142] width 845 height 27
select select "5054"
click at [197, 129] on select "Aid for Women Aunt [PERSON_NAME]'s Bloom Trail High School Centers for New Hori…" at bounding box center [619, 142] width 845 height 27
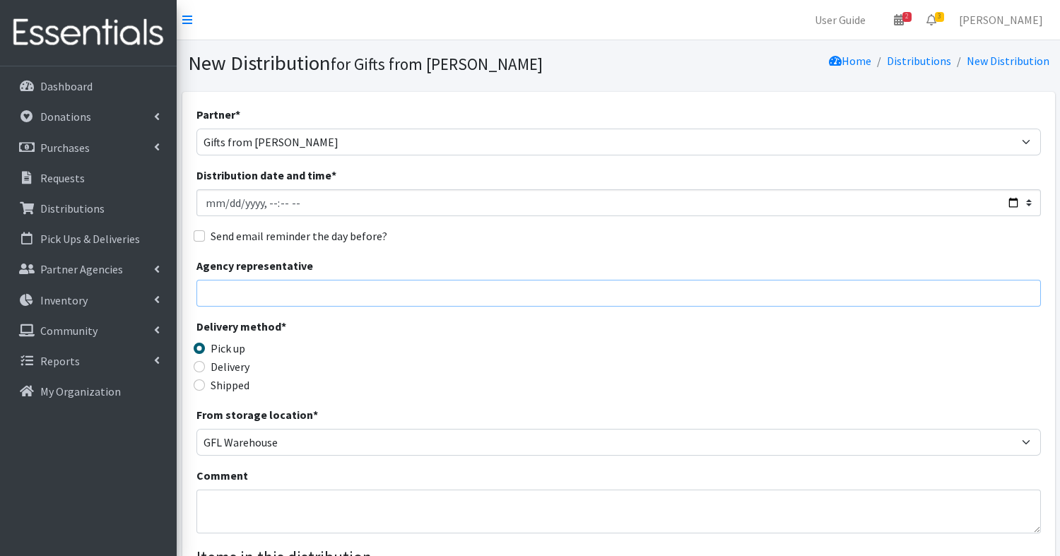
click at [259, 298] on input "Agency representative" at bounding box center [619, 293] width 845 height 27
type input "[PERSON_NAME]"
click at [195, 363] on input "Delivery" at bounding box center [199, 366] width 11 height 11
radio input "true"
click at [200, 346] on input "Pick up" at bounding box center [199, 348] width 11 height 11
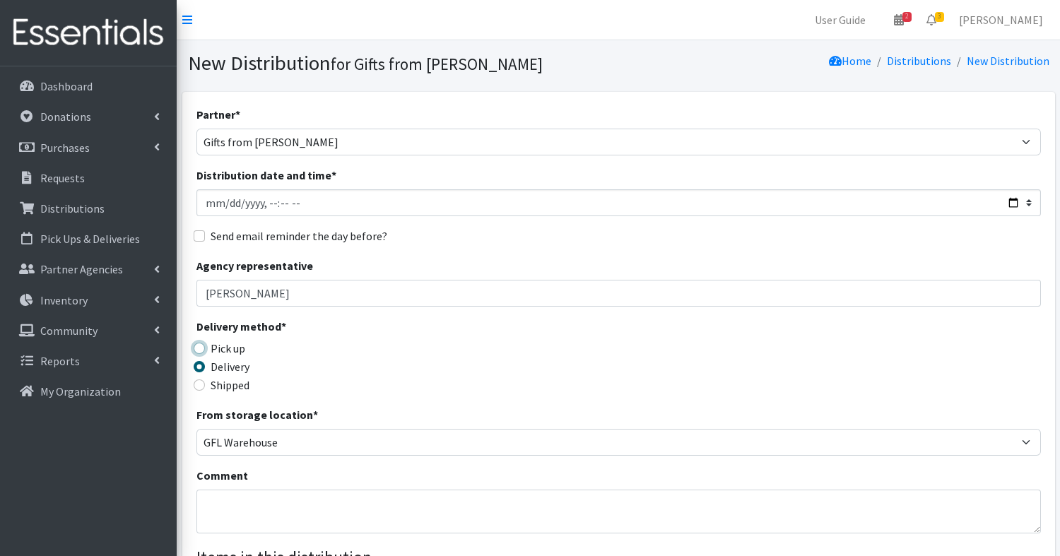
radio input "true"
click at [238, 505] on textarea "Comment" at bounding box center [619, 512] width 845 height 44
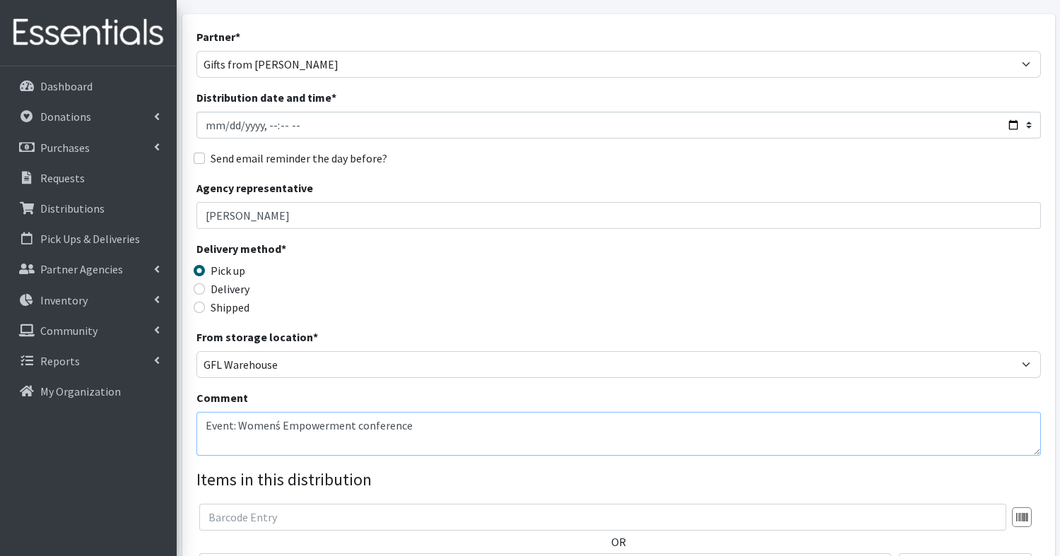
scroll to position [80, 0]
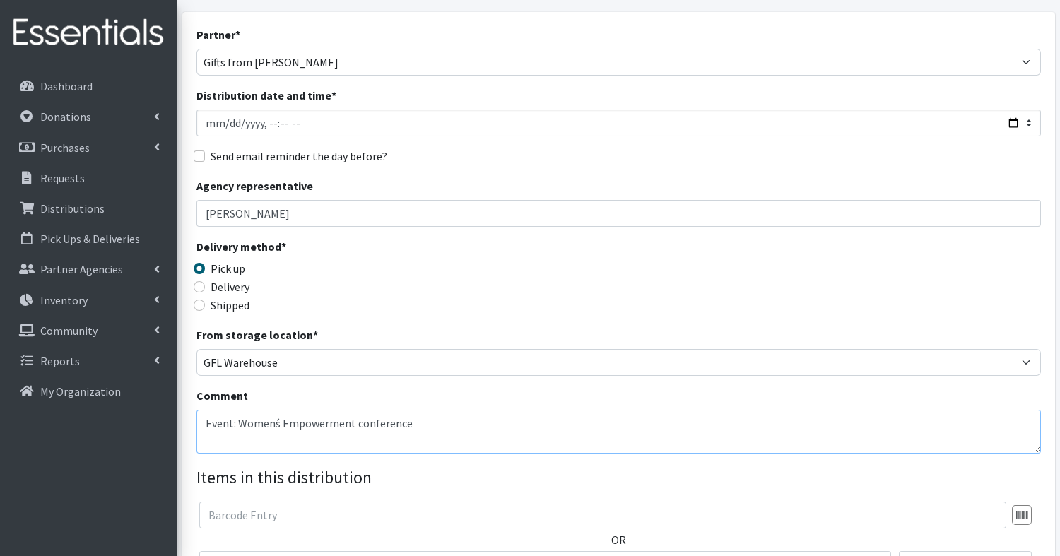
type textarea "Event: Womenś Empowerment conference"
click at [246, 127] on input "Distribution date and time *" at bounding box center [619, 123] width 845 height 27
click at [209, 110] on input "Distribution date and time *" at bounding box center [619, 123] width 845 height 27
click at [209, 125] on input "Distribution date and time *" at bounding box center [619, 123] width 845 height 27
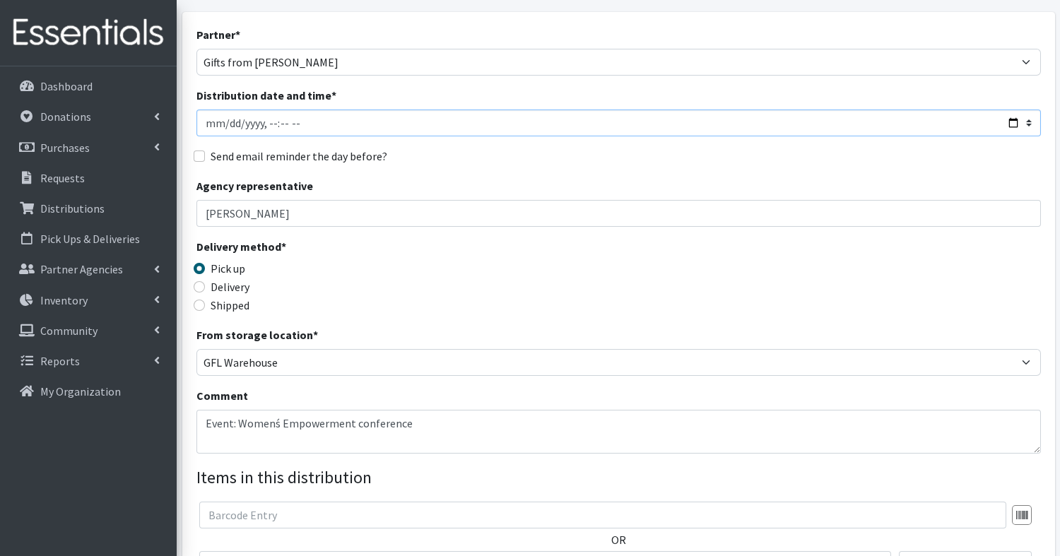
click at [209, 125] on input "Distribution date and time *" at bounding box center [619, 123] width 845 height 27
click at [1007, 123] on input "Distribution date and time *" at bounding box center [619, 123] width 845 height 27
type input "2025-09-18T11:00"
click at [1015, 166] on div "Partner * Aid for Women Aunt Martha's Bloom Trail High School Centers for New H…" at bounding box center [619, 348] width 845 height 644
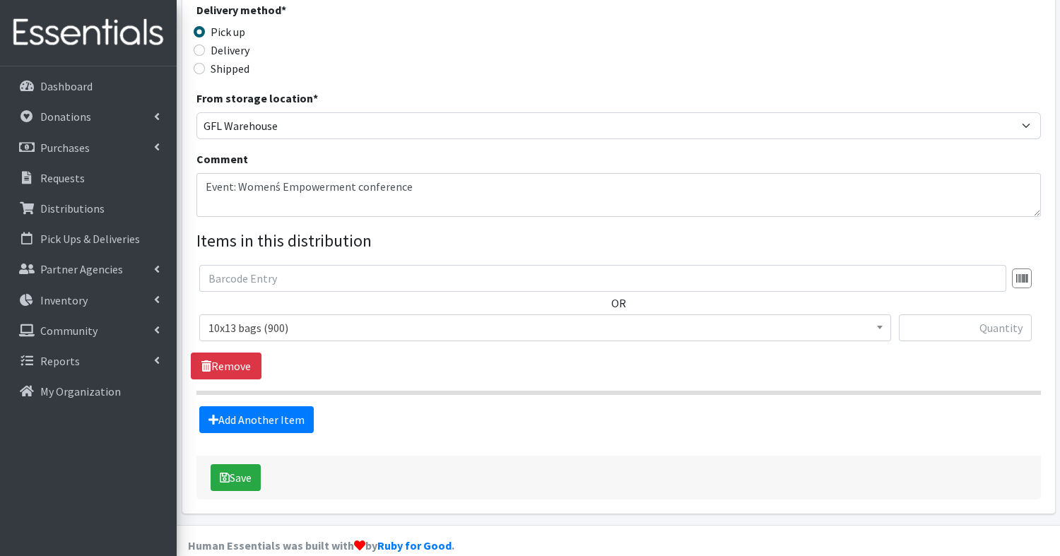
scroll to position [336, 0]
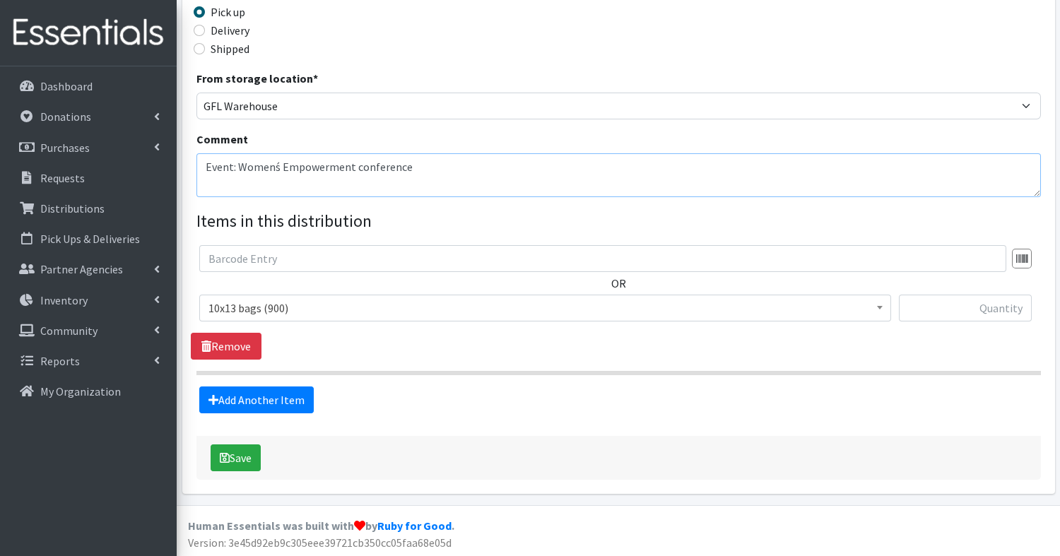
click at [254, 163] on textarea "Event: Womenś Empowerment conference" at bounding box center [619, 175] width 845 height 44
click at [254, 168] on textarea "Event: Womenś Empowerment conference" at bounding box center [619, 175] width 845 height 44
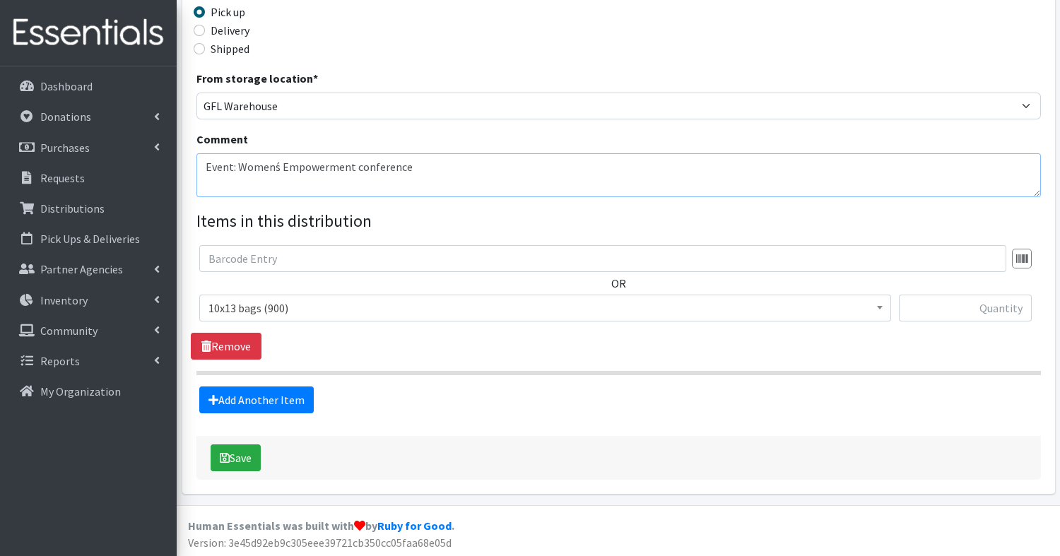
click at [254, 168] on textarea "Event: Womenś Empowerment conference" at bounding box center [619, 175] width 845 height 44
click at [279, 170] on textarea "Event: Womenś Empowerment conference" at bounding box center [619, 175] width 845 height 44
type textarea "Event: Womenś Empowerment conference"
click at [257, 177] on textarea "Event: Womenś Empowerment conference" at bounding box center [619, 175] width 845 height 44
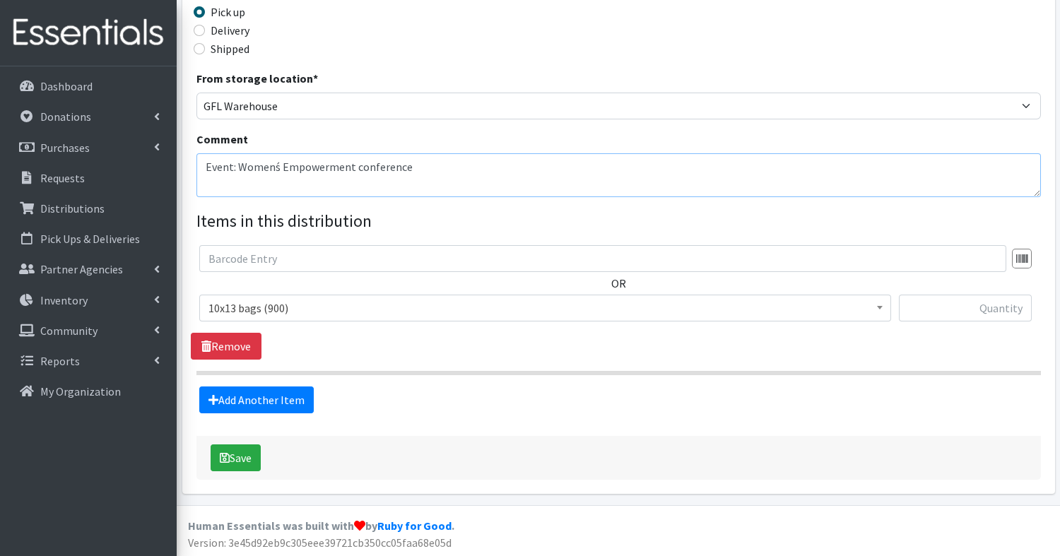
click at [254, 171] on textarea "Event: Womenś Empowerment conference" at bounding box center [619, 175] width 845 height 44
click at [251, 169] on textarea "Event: Womenś Empowerment conference" at bounding box center [619, 175] width 845 height 44
click at [247, 168] on textarea "Event: Womenś Empowerment conference" at bounding box center [619, 175] width 845 height 44
drag, startPoint x: 278, startPoint y: 171, endPoint x: 240, endPoint y: 161, distance: 39.4
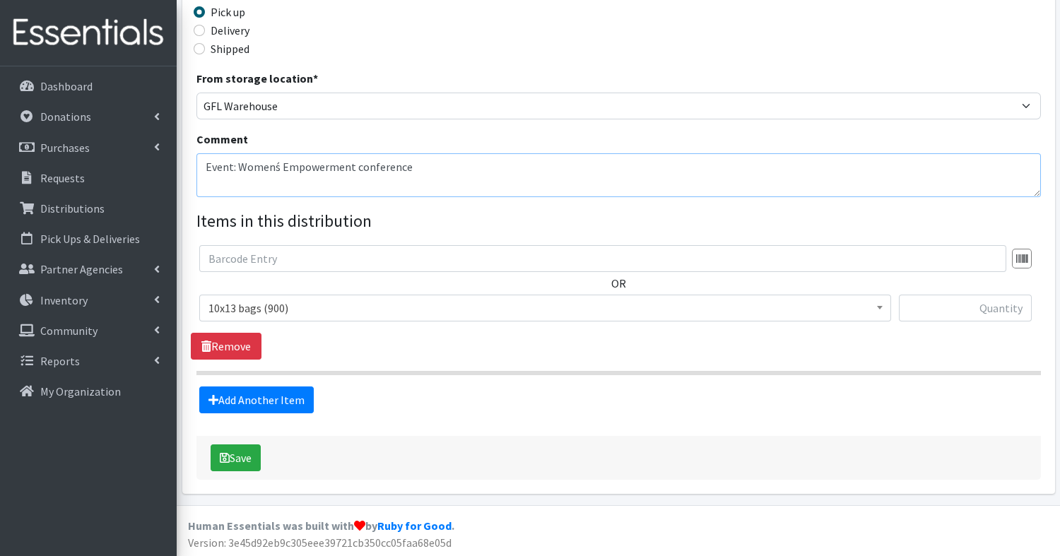
click at [240, 161] on textarea "Event: Womenś Empowerment conference" at bounding box center [619, 175] width 845 height 44
click at [247, 171] on textarea "Event: Womenś Empowerment conference" at bounding box center [619, 175] width 845 height 44
click at [290, 302] on span "10x13 bags (900)" at bounding box center [546, 308] width 674 height 20
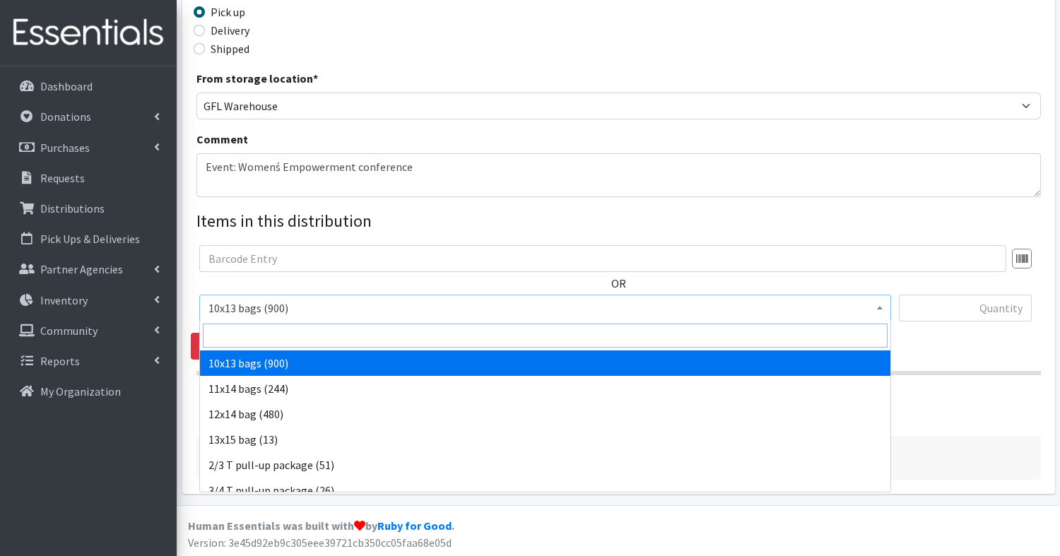
click at [276, 332] on input "search" at bounding box center [545, 336] width 685 height 24
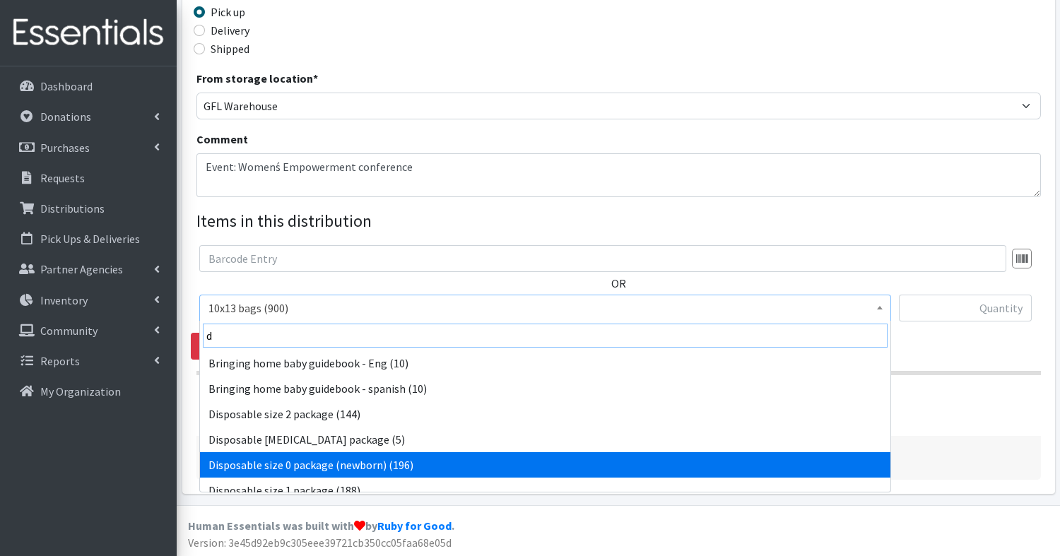
type input "d"
select select "15532"
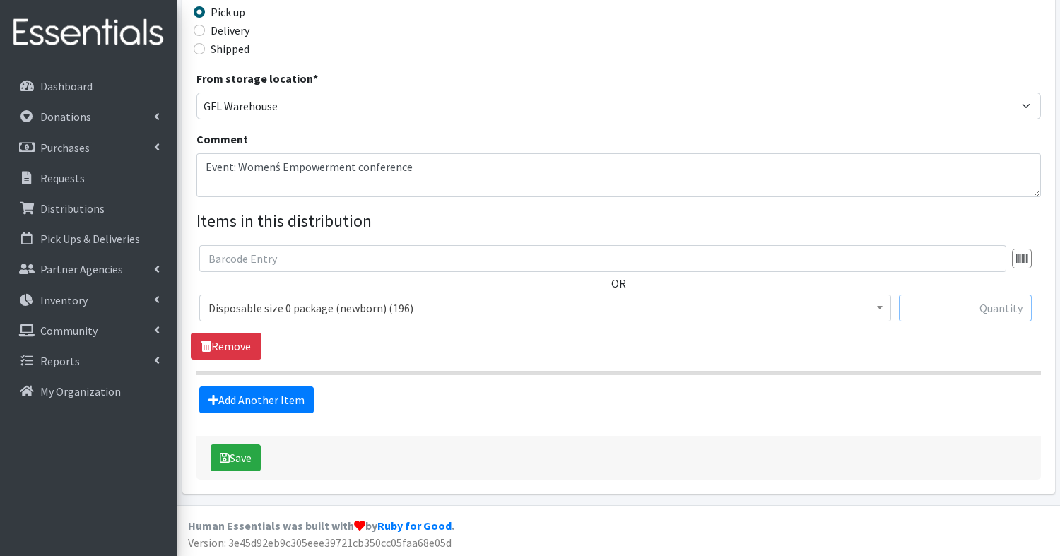
click at [957, 303] on input "text" at bounding box center [965, 308] width 133 height 27
type input "3"
click at [281, 395] on link "Add Another Item" at bounding box center [256, 400] width 115 height 27
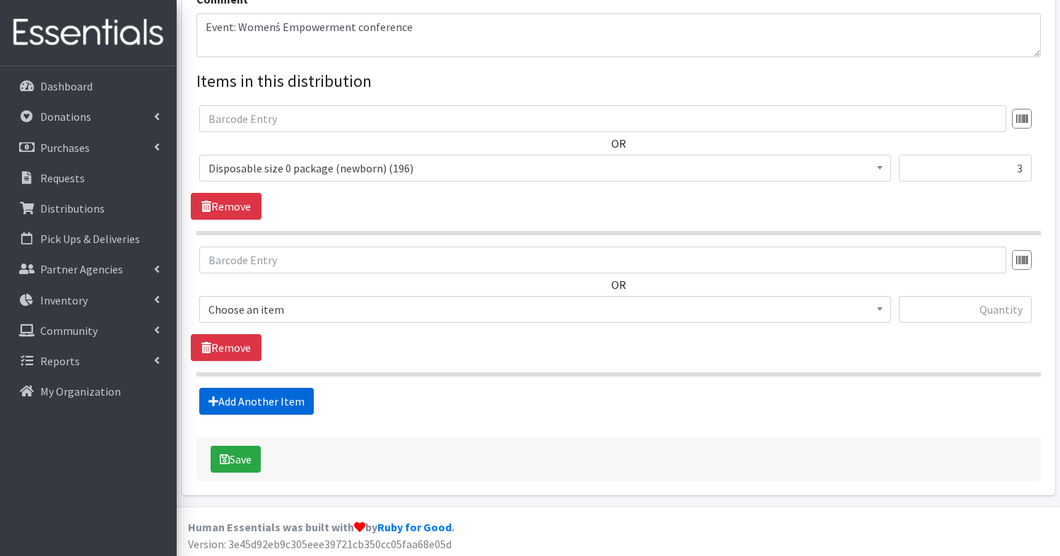
scroll to position [477, 0]
click at [255, 309] on span "10x13 bags (900)" at bounding box center [546, 309] width 674 height 20
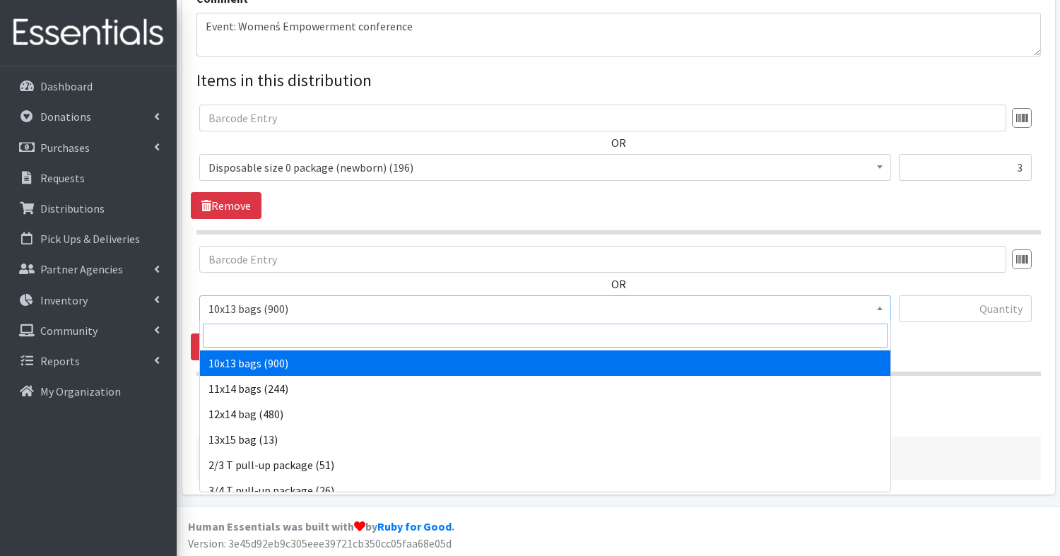
click at [255, 331] on input "search" at bounding box center [545, 336] width 685 height 24
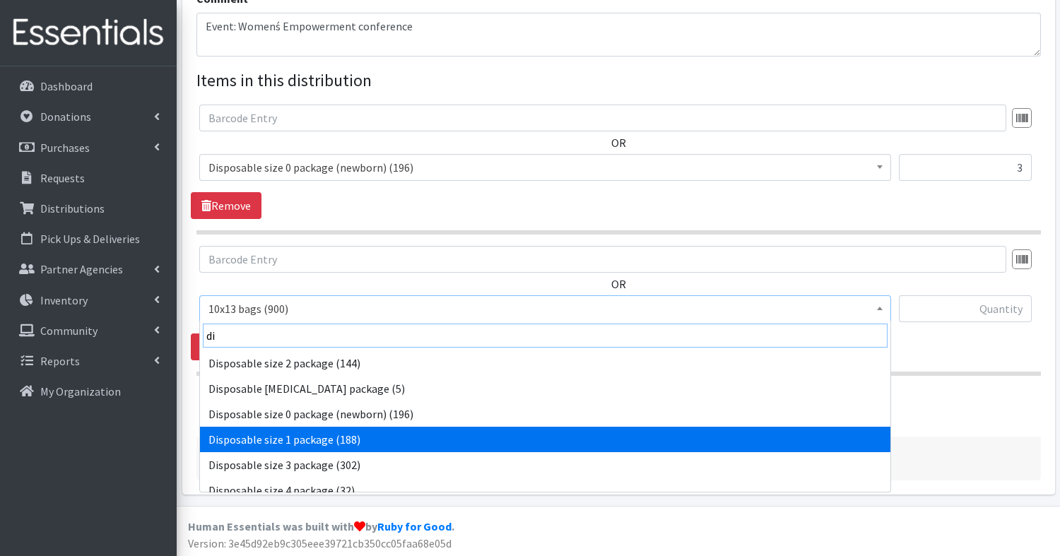
type input "di"
select select "15169"
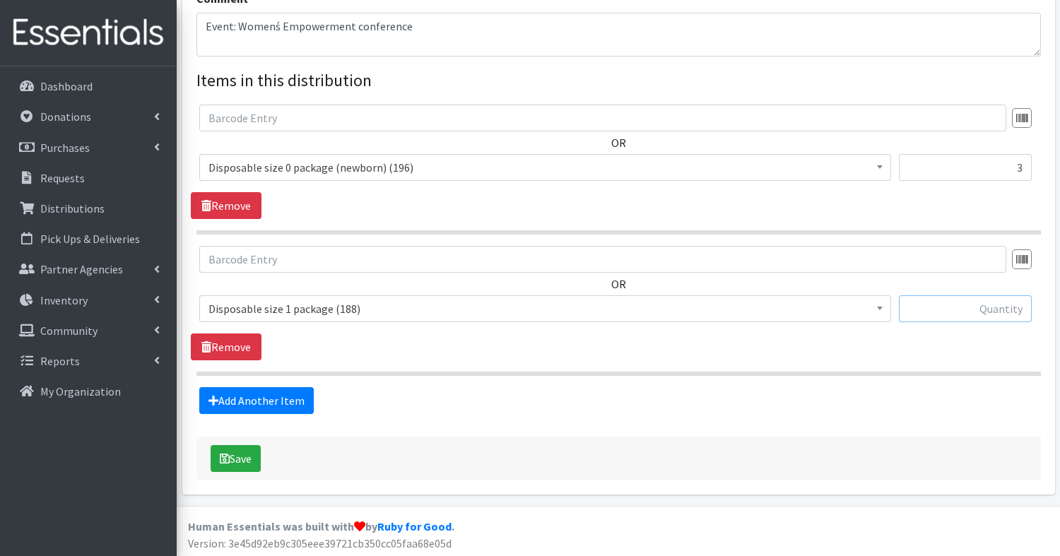
click at [943, 299] on input "text" at bounding box center [965, 308] width 133 height 27
type input "3"
click at [220, 397] on link "Add Another Item" at bounding box center [256, 400] width 115 height 27
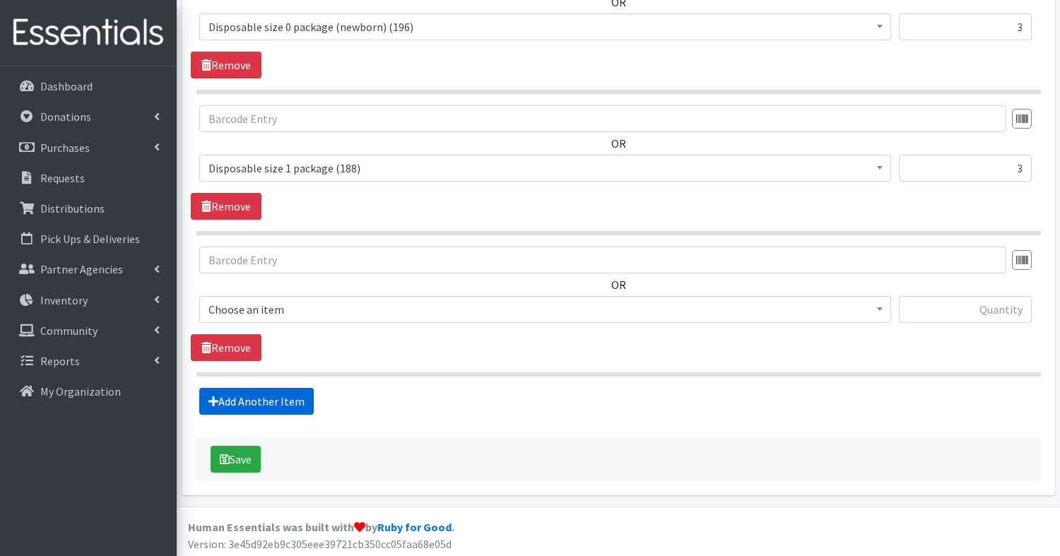
scroll to position [618, 0]
click at [316, 309] on span "10x13 bags (900)" at bounding box center [546, 310] width 674 height 20
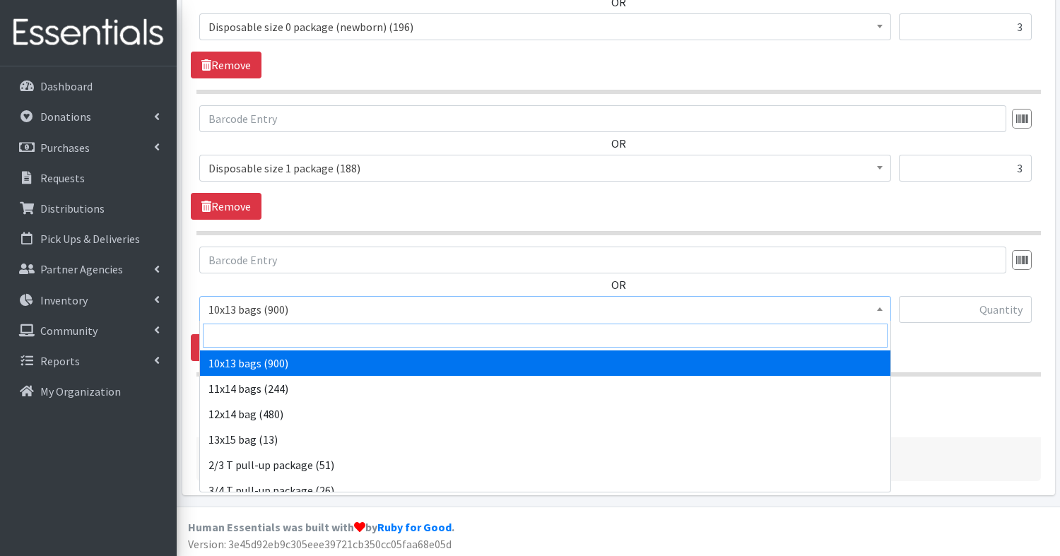
click at [286, 334] on input "search" at bounding box center [545, 336] width 685 height 24
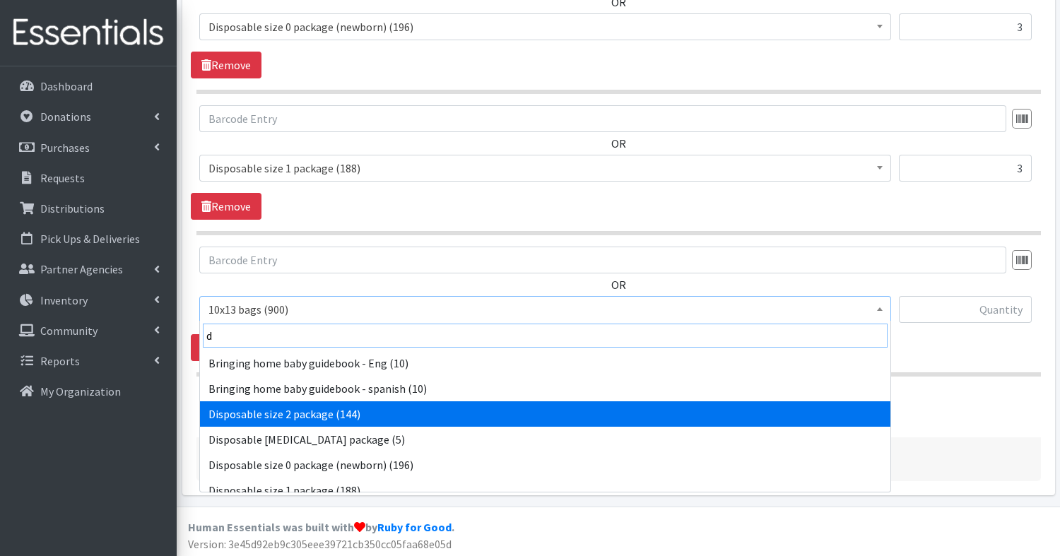
type input "d"
select select "15139"
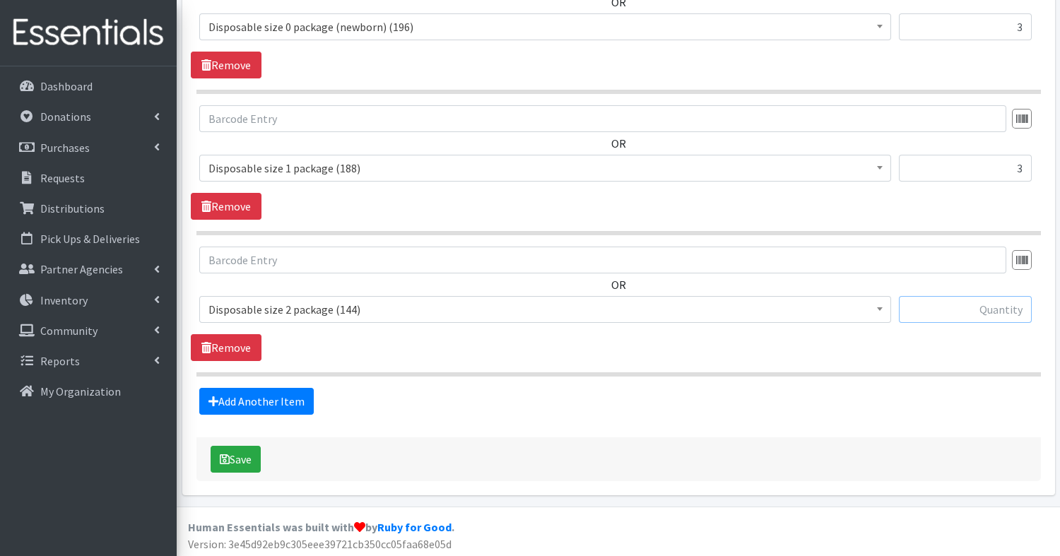
click at [939, 317] on input "text" at bounding box center [965, 309] width 133 height 27
type input "3"
click at [245, 394] on link "Add Another Item" at bounding box center [256, 401] width 115 height 27
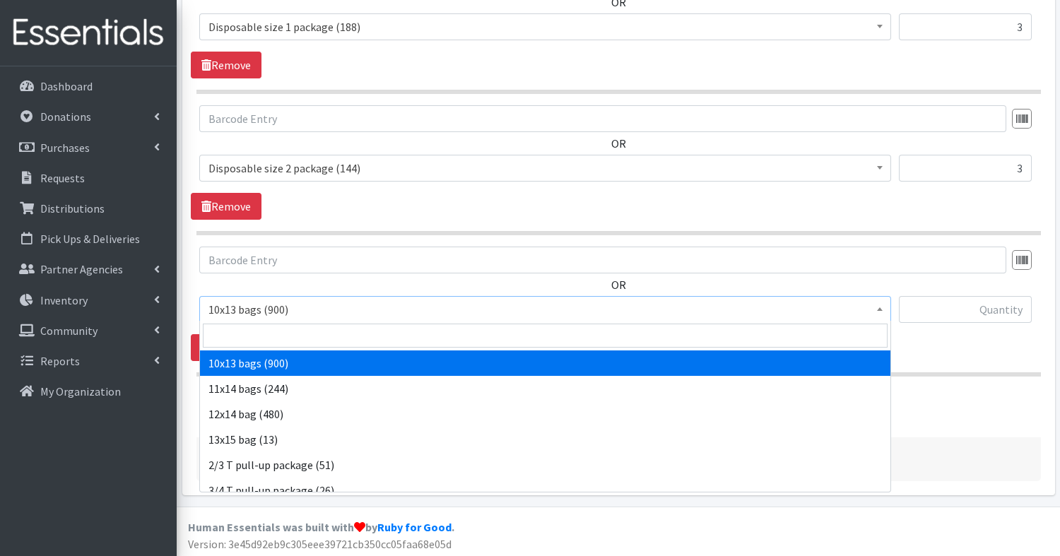
click at [228, 312] on span "10x13 bags (900)" at bounding box center [546, 310] width 674 height 20
click at [234, 347] on span at bounding box center [545, 336] width 691 height 30
click at [230, 333] on input "search" at bounding box center [545, 336] width 685 height 24
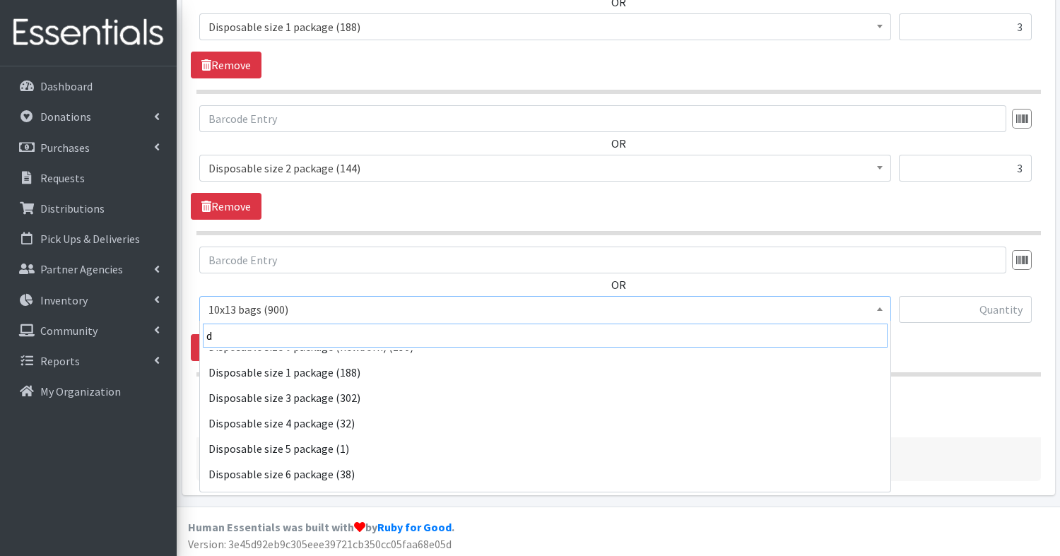
scroll to position [126, 0]
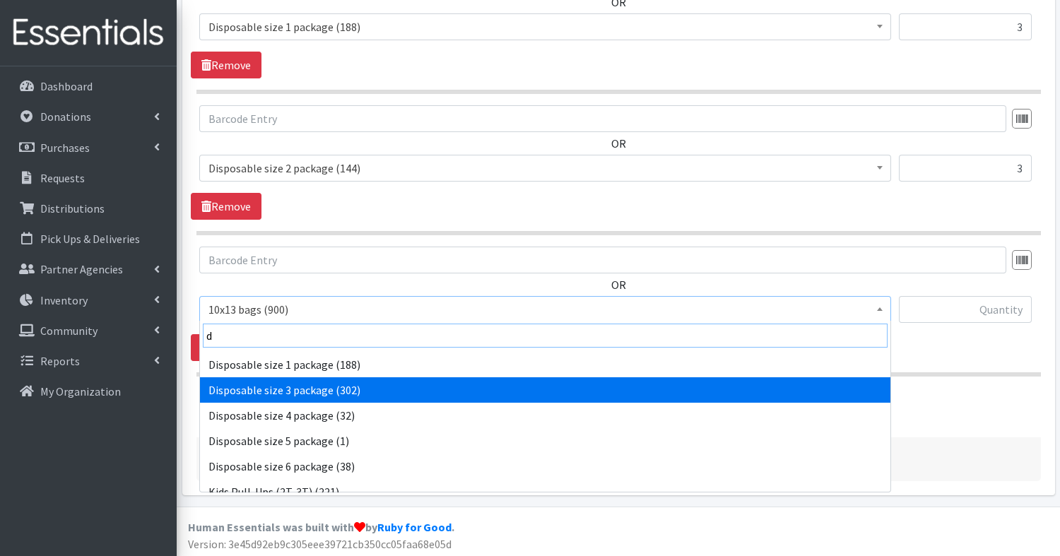
type input "d"
select select "15149"
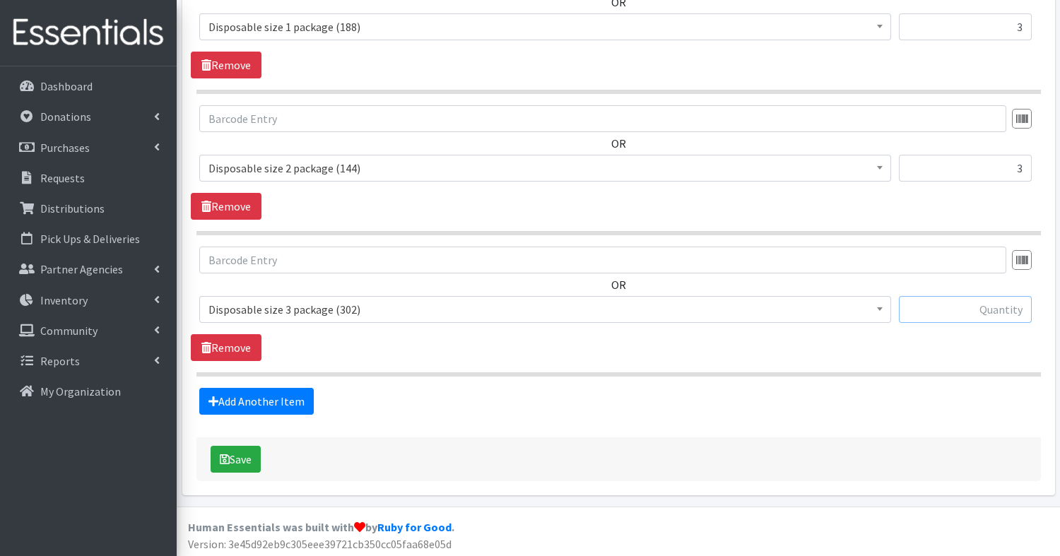
click at [997, 312] on input "text" at bounding box center [965, 309] width 133 height 27
type input "3"
click at [229, 397] on link "Add Another Item" at bounding box center [256, 401] width 115 height 27
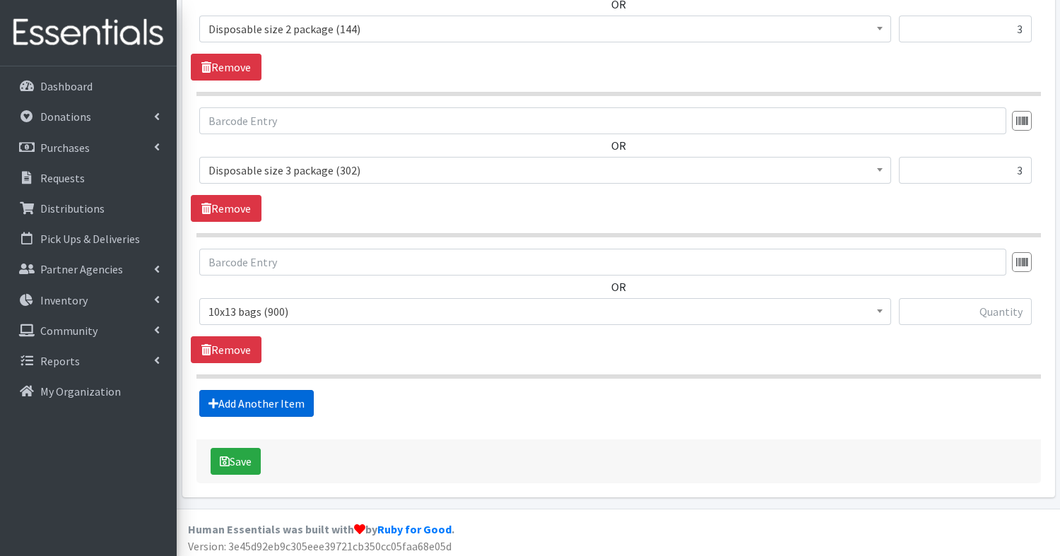
scroll to position [900, 0]
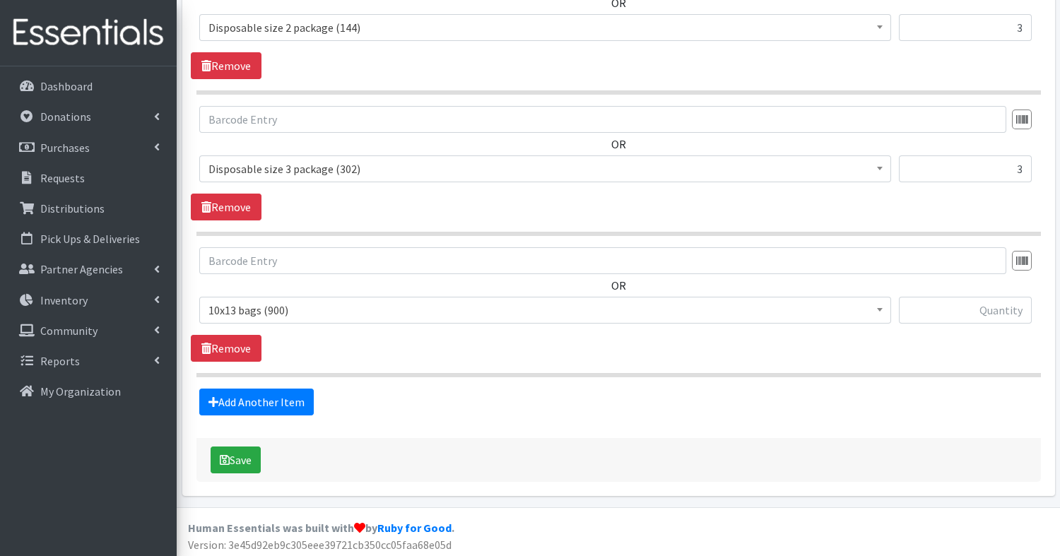
click at [311, 308] on span "10x13 bags (900)" at bounding box center [546, 310] width 674 height 20
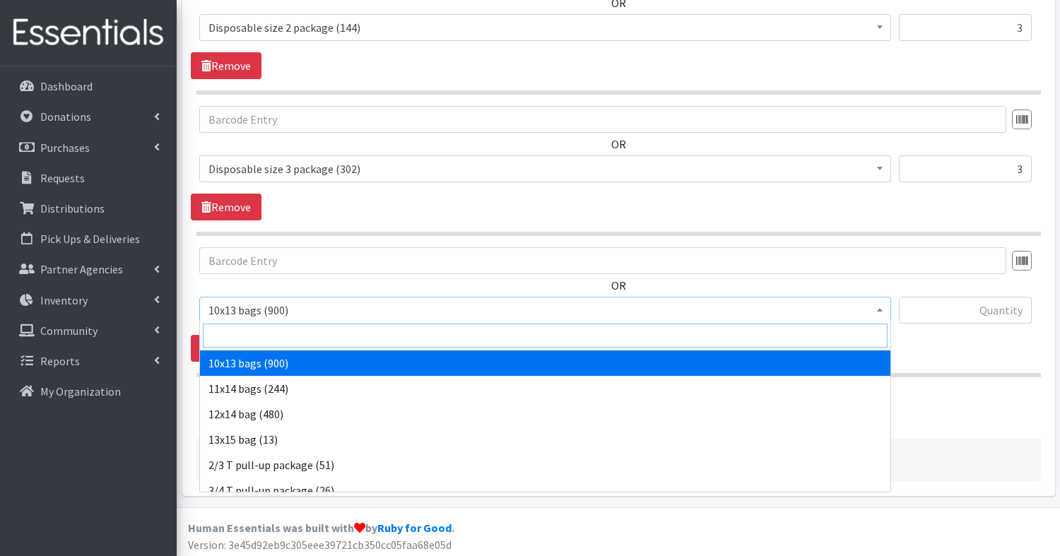
click at [278, 339] on input "search" at bounding box center [545, 336] width 685 height 24
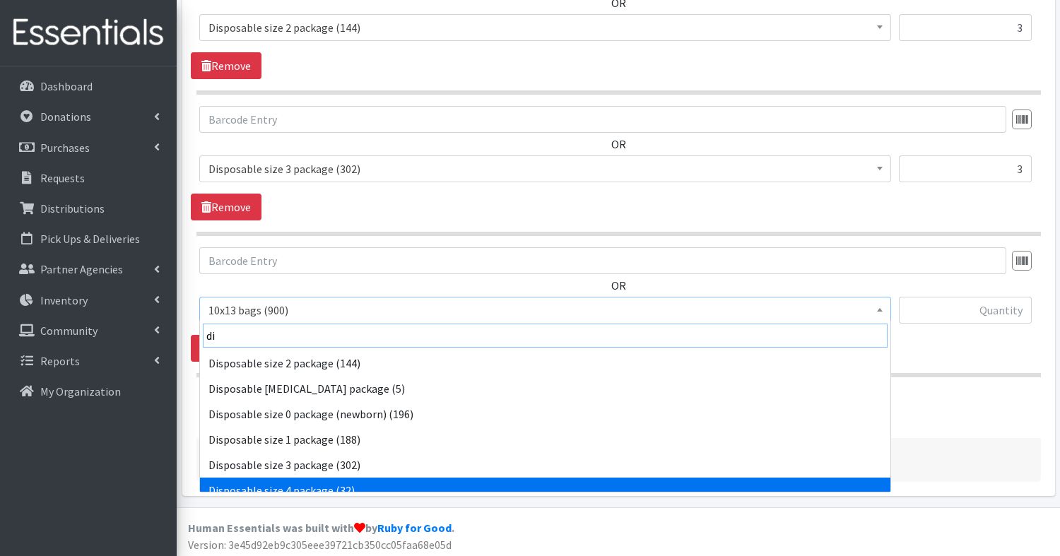
type input "di"
select select "15147"
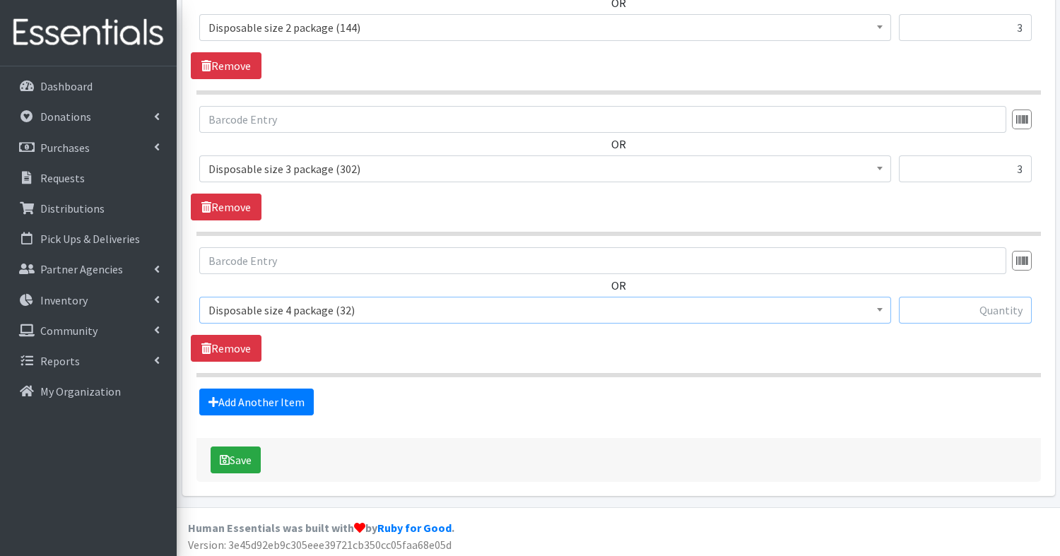
click at [1006, 303] on input "text" at bounding box center [965, 310] width 133 height 27
type input "3"
click at [251, 389] on link "Add Another Item" at bounding box center [256, 402] width 115 height 27
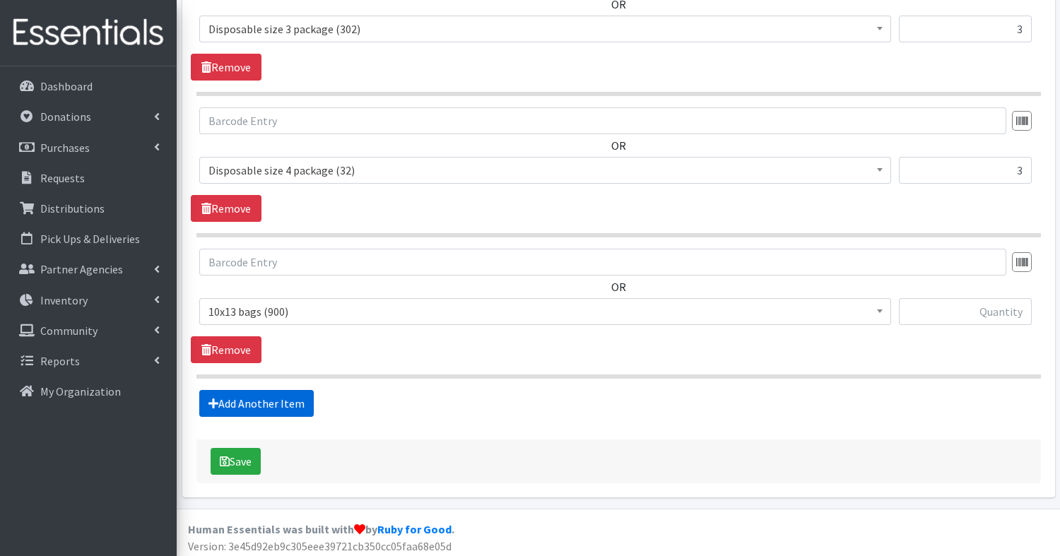
scroll to position [1041, 0]
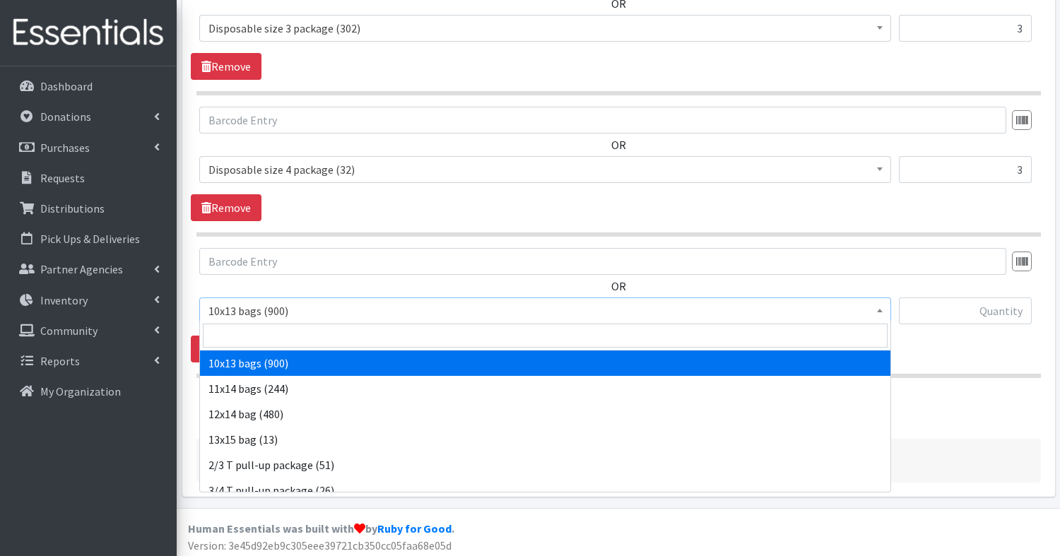
click at [237, 309] on span "10x13 bags (900)" at bounding box center [546, 311] width 674 height 20
click at [235, 332] on input "search" at bounding box center [545, 336] width 685 height 24
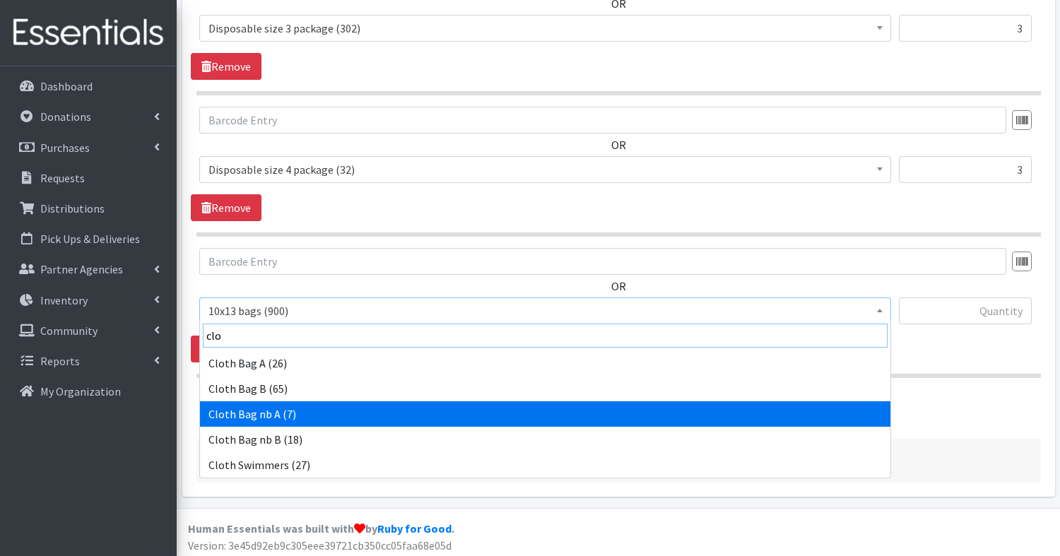
type input "clo"
select select "15250"
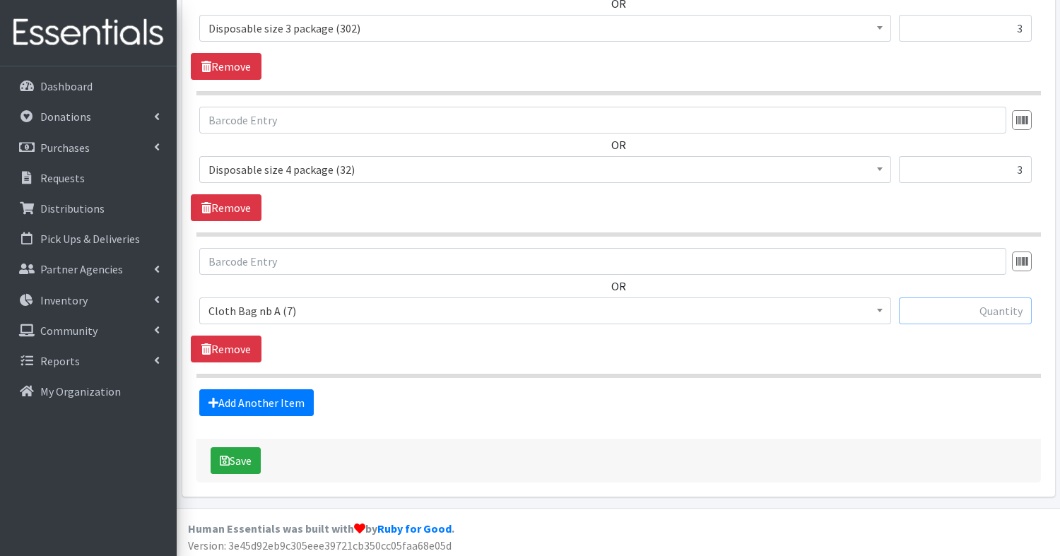
click at [1007, 314] on input "text" at bounding box center [965, 311] width 133 height 27
type input "1"
click at [263, 396] on link "Add Another Item" at bounding box center [256, 402] width 115 height 27
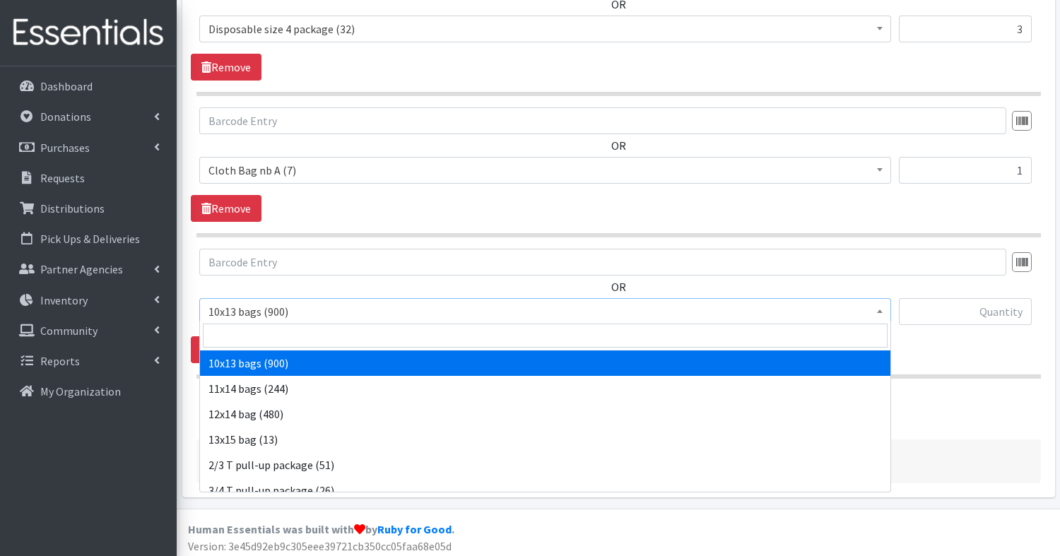
click at [218, 304] on span "10x13 bags (900)" at bounding box center [546, 312] width 674 height 20
click at [237, 342] on input "search" at bounding box center [545, 336] width 685 height 24
type input "cloth"
select select "15249"
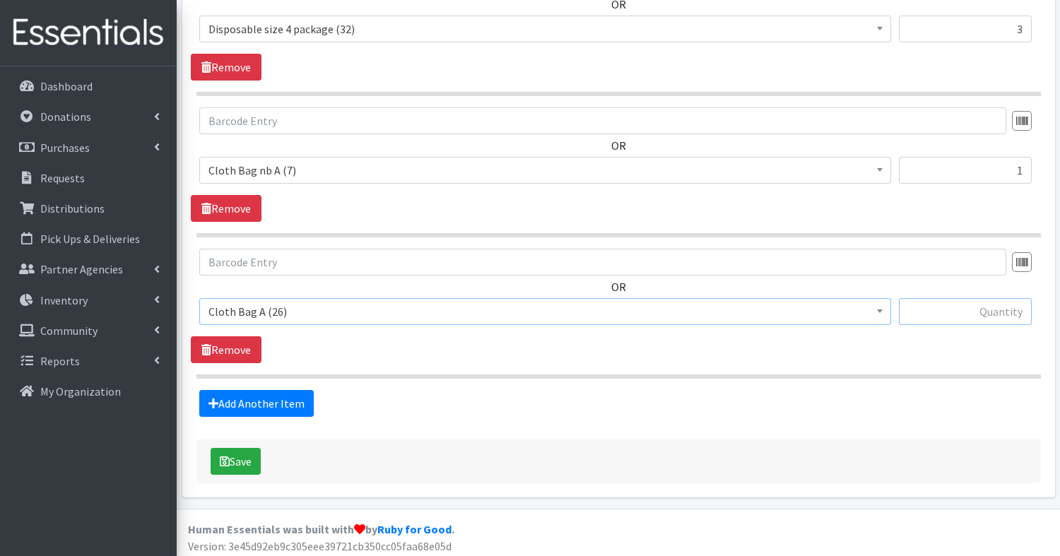
click at [985, 300] on input "text" at bounding box center [965, 311] width 133 height 27
type input "2"
click at [298, 399] on link "Add Another Item" at bounding box center [256, 403] width 115 height 27
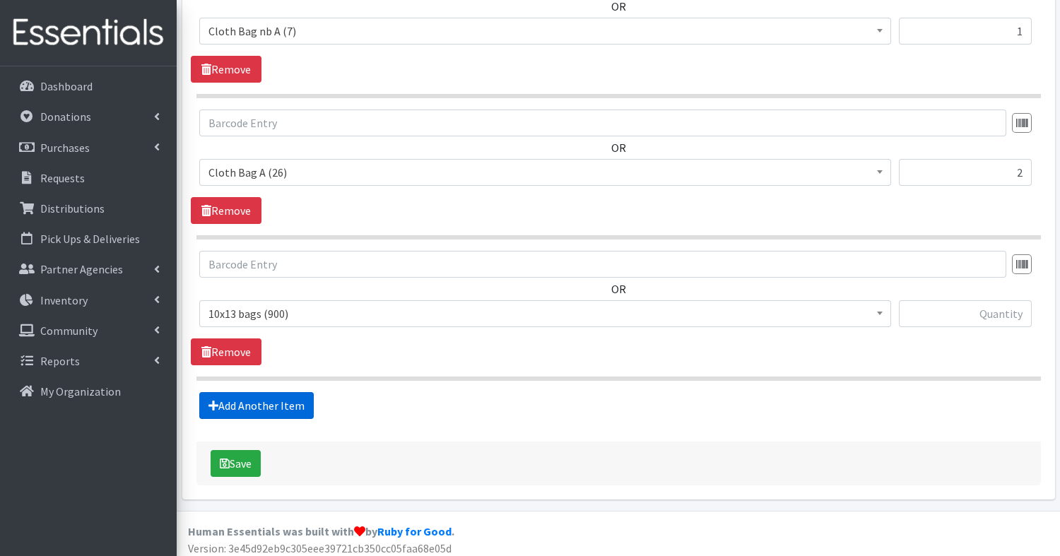
scroll to position [1323, 0]
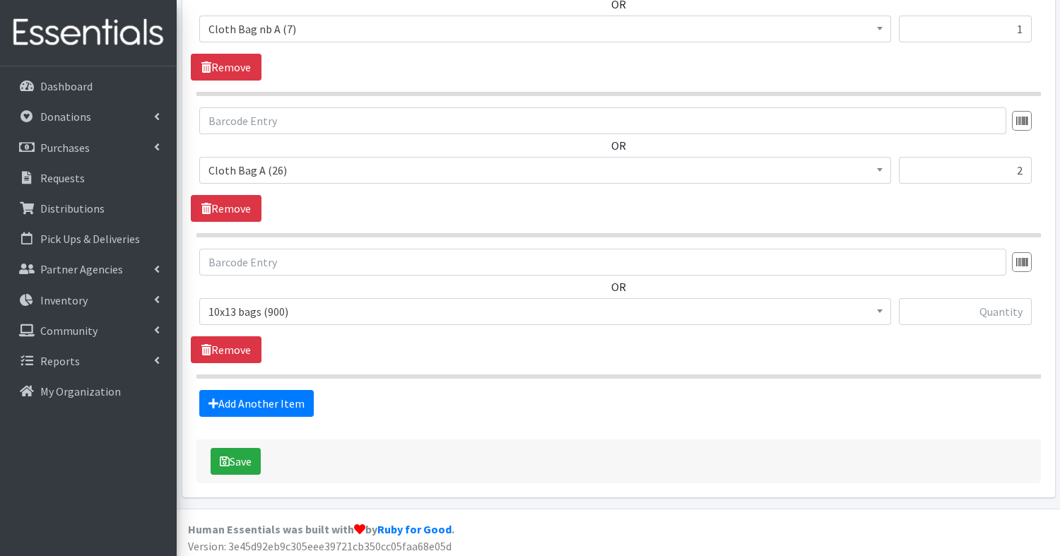
click at [245, 305] on span "10x13 bags (900)" at bounding box center [546, 312] width 674 height 20
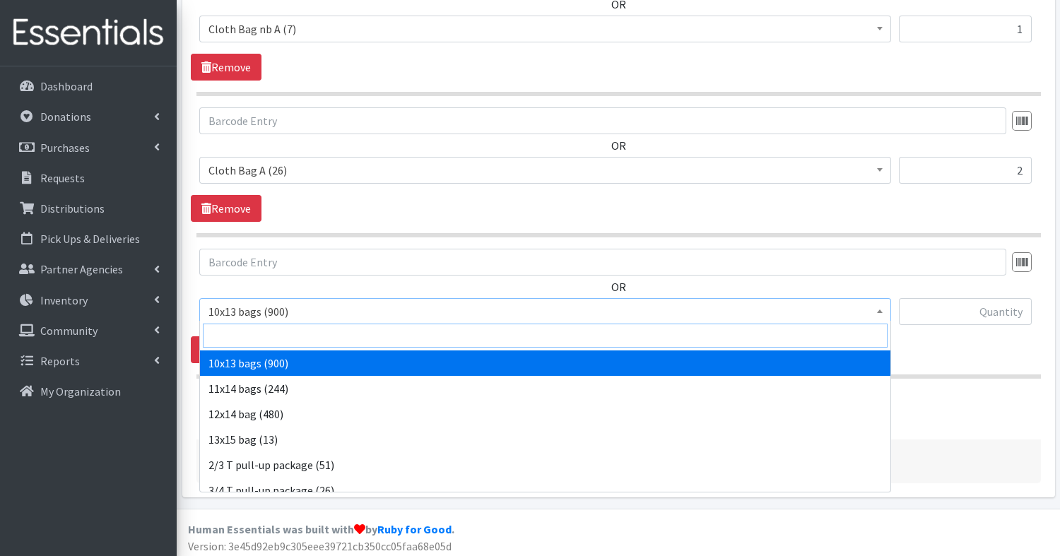
click at [239, 332] on input "search" at bounding box center [545, 336] width 685 height 24
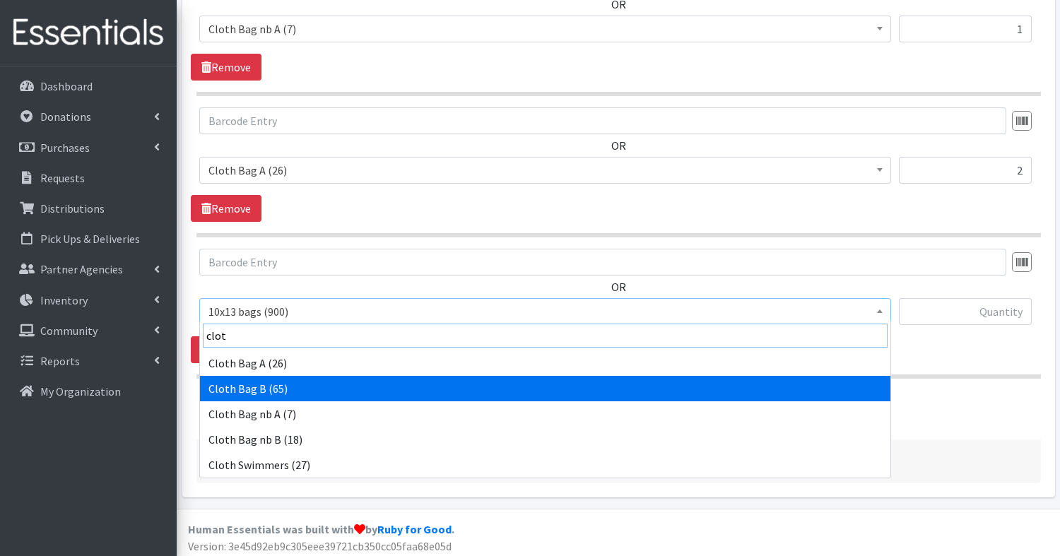
type input "clot"
select select "15251"
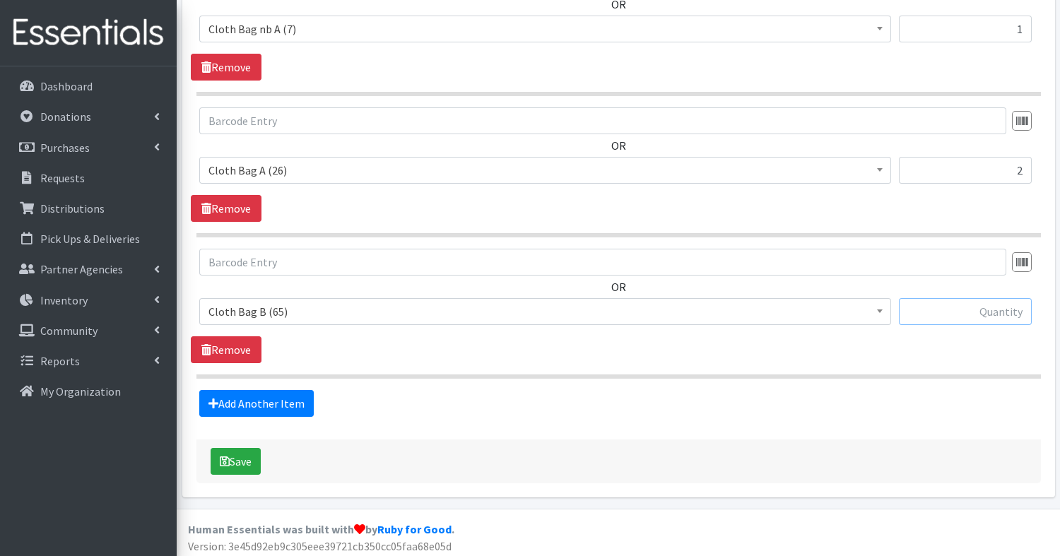
click at [975, 301] on input "text" at bounding box center [965, 311] width 133 height 27
type input "2"
click at [259, 404] on link "Add Another Item" at bounding box center [256, 403] width 115 height 27
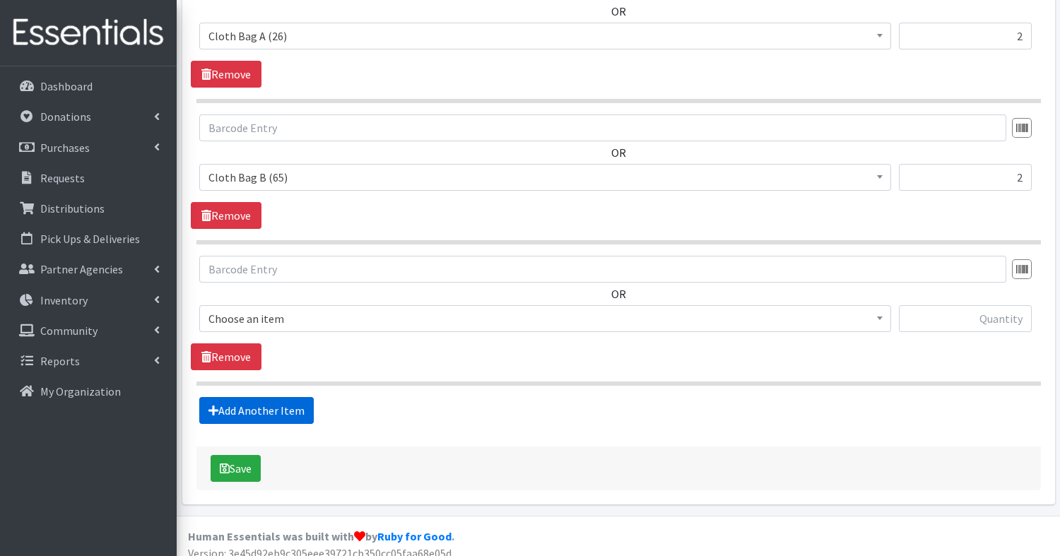
scroll to position [1463, 0]
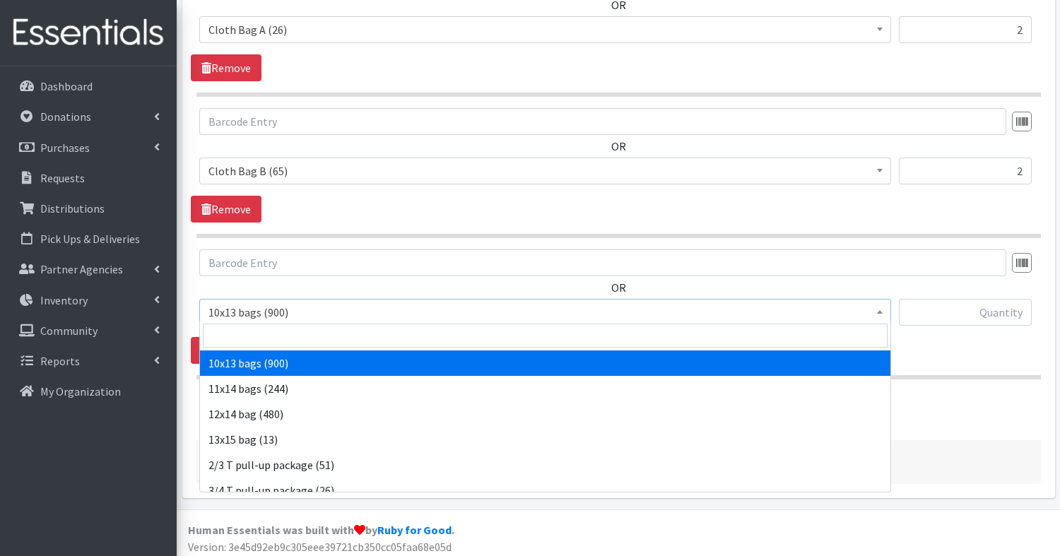
click at [237, 307] on span "10x13 bags (900)" at bounding box center [546, 313] width 674 height 20
click at [238, 334] on input "search" at bounding box center [545, 336] width 685 height 24
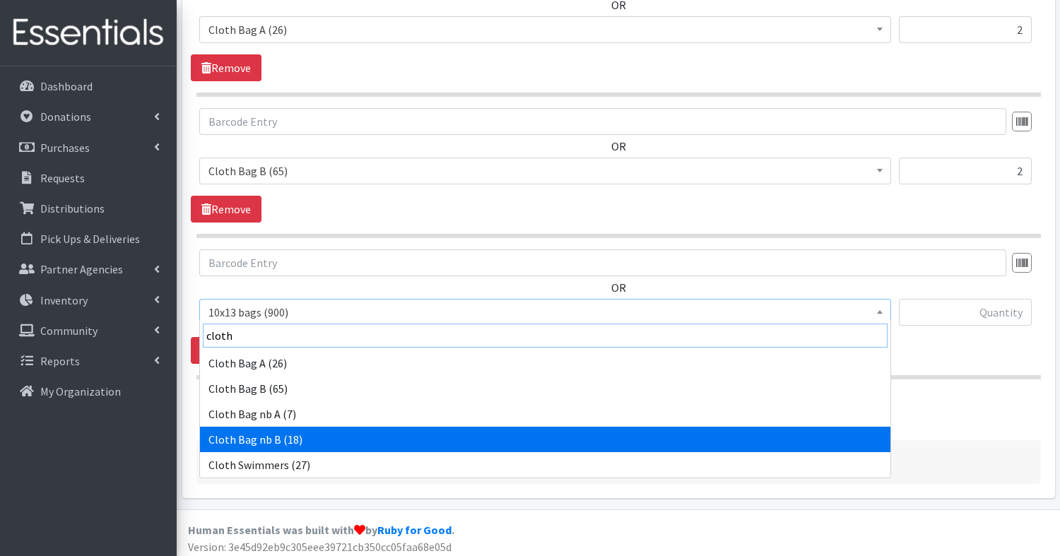
type input "cloth"
select select "15252"
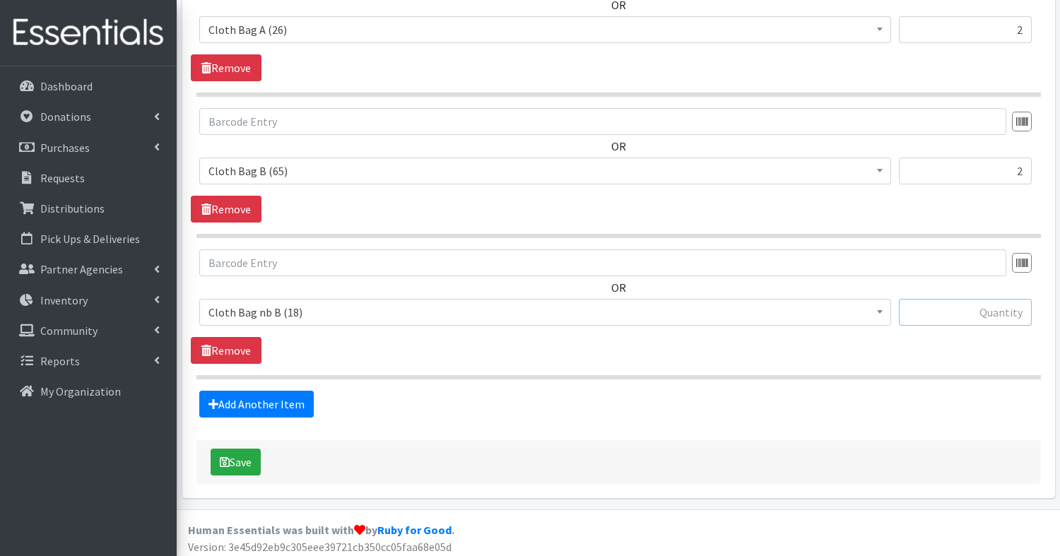
click at [985, 300] on input "text" at bounding box center [965, 312] width 133 height 27
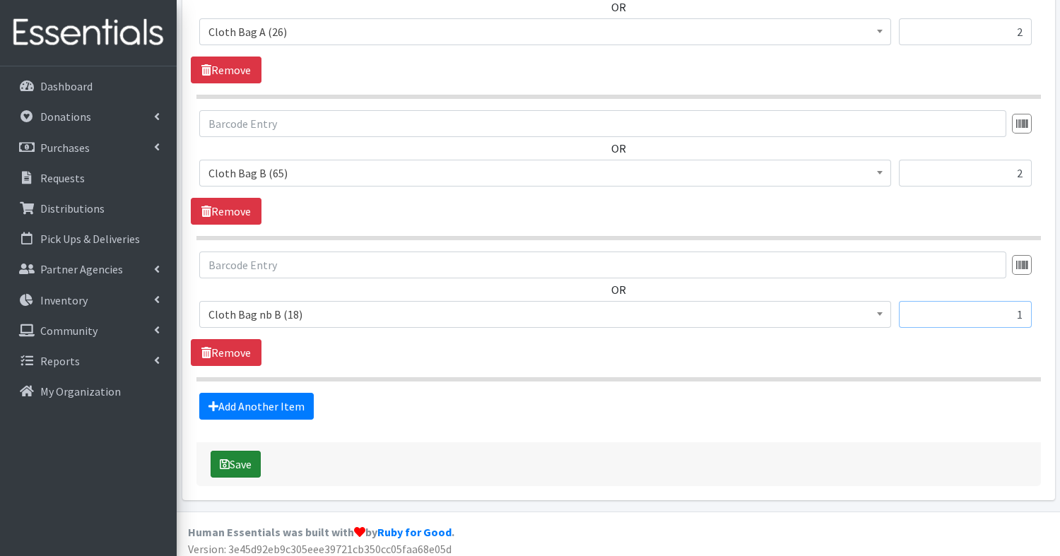
type input "1"
click at [231, 455] on button "Save" at bounding box center [236, 464] width 50 height 27
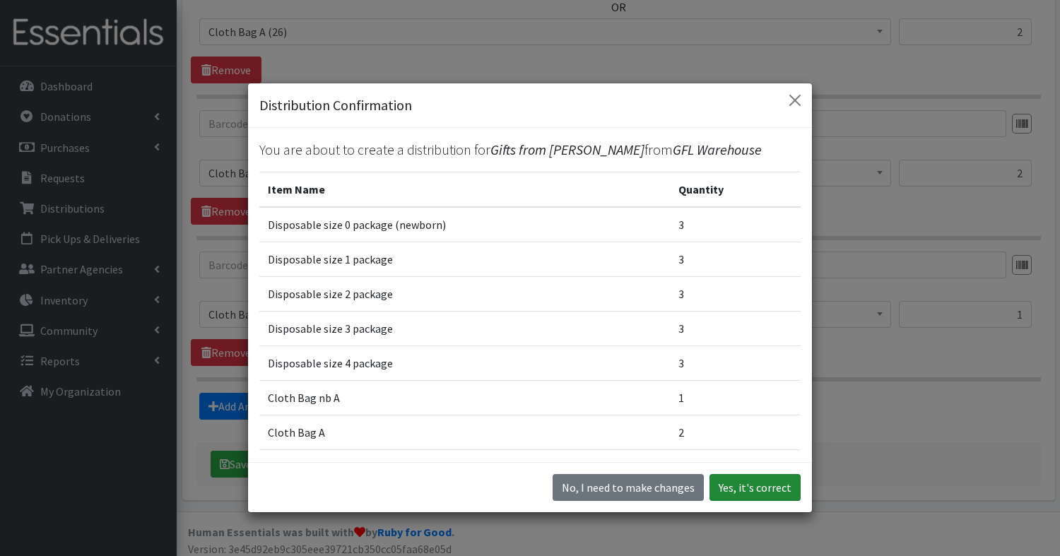
click at [750, 485] on button "Yes, it's correct" at bounding box center [755, 487] width 91 height 27
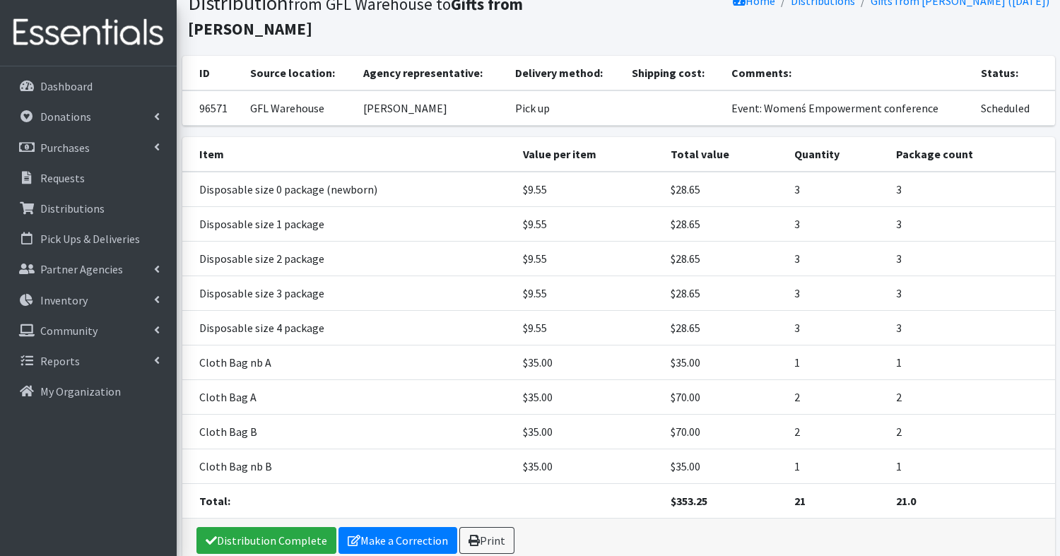
scroll to position [197, 0]
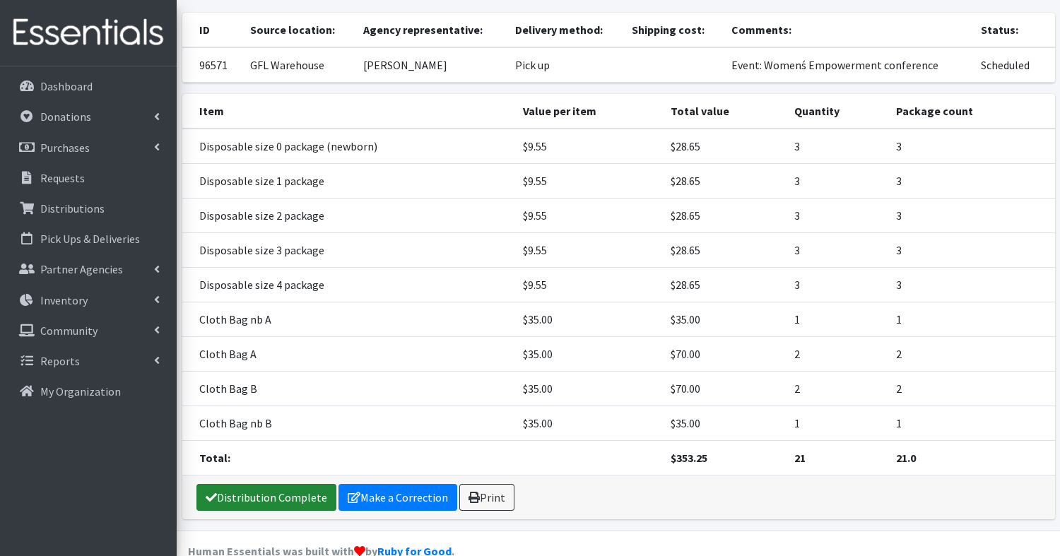
click at [275, 484] on link "Distribution Complete" at bounding box center [267, 497] width 140 height 27
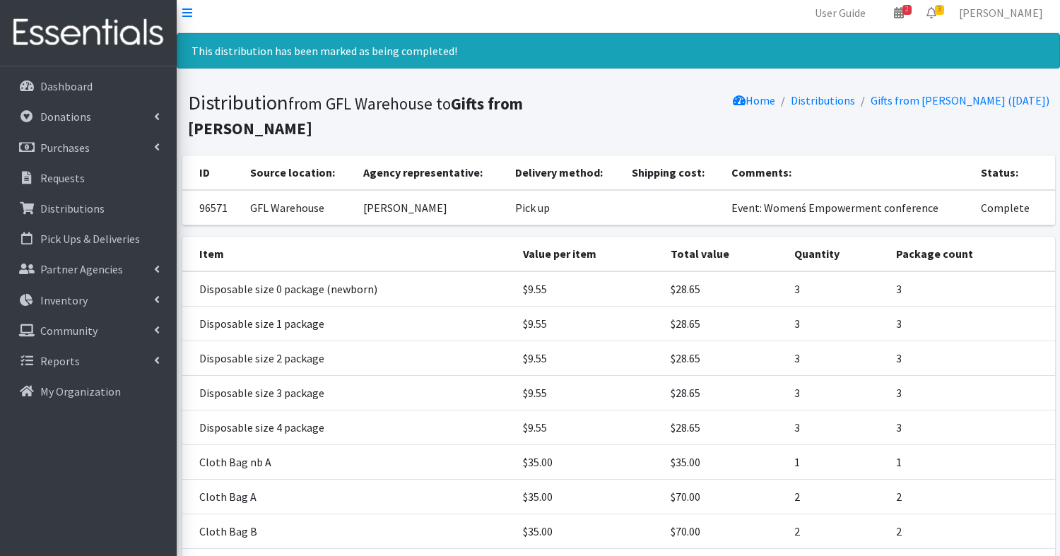
scroll to position [0, 0]
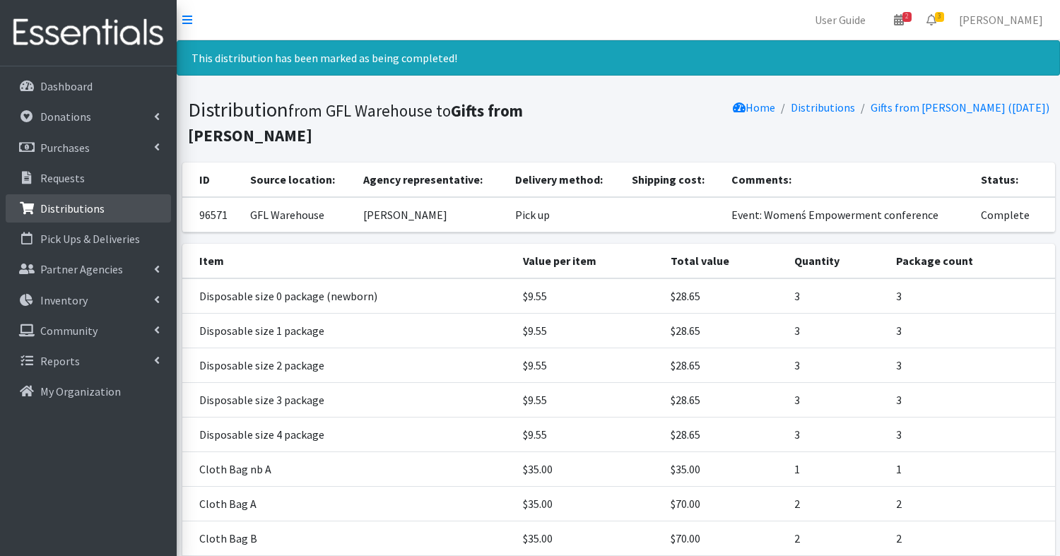
click at [91, 208] on p "Distributions" at bounding box center [72, 208] width 64 height 14
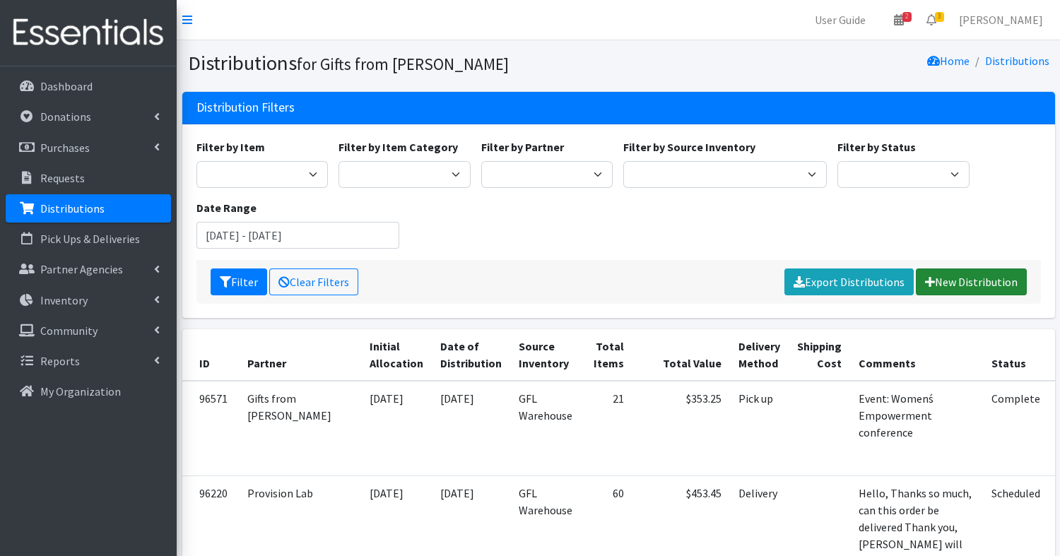
click at [987, 283] on link "New Distribution" at bounding box center [971, 282] width 111 height 27
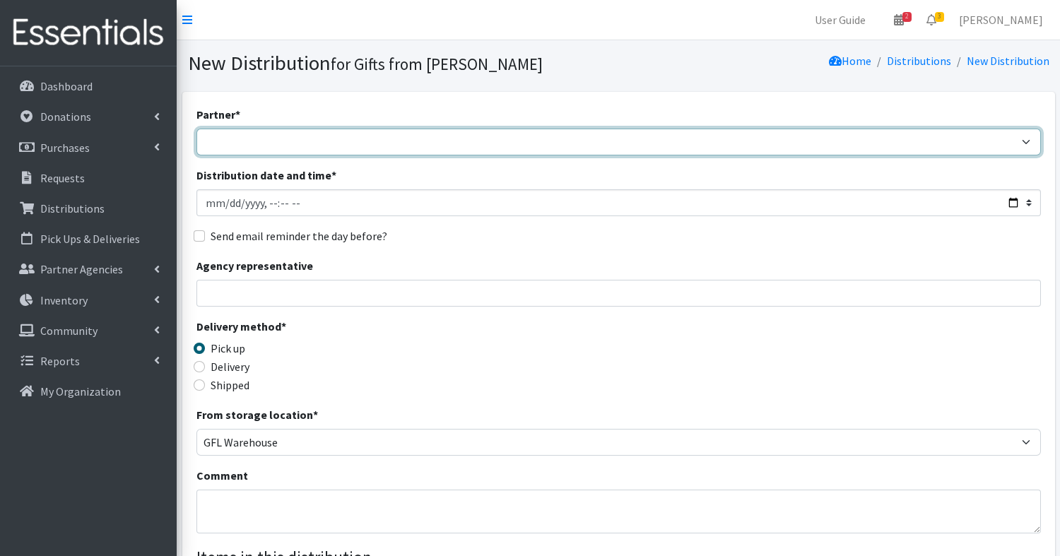
click at [577, 137] on select "Aid for Women Aunt [PERSON_NAME]'s Bloom Trail High School Centers for New Hori…" at bounding box center [619, 142] width 845 height 27
select select "5054"
click at [573, 138] on select "Aid for Women Aunt [PERSON_NAME]'s Bloom Trail High School Centers for New Hori…" at bounding box center [619, 142] width 845 height 27
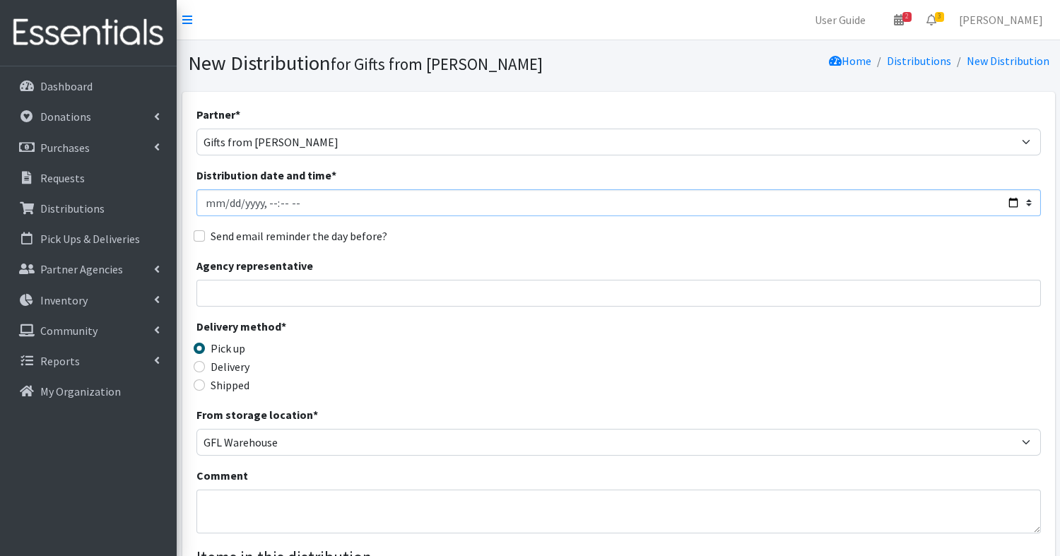
click at [332, 198] on input "Distribution date and time *" at bounding box center [619, 202] width 845 height 27
click at [1013, 194] on input "Distribution date and time *" at bounding box center [619, 202] width 845 height 27
type input "[DATE]T11:00"
click at [729, 285] on input "Agency representative" at bounding box center [619, 293] width 845 height 27
type input "[PERSON_NAME]"
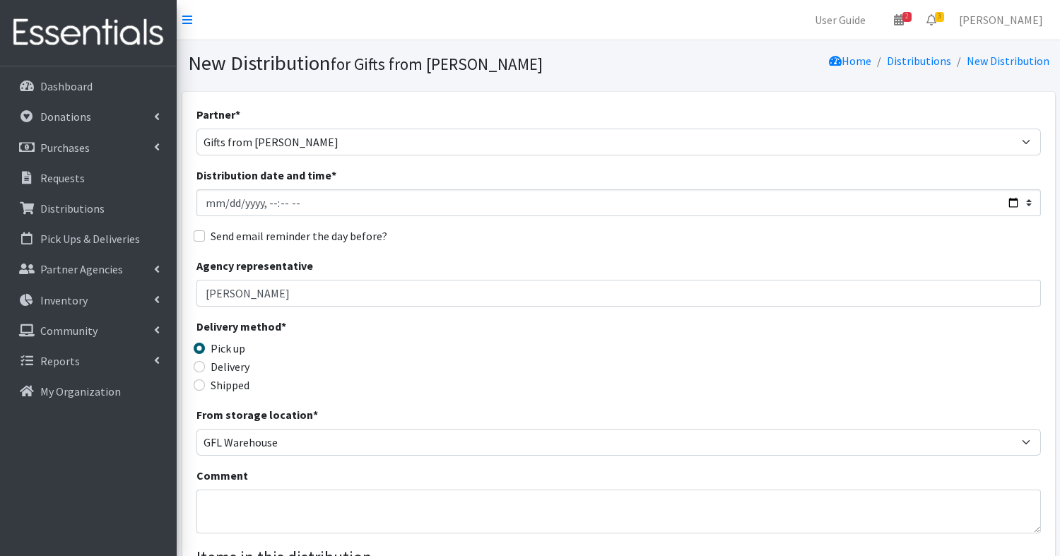
click at [295, 336] on legend "Delivery method *" at bounding box center [302, 329] width 211 height 22
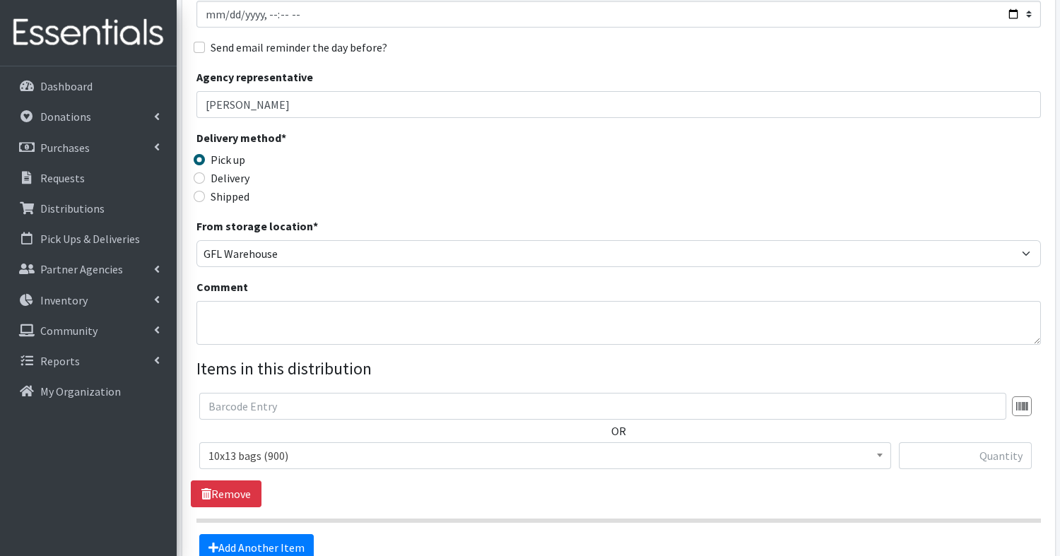
scroll to position [189, 0]
click at [233, 315] on textarea "Comment" at bounding box center [619, 322] width 845 height 44
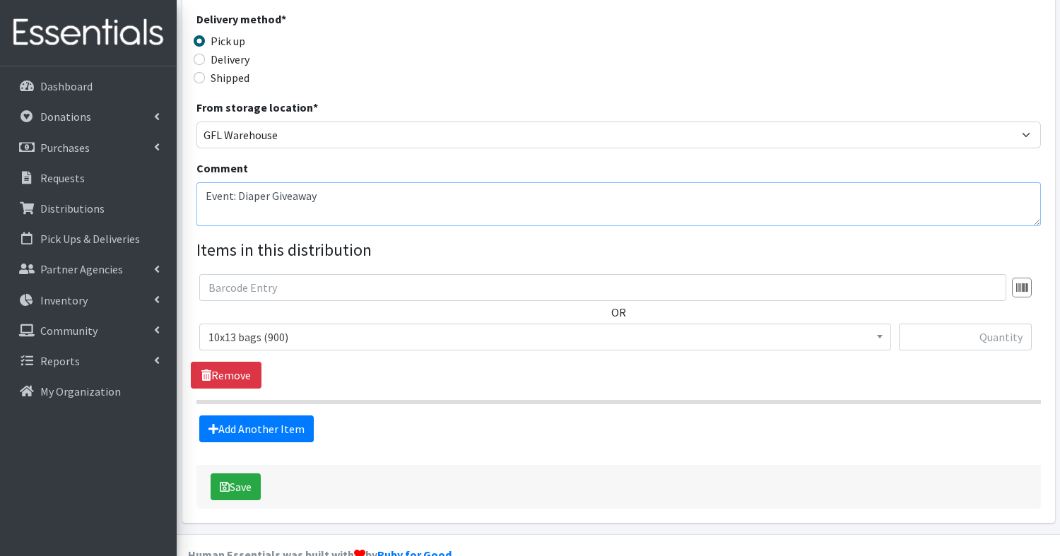
scroll to position [309, 0]
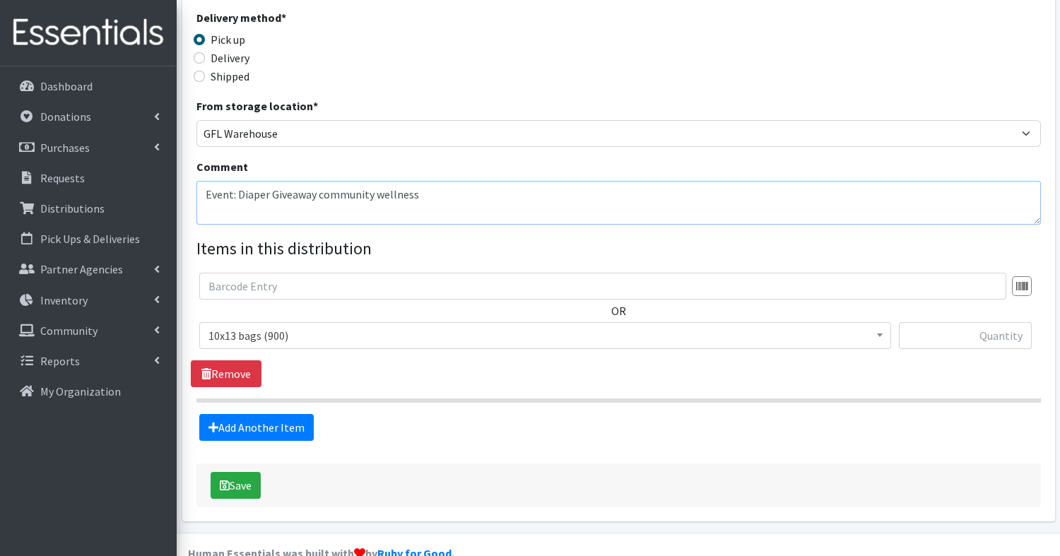
type textarea "Event: Diaper Giveaway community wellness"
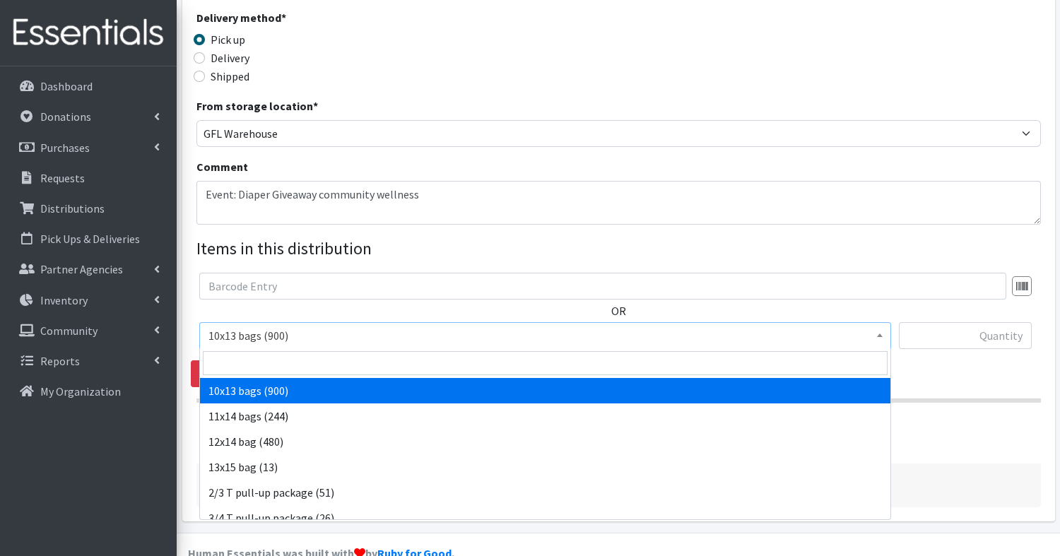
click at [294, 327] on span "10x13 bags (900)" at bounding box center [546, 336] width 674 height 20
click at [288, 365] on input "search" at bounding box center [545, 363] width 685 height 24
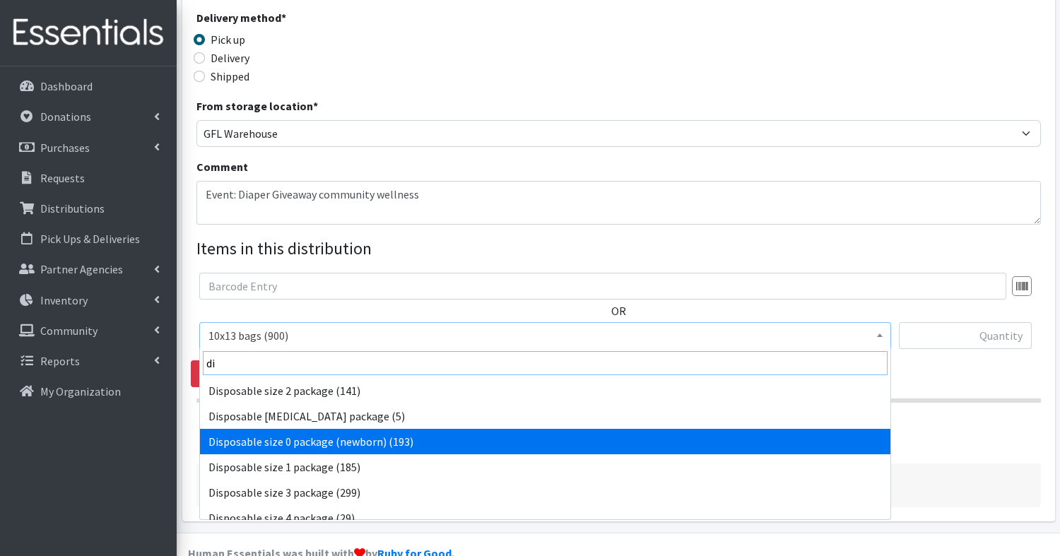
type input "di"
select select "15532"
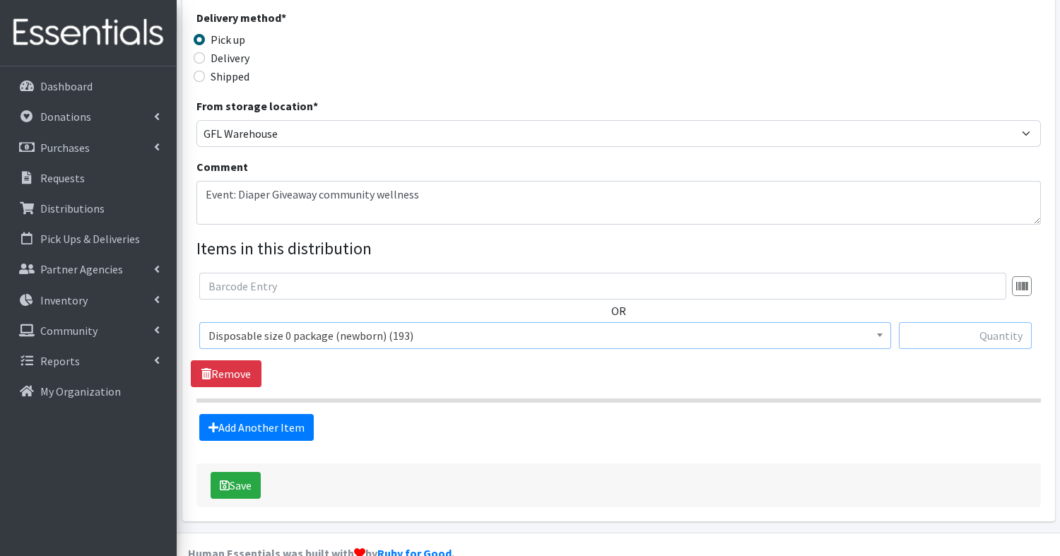
click at [1016, 334] on input "text" at bounding box center [965, 335] width 133 height 27
type input "6"
click at [296, 428] on link "Add Another Item" at bounding box center [256, 427] width 115 height 27
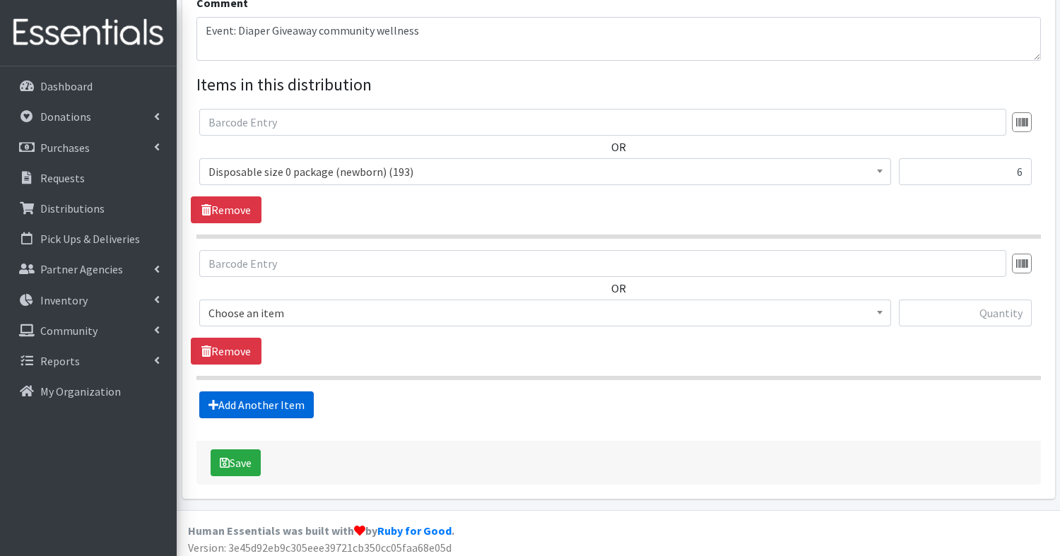
scroll to position [477, 0]
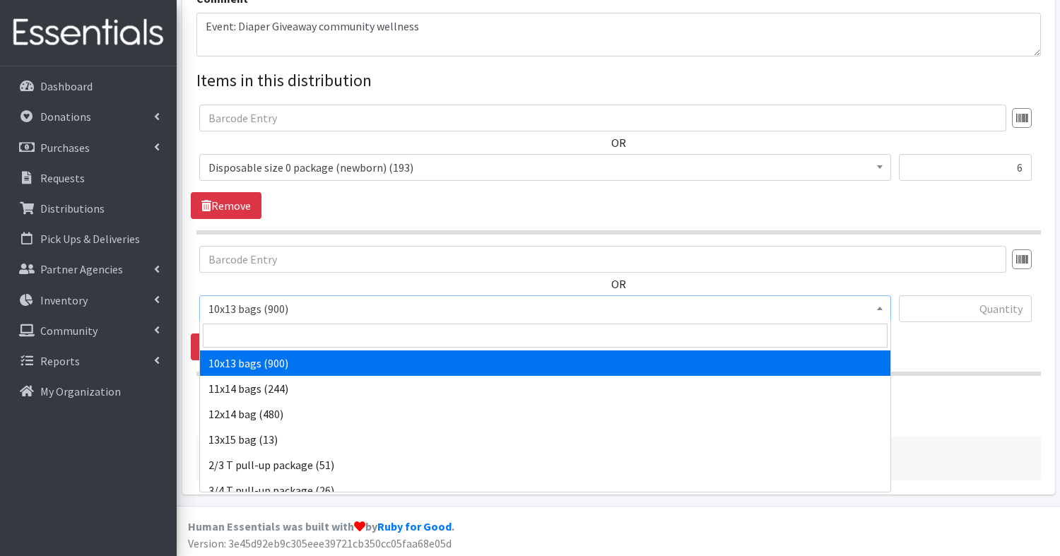
click at [240, 308] on span "10x13 bags (900)" at bounding box center [546, 309] width 674 height 20
click at [262, 337] on input "search" at bounding box center [545, 336] width 685 height 24
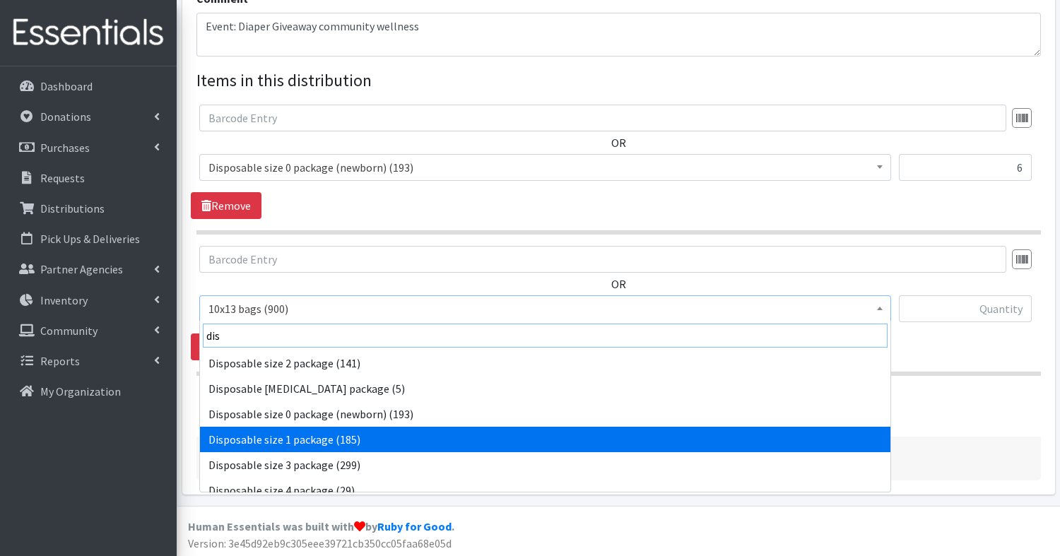
type input "dis"
select select "15169"
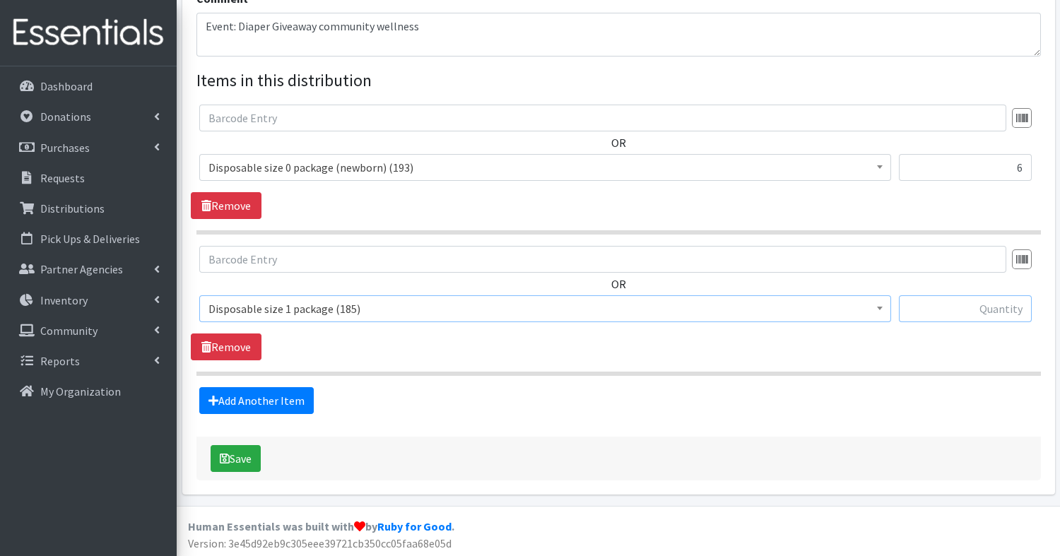
click at [1004, 307] on input "text" at bounding box center [965, 308] width 133 height 27
type input "6"
click at [268, 399] on link "Add Another Item" at bounding box center [256, 400] width 115 height 27
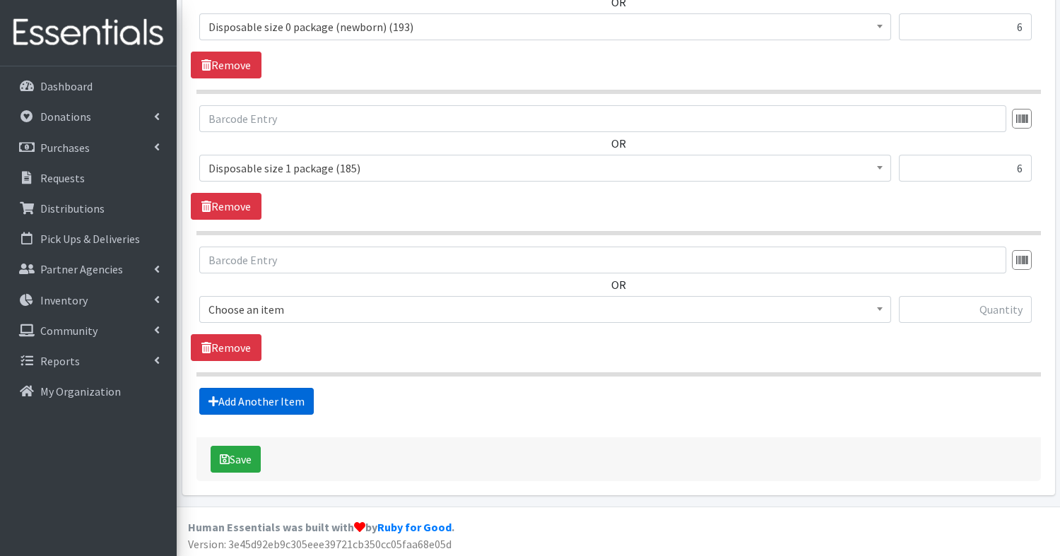
scroll to position [618, 0]
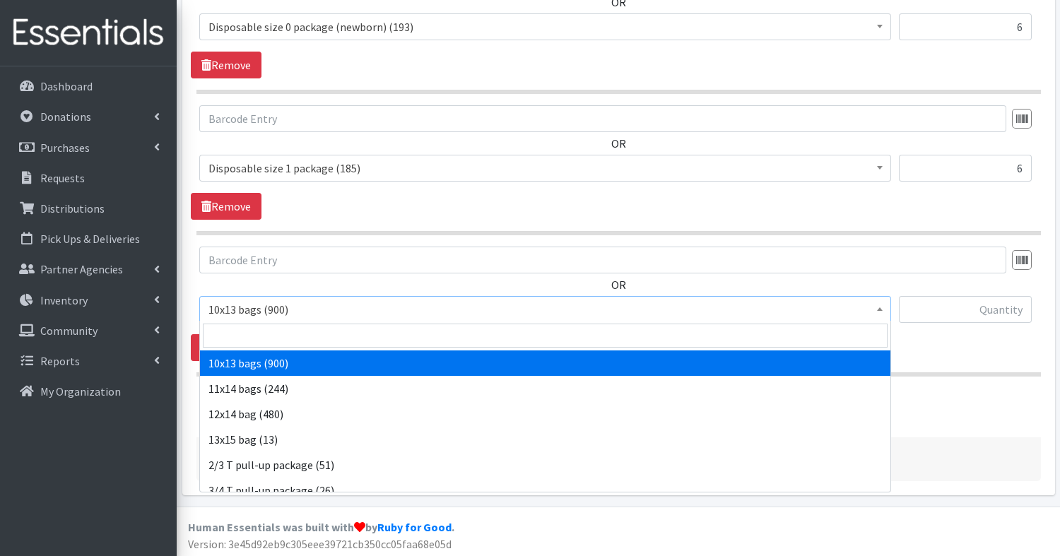
click at [250, 314] on span "10x13 bags (900)" at bounding box center [546, 310] width 674 height 20
click at [259, 333] on input "search" at bounding box center [545, 336] width 685 height 24
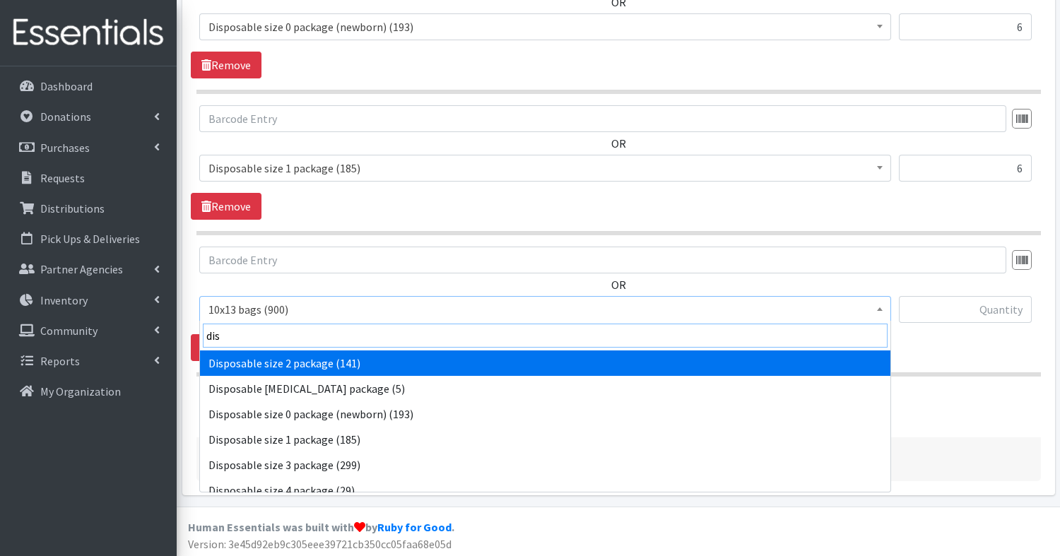
type input "dis"
select select "15139"
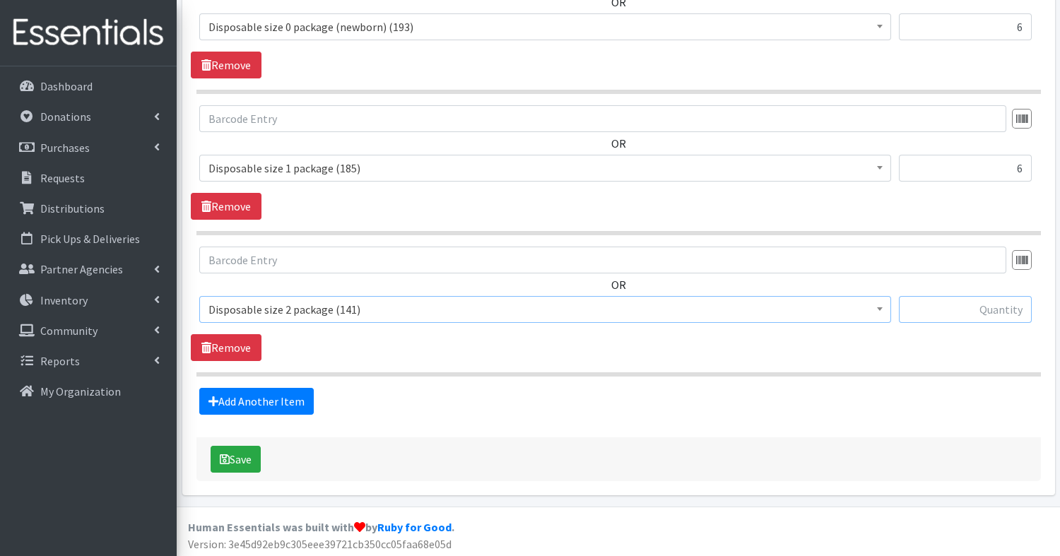
click at [982, 311] on input "text" at bounding box center [965, 309] width 133 height 27
type input "6"
click at [221, 392] on link "Add Another Item" at bounding box center [256, 401] width 115 height 27
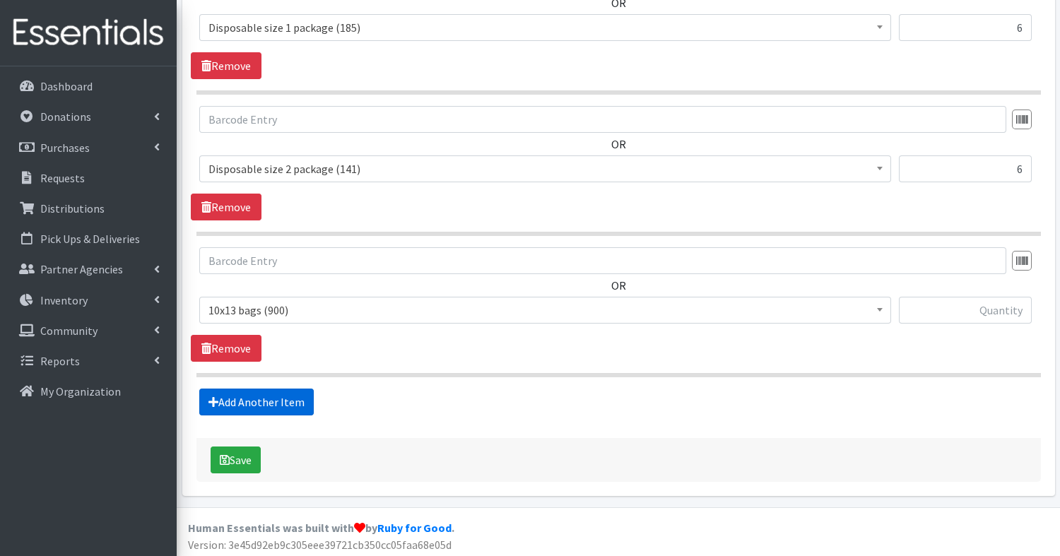
scroll to position [759, 0]
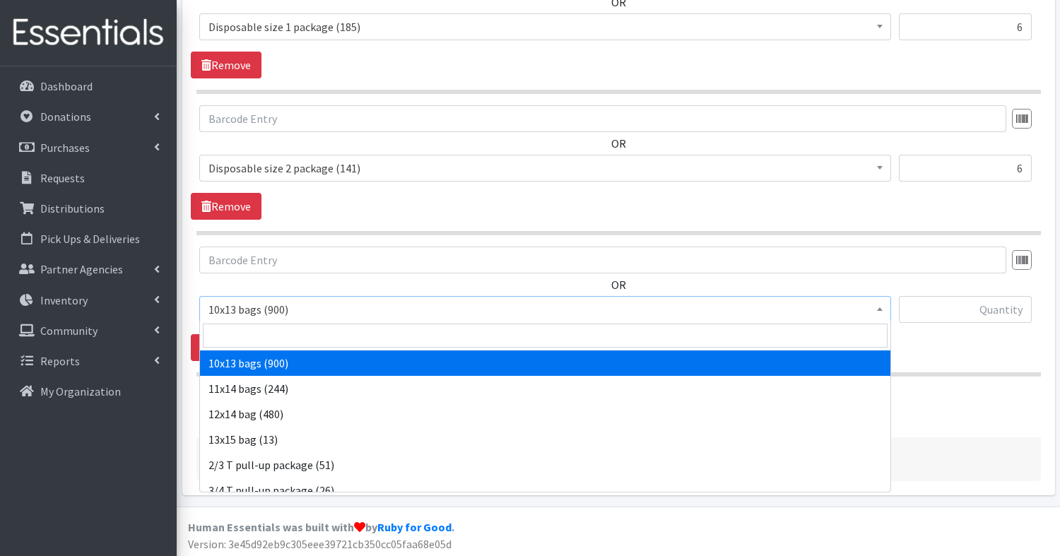
click at [238, 303] on span "10x13 bags (900)" at bounding box center [546, 310] width 674 height 20
click at [240, 334] on input "search" at bounding box center [545, 336] width 685 height 24
type input "d"
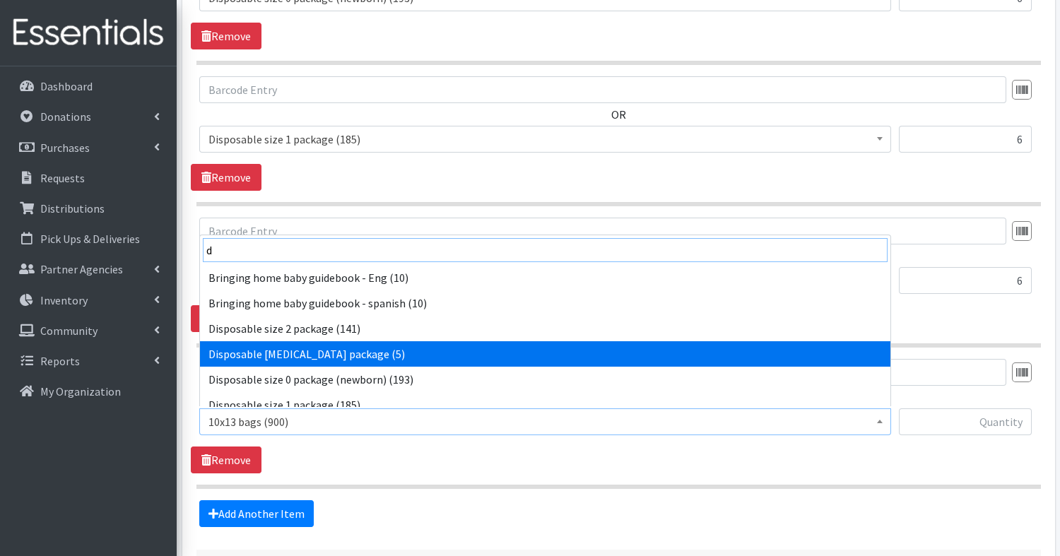
scroll to position [651, 0]
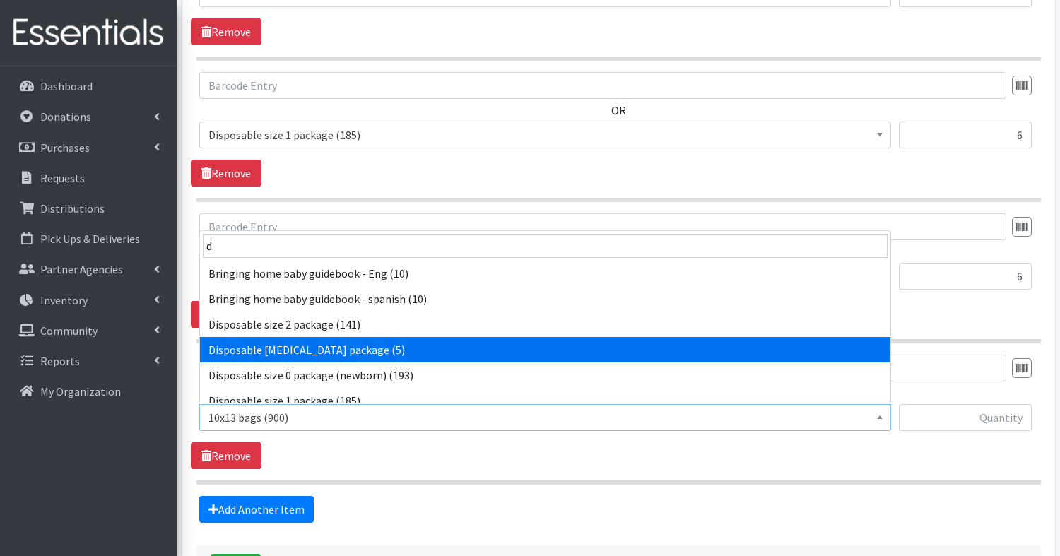
click at [303, 440] on div "OR 10x13 bags (900) 11x14 bags (244) 12x14 bag (480) 13x15 bag (13) 2/3 T pull-…" at bounding box center [618, 412] width 855 height 115
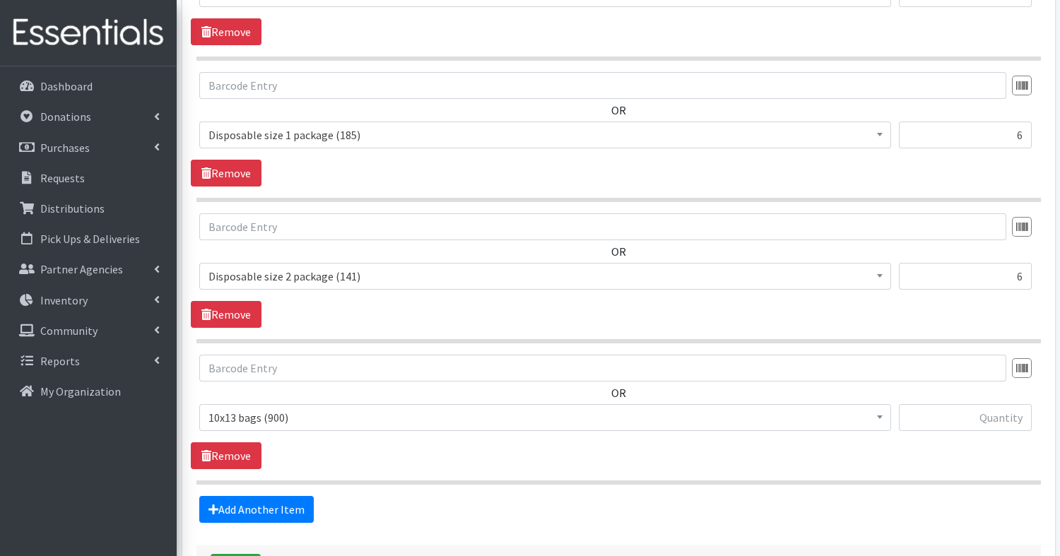
click at [317, 408] on span "10x13 bags (900)" at bounding box center [546, 418] width 674 height 20
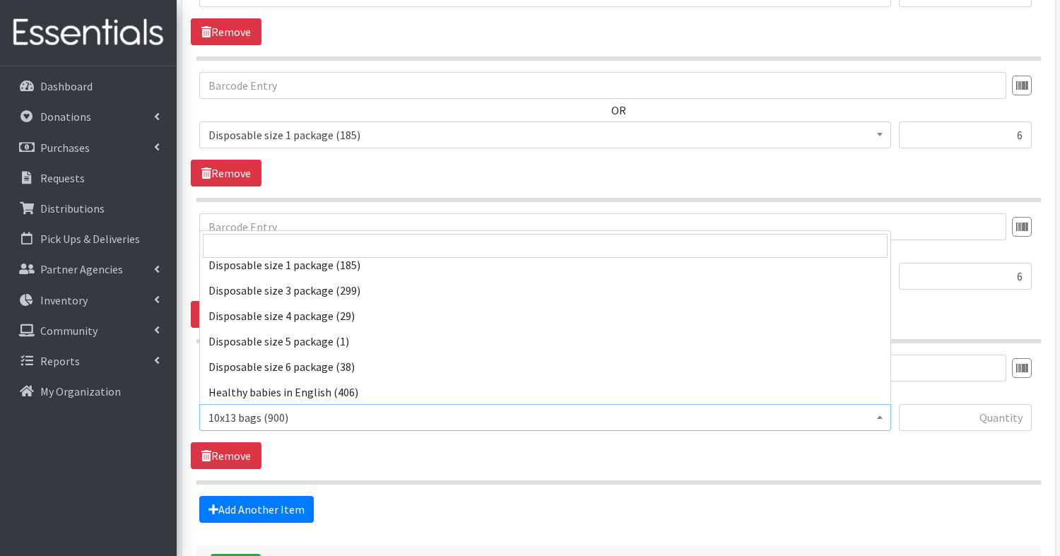
scroll to position [466, 0]
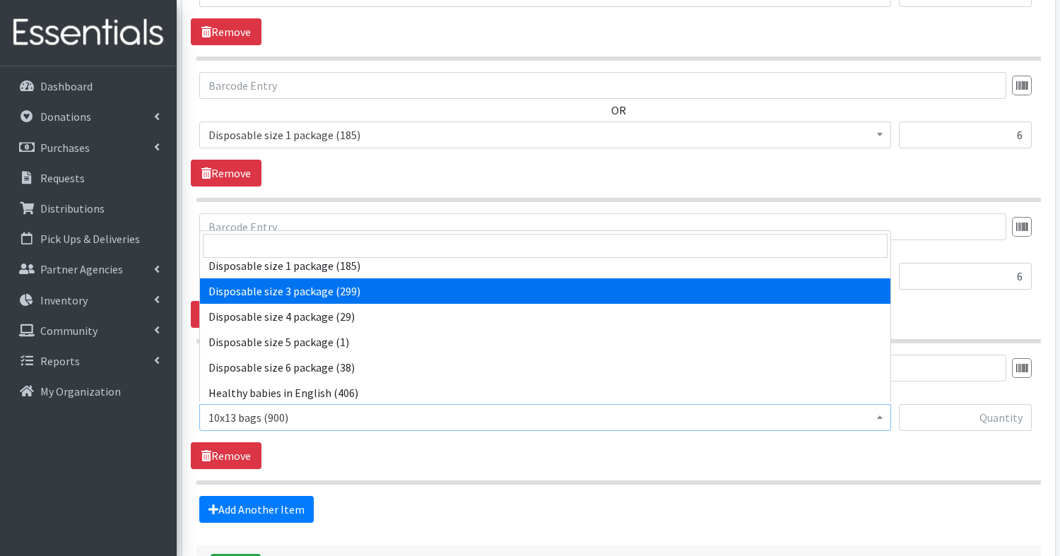
select select "15149"
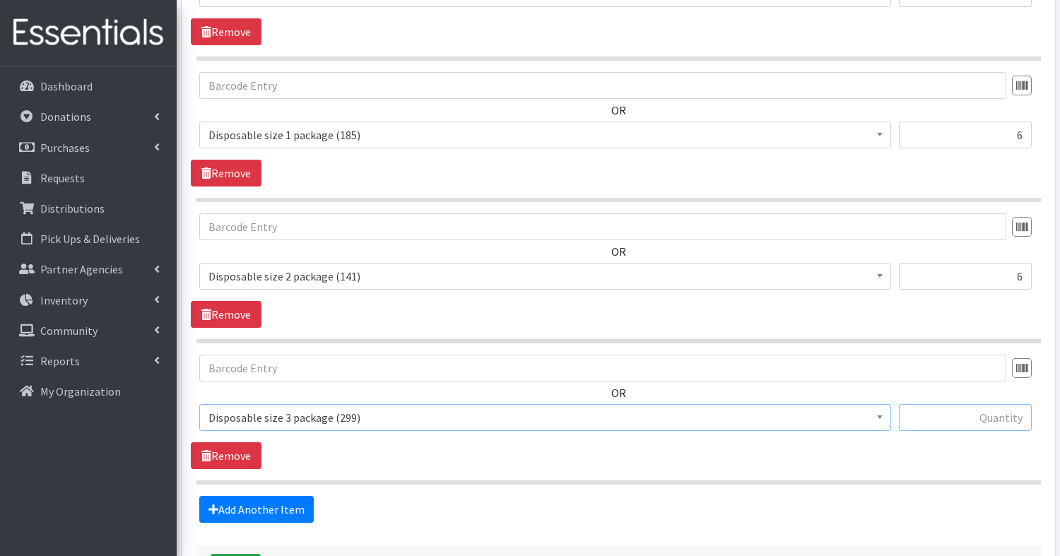
click at [973, 418] on input "text" at bounding box center [965, 417] width 133 height 27
type input "6"
click at [228, 503] on link "Add Another Item" at bounding box center [256, 509] width 115 height 27
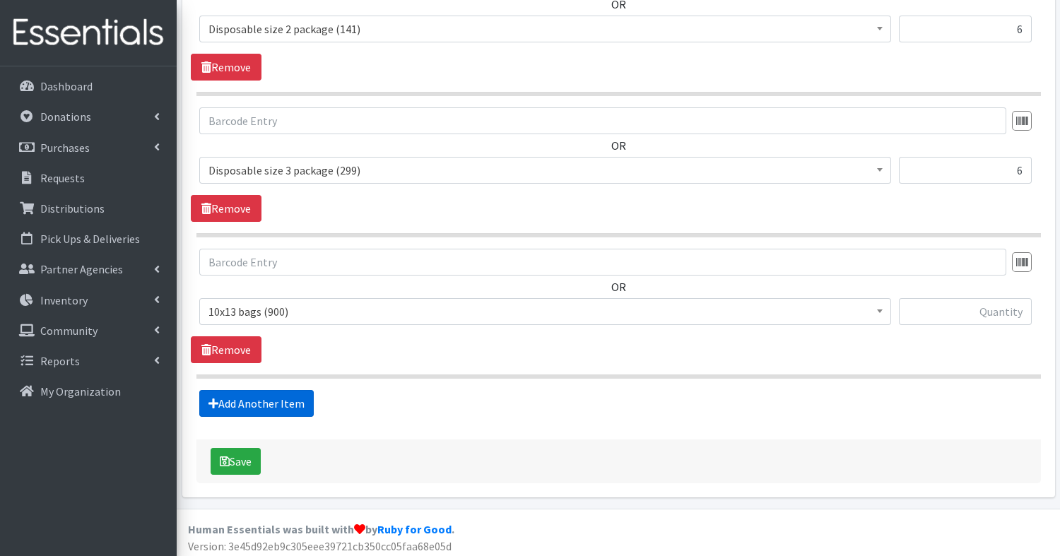
scroll to position [900, 0]
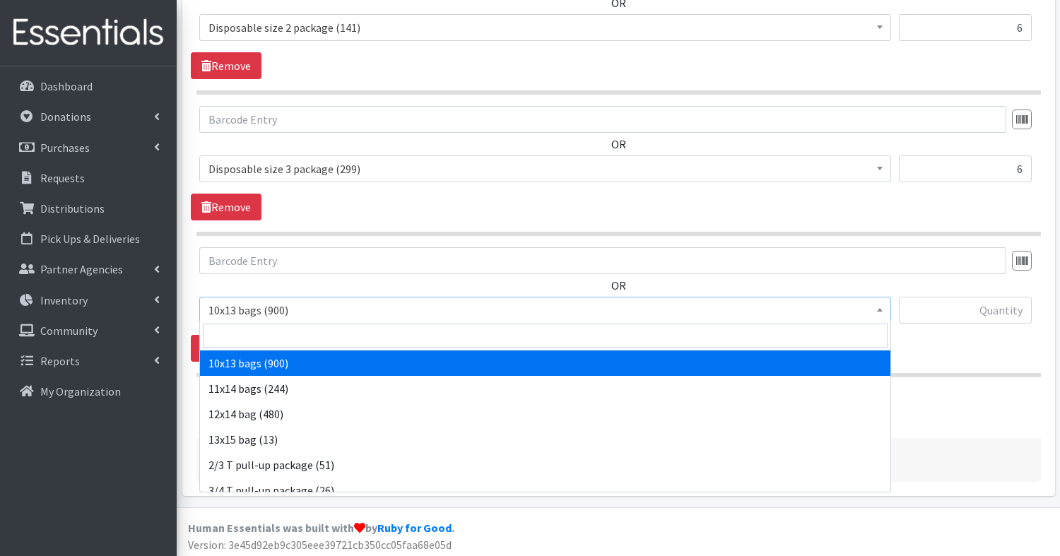
click at [272, 307] on span "10x13 bags (900)" at bounding box center [546, 310] width 674 height 20
click at [261, 339] on input "search" at bounding box center [545, 336] width 685 height 24
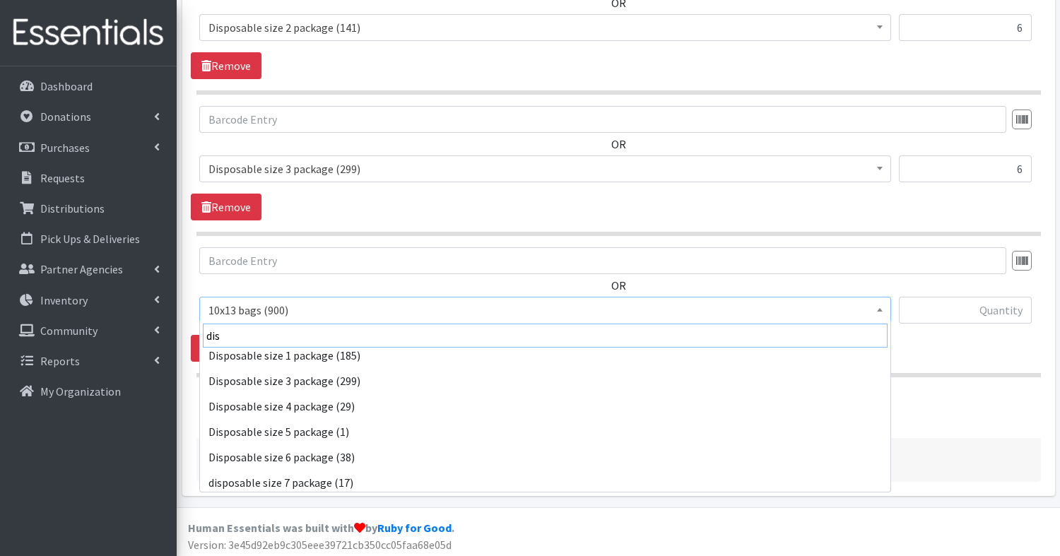
scroll to position [74, 0]
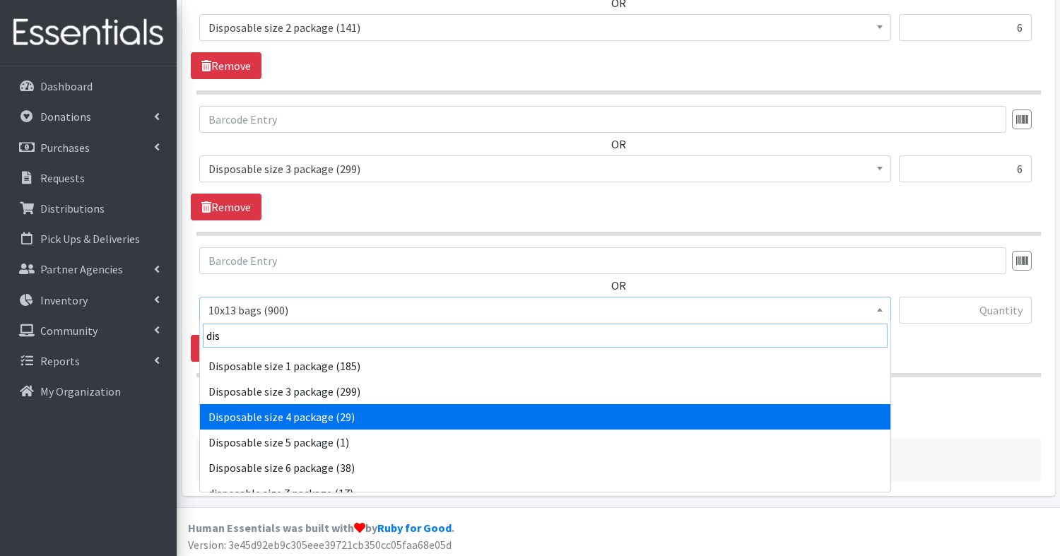
type input "dis"
select select "15147"
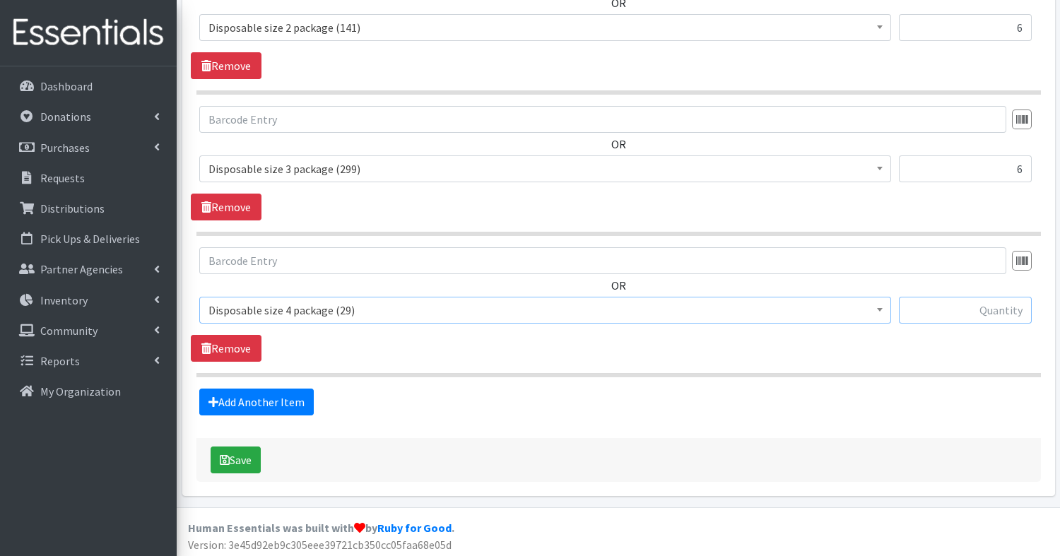
click at [983, 309] on input "text" at bounding box center [965, 310] width 133 height 27
type input "6"
click at [289, 394] on link "Add Another Item" at bounding box center [256, 402] width 115 height 27
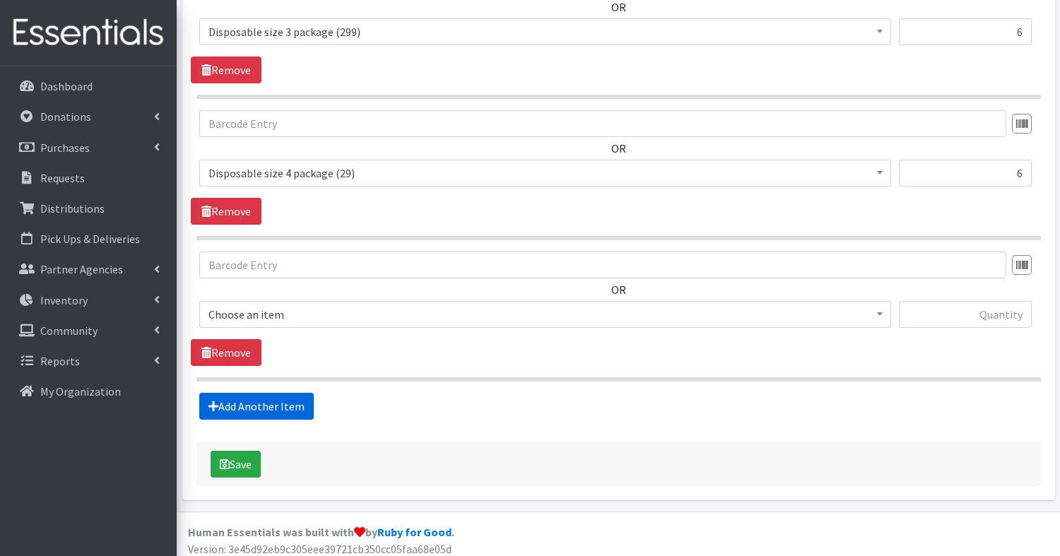
scroll to position [1041, 0]
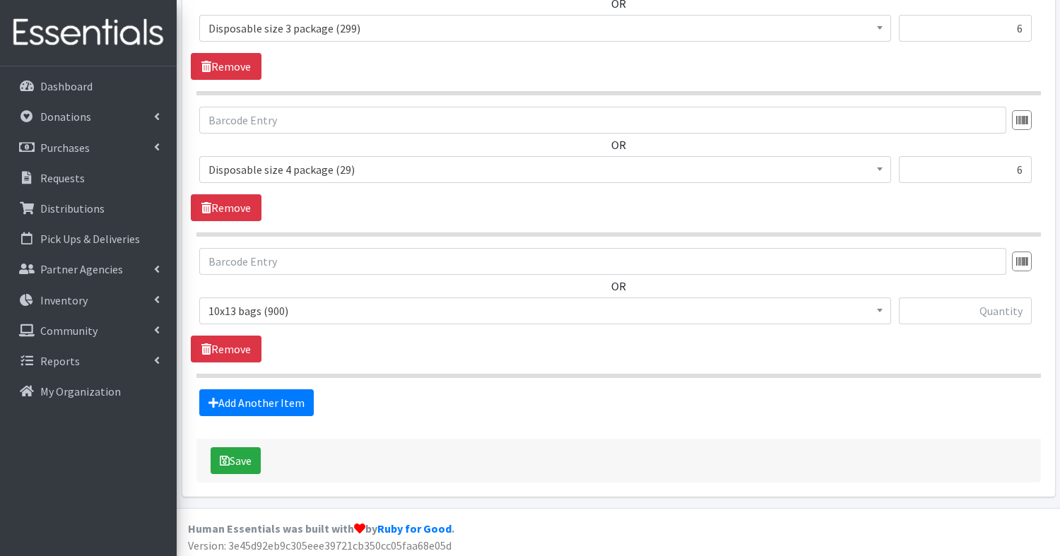
click at [301, 307] on span "10x13 bags (900)" at bounding box center [546, 311] width 674 height 20
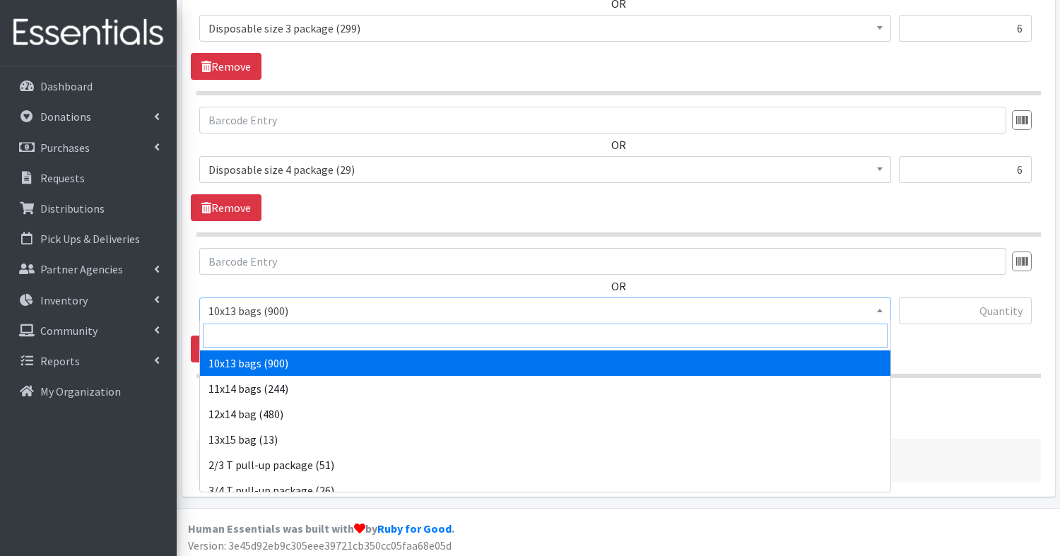
click at [265, 333] on input "search" at bounding box center [545, 336] width 685 height 24
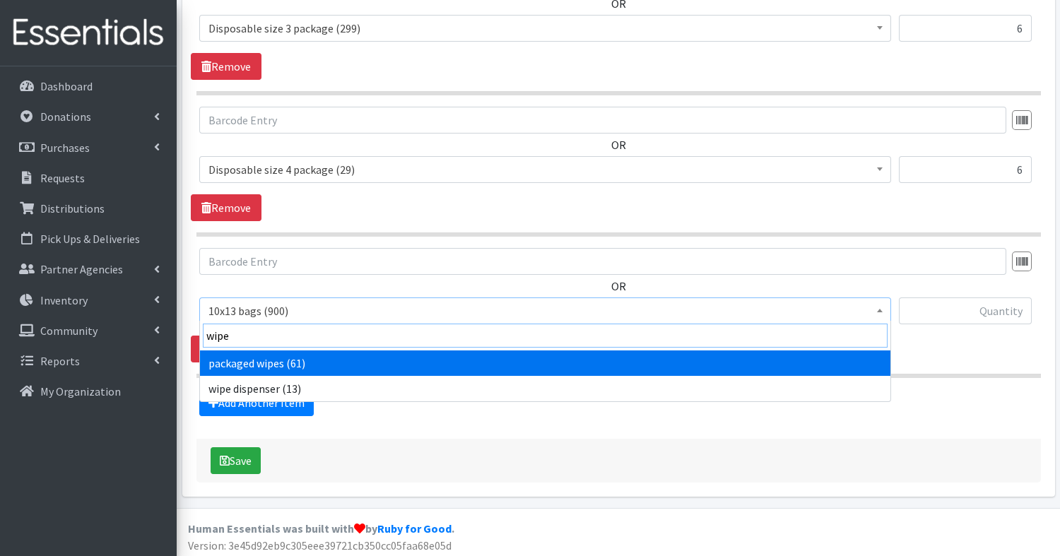
type input "wipe"
select select "15143"
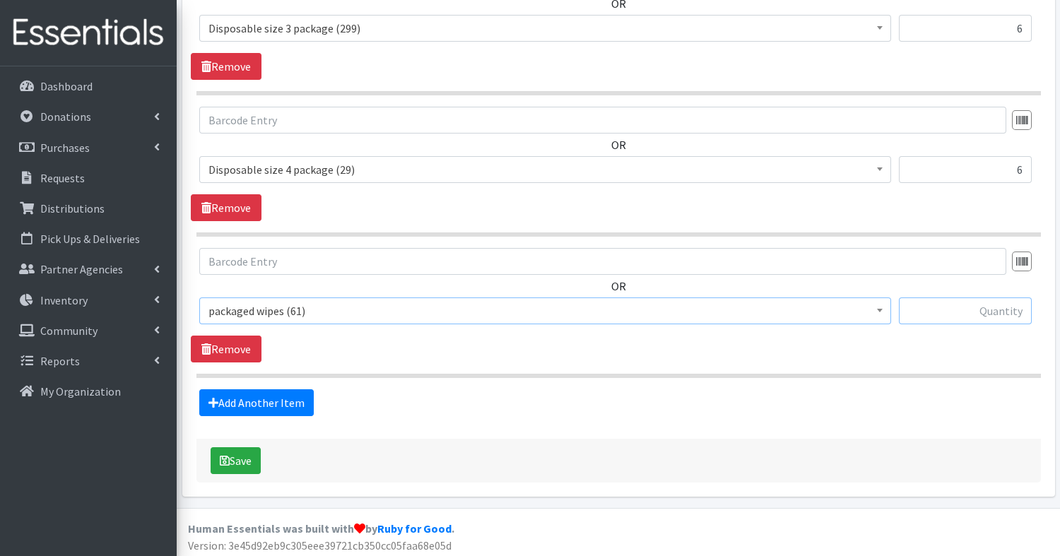
click at [1011, 308] on input "text" at bounding box center [965, 311] width 133 height 27
type input "6"
click at [242, 404] on link "Add Another Item" at bounding box center [256, 402] width 115 height 27
click at [290, 306] on span "10x13 bags (900)" at bounding box center [546, 312] width 674 height 20
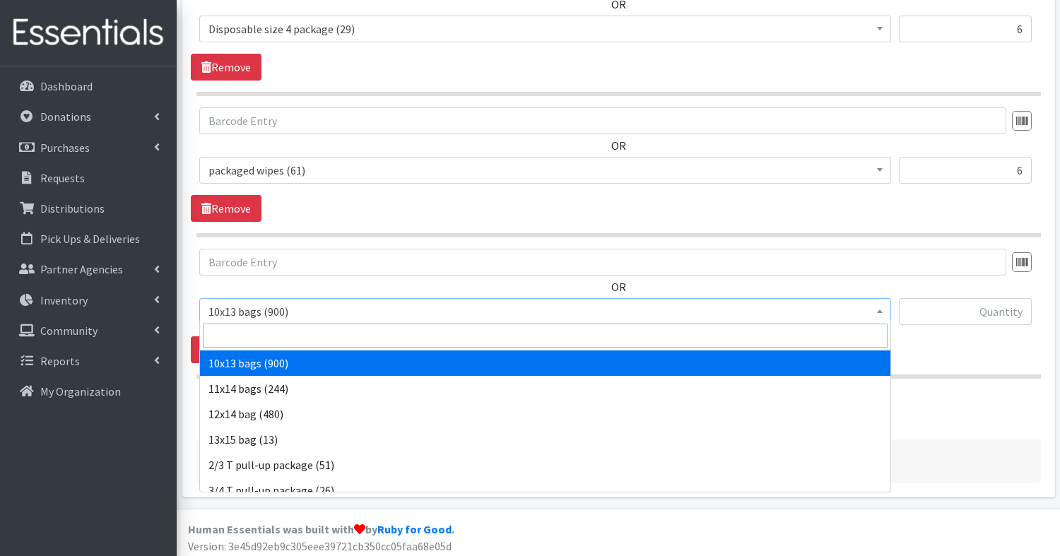
click at [290, 336] on input "search" at bounding box center [545, 336] width 685 height 24
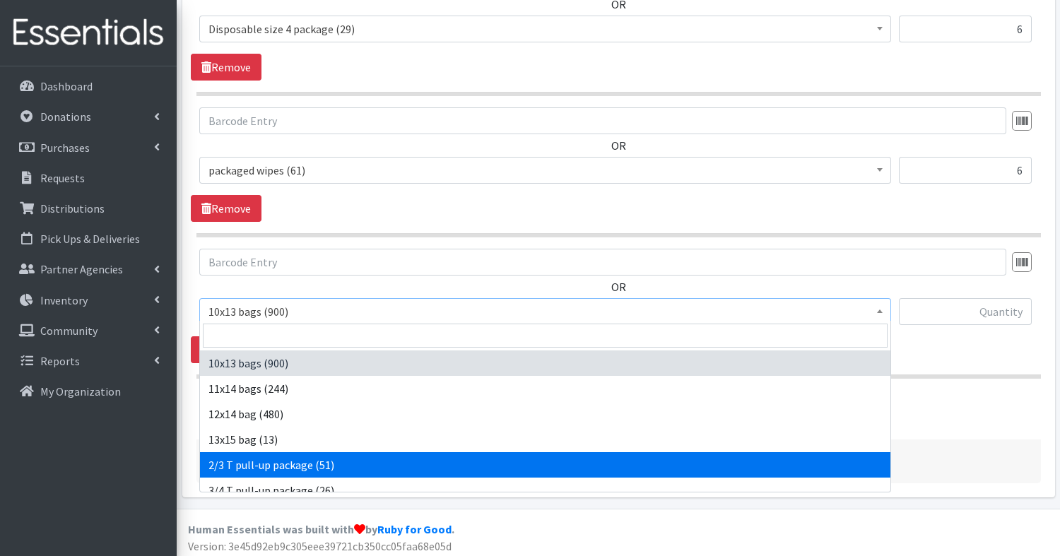
select select "15154"
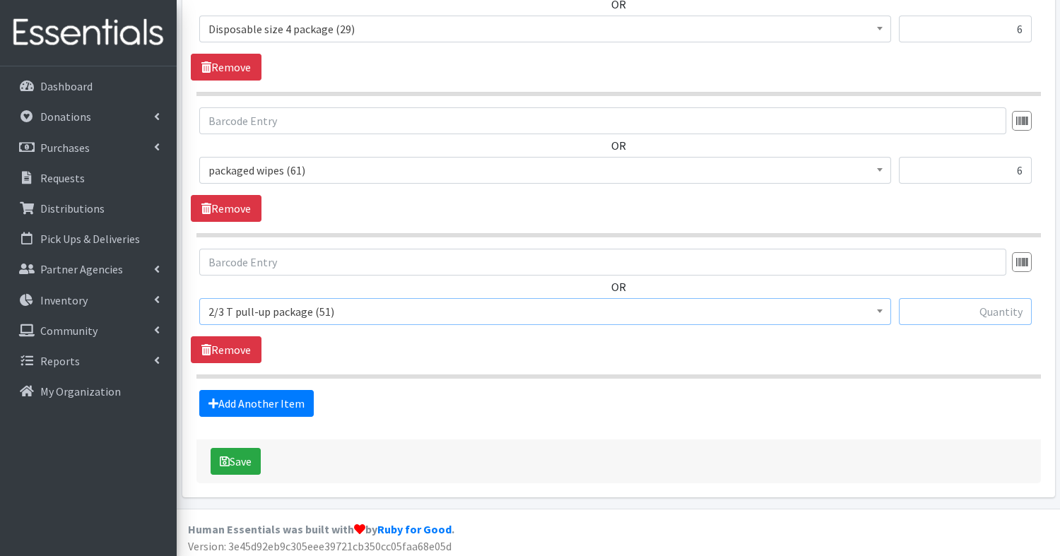
click at [1019, 311] on input "text" at bounding box center [965, 311] width 133 height 27
click at [982, 298] on input "text" at bounding box center [965, 311] width 133 height 27
type input "10"
click at [246, 401] on link "Add Another Item" at bounding box center [256, 403] width 115 height 27
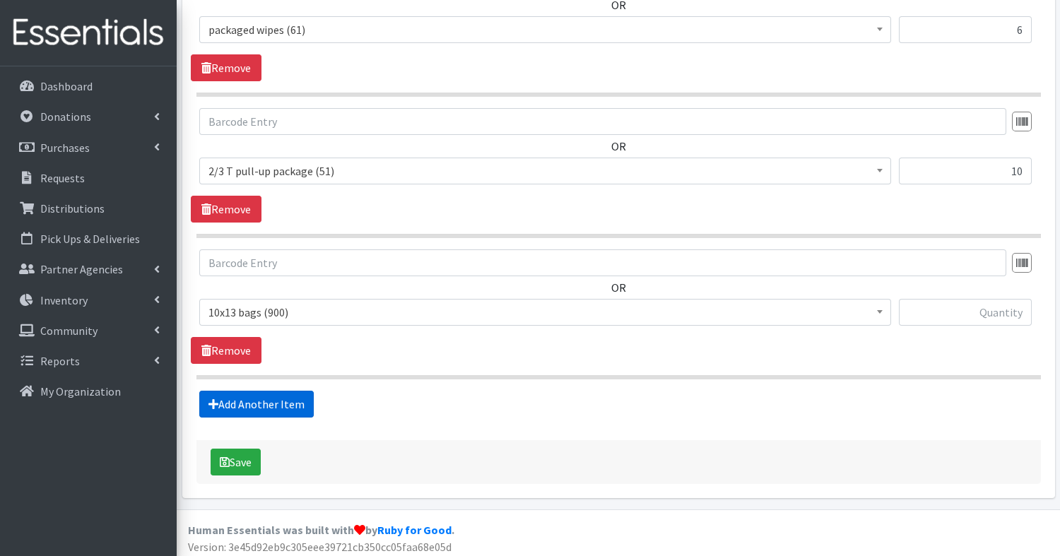
scroll to position [1323, 0]
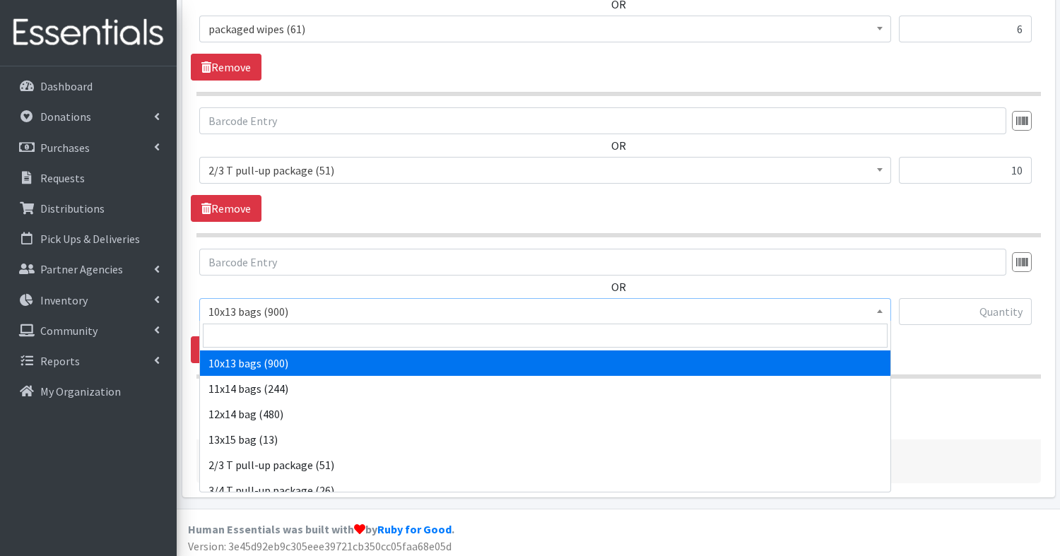
click at [234, 307] on span "10x13 bags (900)" at bounding box center [546, 312] width 674 height 20
click at [235, 336] on input "search" at bounding box center [545, 336] width 685 height 24
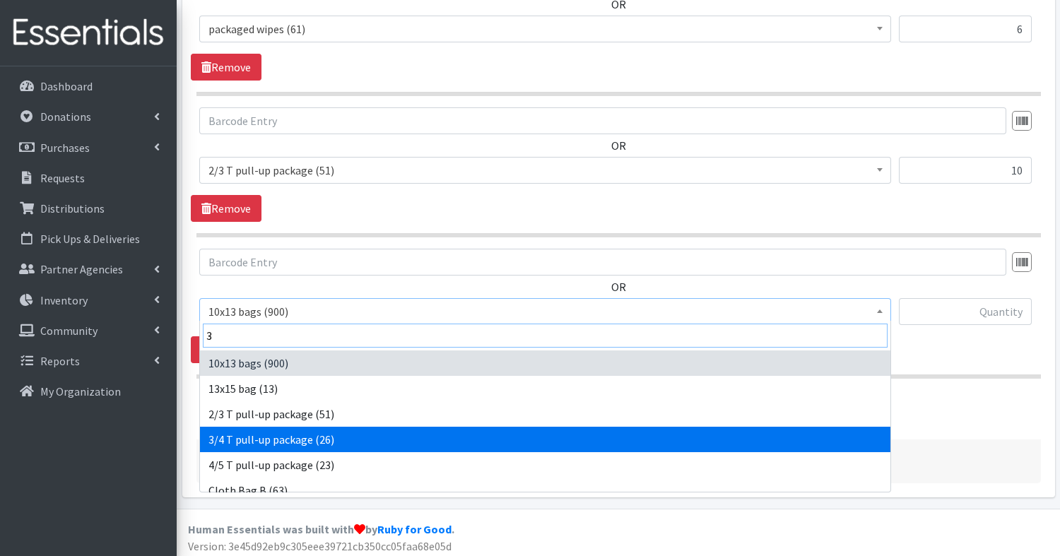
type input "3"
select select "15155"
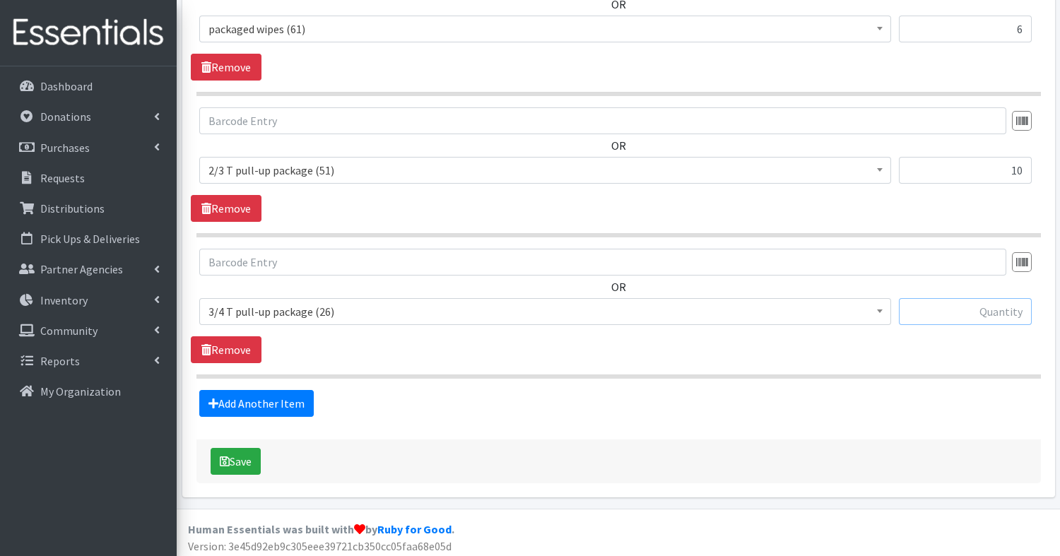
click at [1005, 301] on input "text" at bounding box center [965, 311] width 133 height 27
type input "1"
type input "6"
click at [1025, 172] on input "10" at bounding box center [965, 170] width 133 height 27
type input "1"
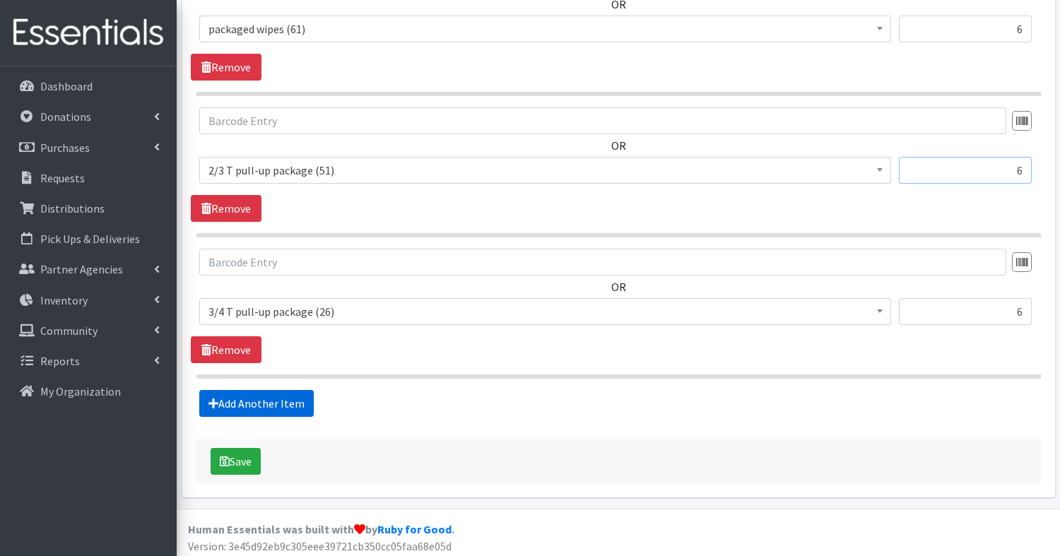
type input "6"
click at [260, 402] on link "Add Another Item" at bounding box center [256, 403] width 115 height 27
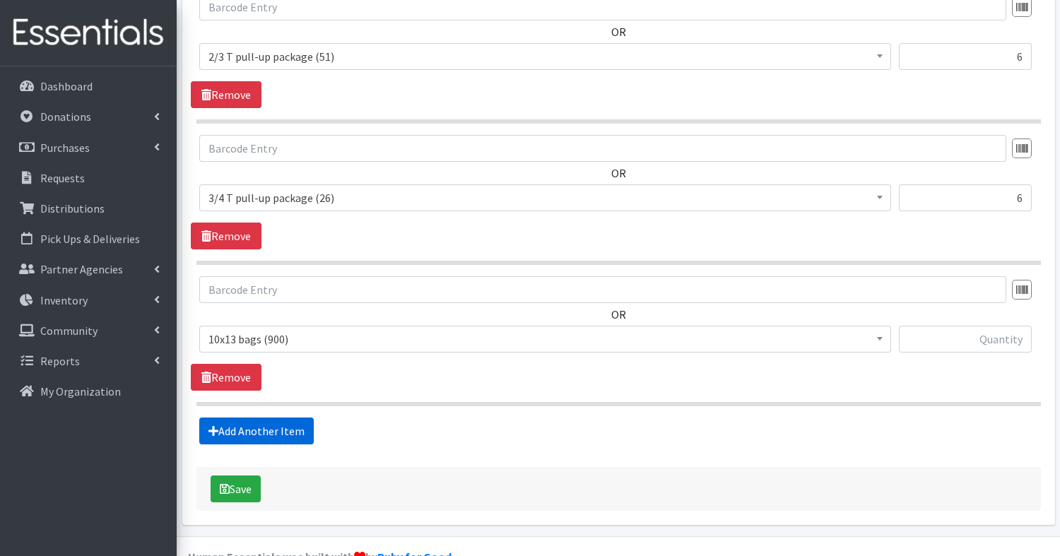
scroll to position [1463, 0]
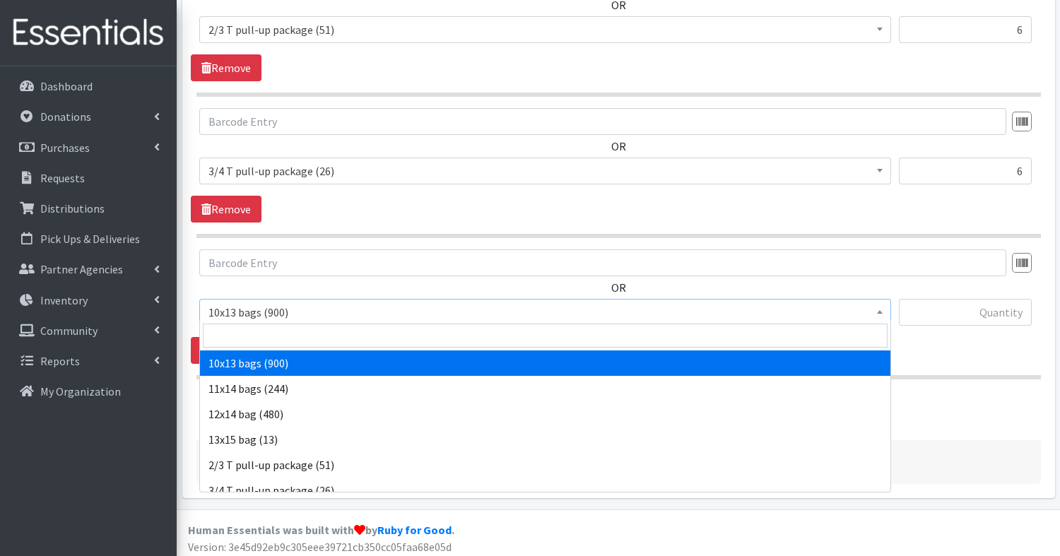
click at [227, 308] on span "10x13 bags (900)" at bounding box center [546, 313] width 674 height 20
click at [229, 338] on input "search" at bounding box center [545, 336] width 685 height 24
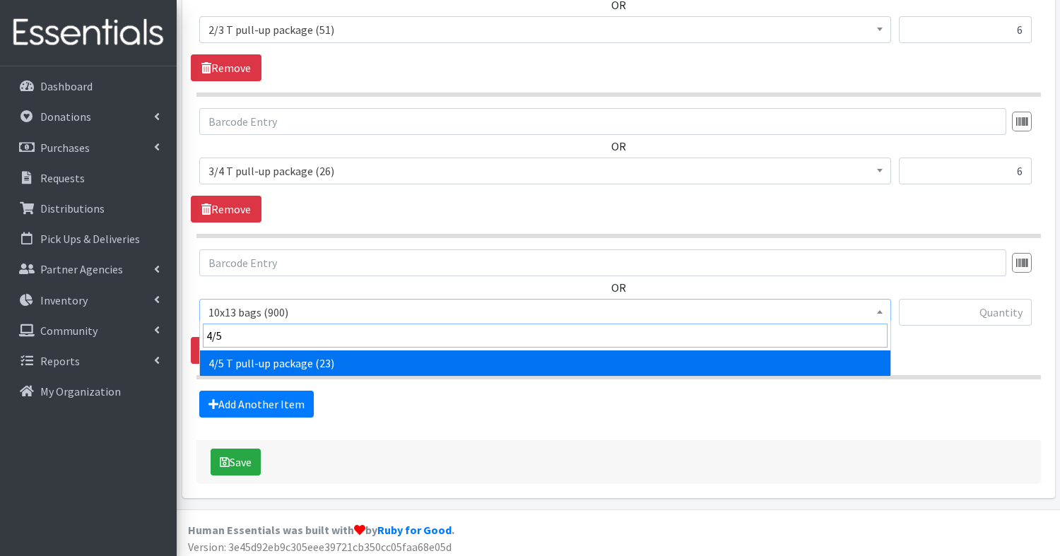
type input "4/5"
select select "15156"
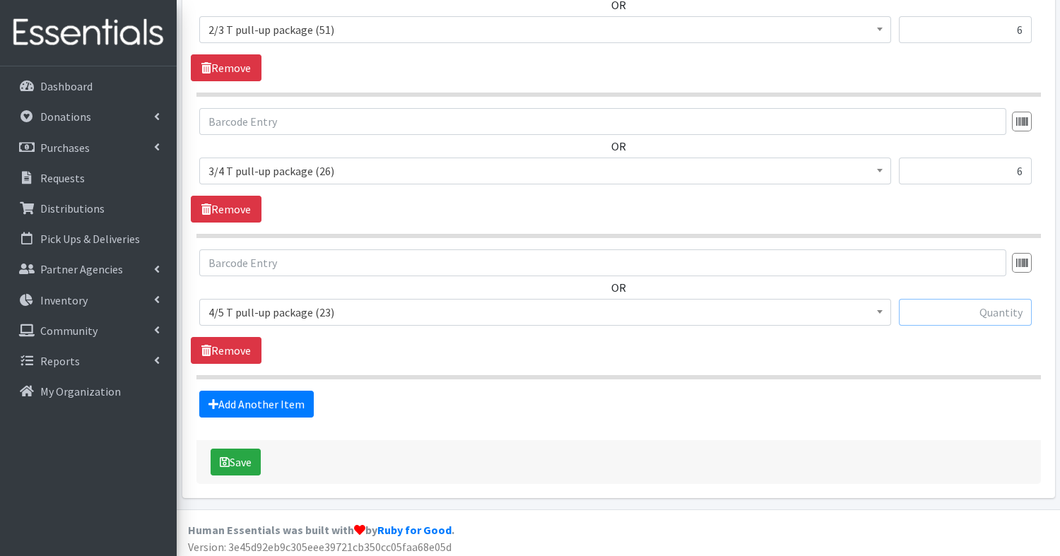
click at [970, 303] on input "text" at bounding box center [965, 312] width 133 height 27
type input "6"
click at [237, 457] on button "Save" at bounding box center [236, 462] width 50 height 27
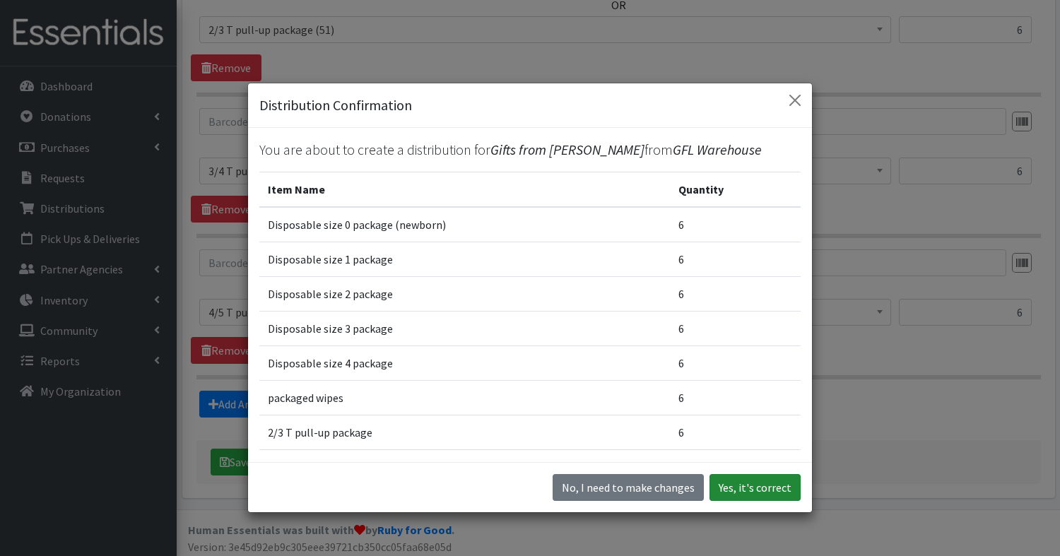
click at [744, 489] on button "Yes, it's correct" at bounding box center [755, 487] width 91 height 27
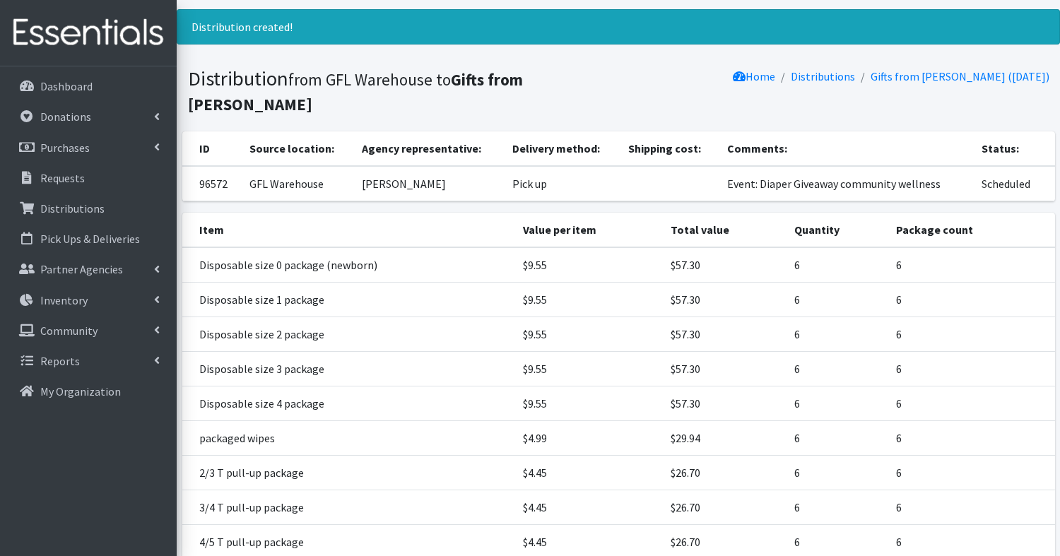
scroll to position [197, 0]
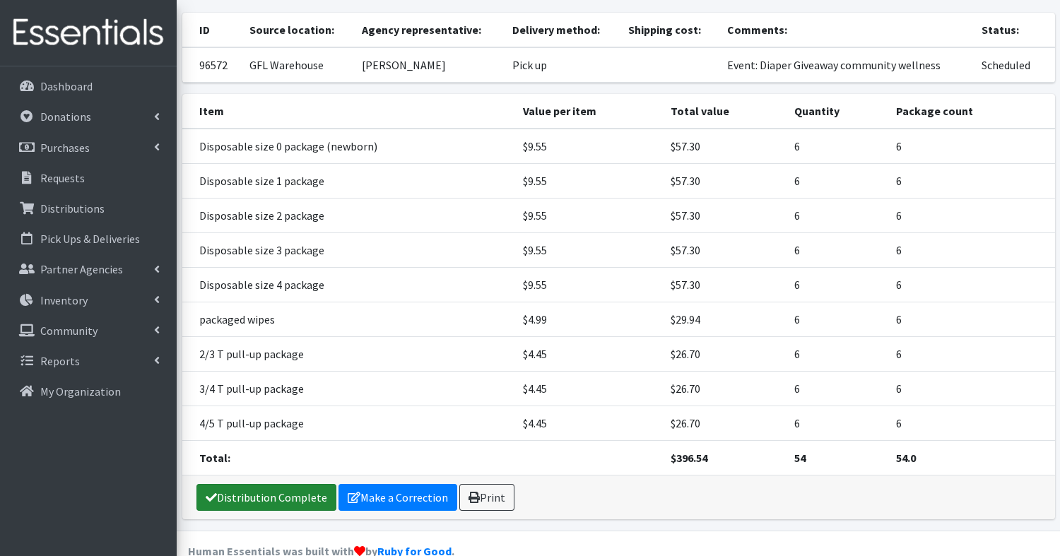
click at [230, 484] on link "Distribution Complete" at bounding box center [267, 497] width 140 height 27
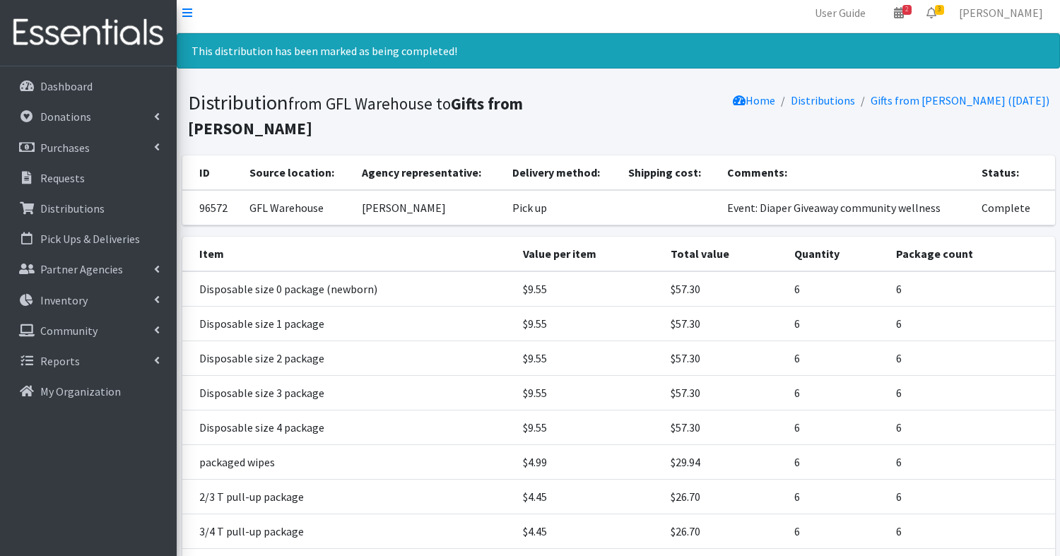
scroll to position [0, 0]
